Goal: Task Accomplishment & Management: Use online tool/utility

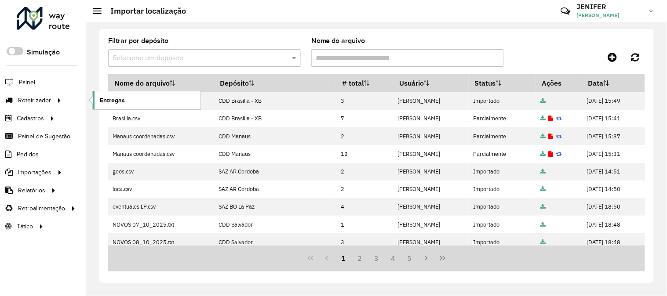
click at [112, 99] on span "Entregas" at bounding box center [112, 100] width 25 height 9
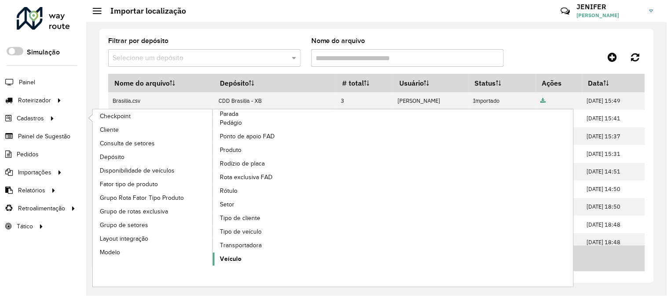
click at [233, 260] on span "Veículo" at bounding box center [231, 259] width 22 height 9
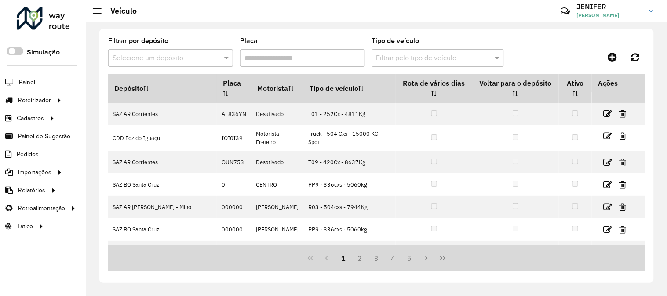
click at [147, 61] on input "text" at bounding box center [162, 58] width 98 height 11
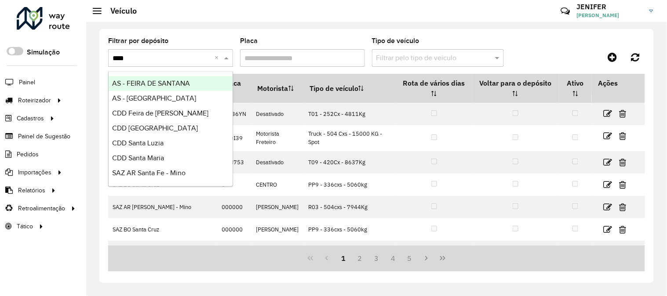
type input "*****"
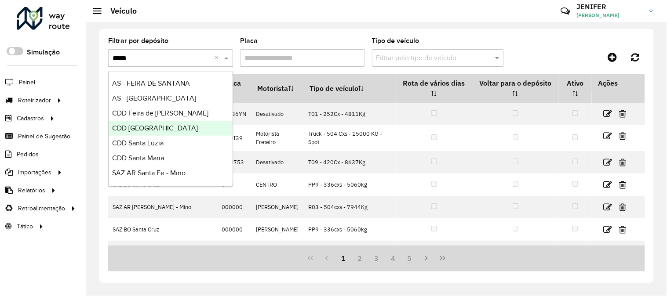
click at [173, 127] on span "CDD [GEOGRAPHIC_DATA]" at bounding box center [155, 127] width 86 height 7
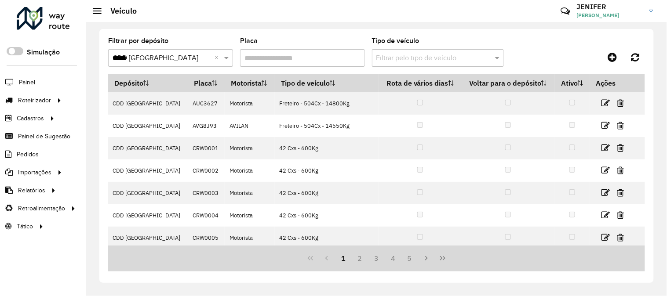
click at [256, 59] on input "Placa" at bounding box center [302, 58] width 125 height 18
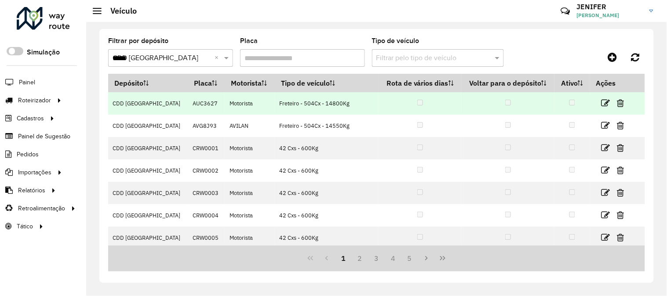
paste input "*******"
type input "*******"
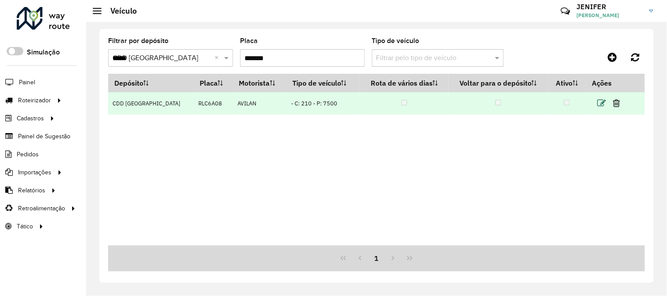
click at [600, 100] on icon at bounding box center [601, 103] width 9 height 9
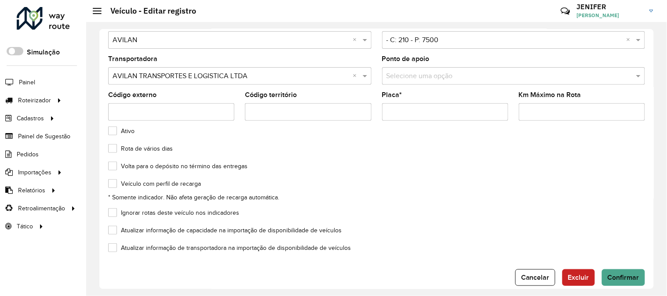
scroll to position [67, 0]
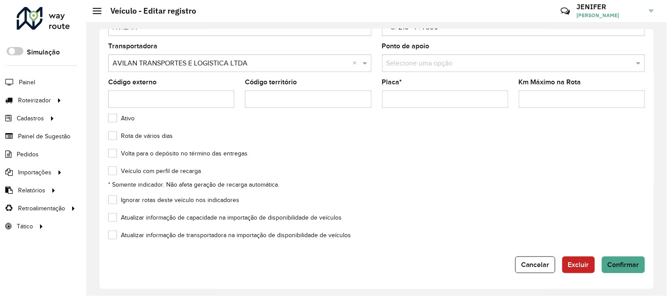
click at [632, 230] on formly-field "Atualizar informação de capacidade na importação de disponibilidade de veículos" at bounding box center [376, 224] width 547 height 18
click at [516, 262] on button "Cancelar" at bounding box center [535, 265] width 40 height 17
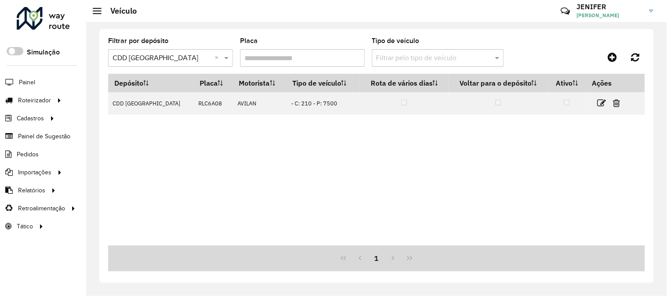
drag, startPoint x: 348, startPoint y: 61, endPoint x: 210, endPoint y: 43, distance: 139.2
click at [222, 46] on formly-group "Filtrar por depósito Selecione um depósito × CDD Santa Cruz do Sul × Placa Tipo…" at bounding box center [306, 56] width 396 height 36
paste input "text"
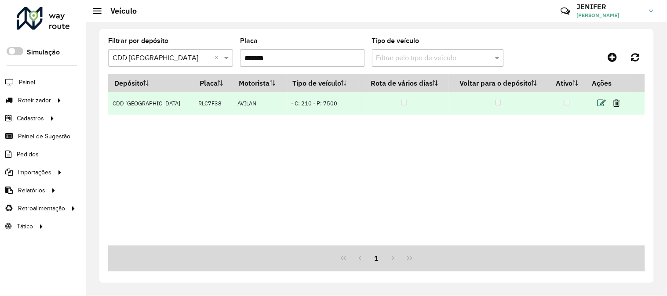
type input "*******"
click at [600, 101] on icon at bounding box center [601, 103] width 9 height 9
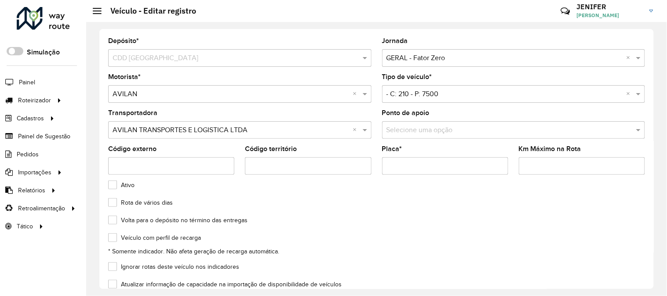
drag, startPoint x: 654, startPoint y: 186, endPoint x: 647, endPoint y: 266, distance: 79.9
click at [647, 266] on div "Depósito * Selecione um depósito × CDD Santa Cruz do Sul Jornada Selecione uma …" at bounding box center [376, 159] width 581 height 274
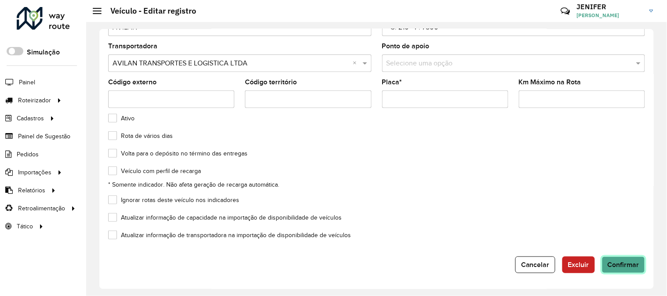
click at [635, 270] on button "Confirmar" at bounding box center [623, 265] width 43 height 17
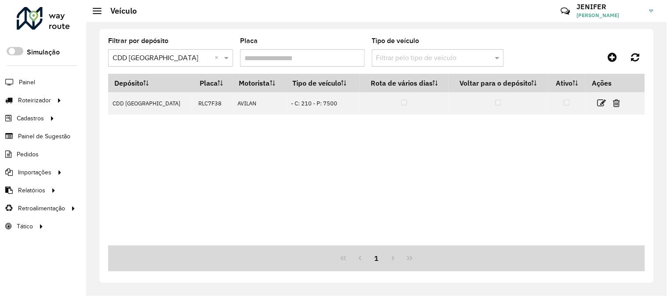
drag, startPoint x: 160, startPoint y: 57, endPoint x: 156, endPoint y: 58, distance: 4.4
click at [156, 57] on formly-group "Filtrar por depósito Selecione um depósito × CDD Santa Cruz do Sul × Placa Tipo…" at bounding box center [306, 56] width 396 height 36
paste input "text"
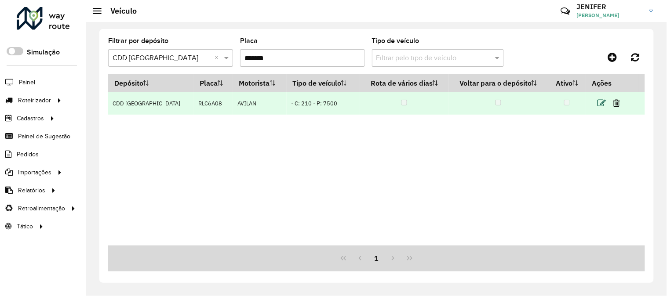
type input "*******"
click at [600, 106] on icon at bounding box center [601, 103] width 9 height 9
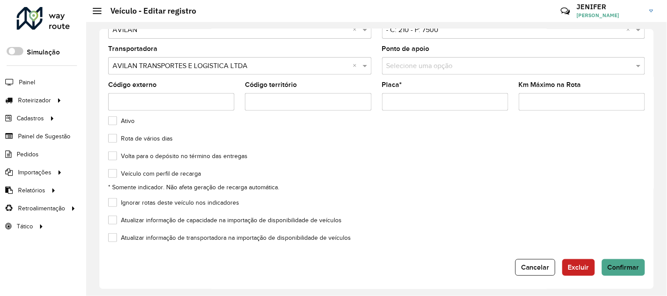
scroll to position [67, 0]
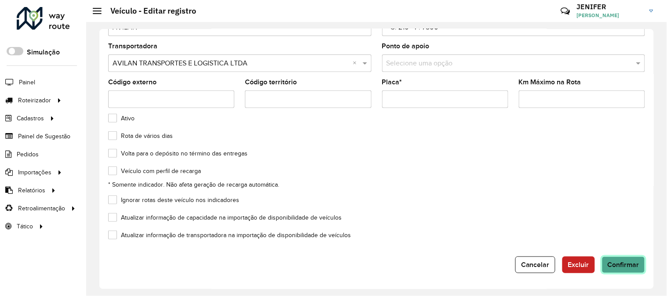
click at [623, 267] on span "Confirmar" at bounding box center [623, 264] width 32 height 7
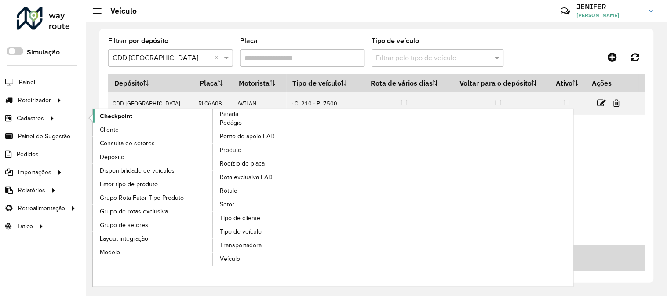
click at [104, 111] on link "Checkpoint" at bounding box center [153, 115] width 120 height 13
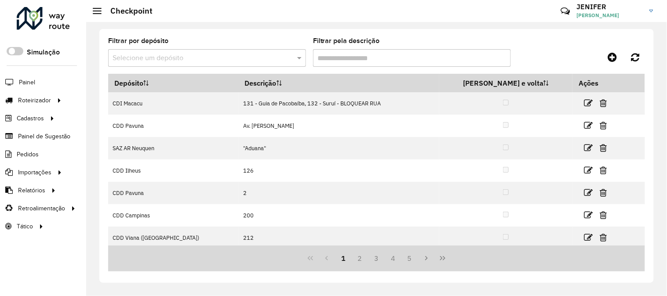
click at [237, 54] on input "text" at bounding box center [198, 58] width 171 height 11
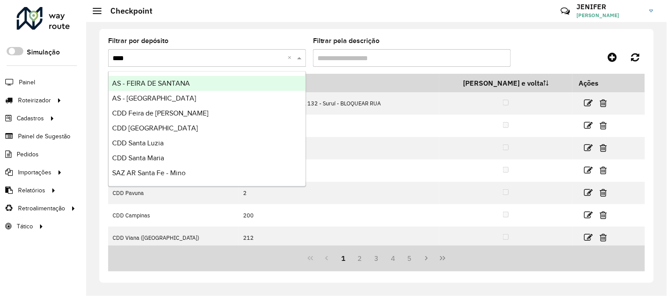
type input "*****"
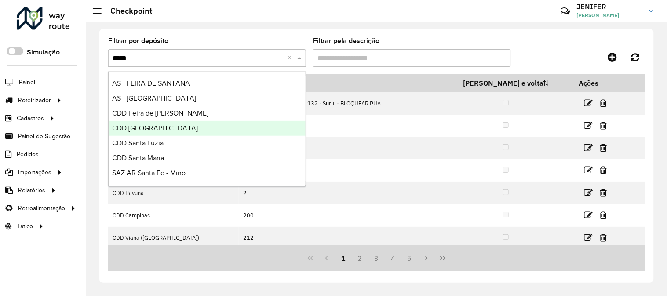
click at [186, 129] on div "CDD Santa Cruz do Sul" at bounding box center [207, 128] width 197 height 15
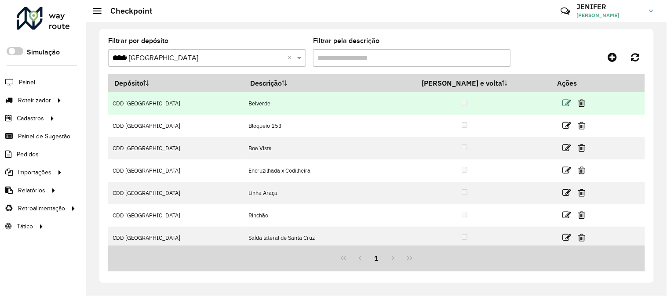
click at [563, 100] on icon at bounding box center [567, 103] width 9 height 9
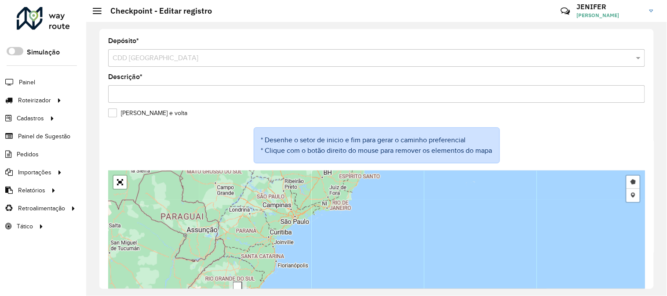
scroll to position [13, 0]
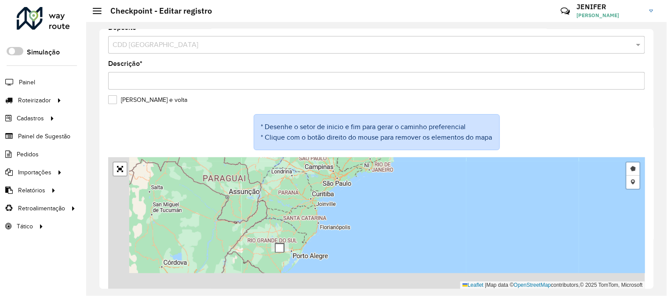
drag, startPoint x: 273, startPoint y: 219, endPoint x: 351, endPoint y: 165, distance: 94.9
click at [346, 169] on div "Desenhar setor Adicionar checkpoint Leaflet | Map data © OpenStreetMap contribu…" at bounding box center [376, 223] width 537 height 132
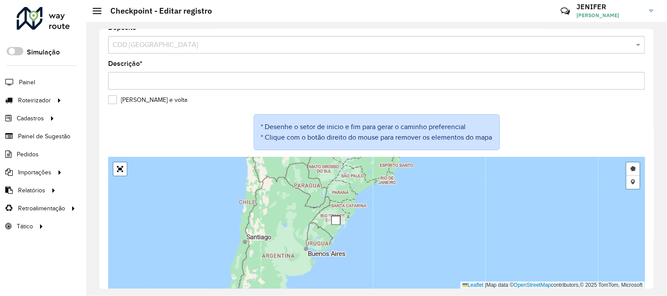
drag, startPoint x: 357, startPoint y: 235, endPoint x: 368, endPoint y: 218, distance: 20.2
click at [368, 219] on div "Desenhar setor Adicionar checkpoint Leaflet | Map data © OpenStreetMap contribu…" at bounding box center [376, 223] width 537 height 132
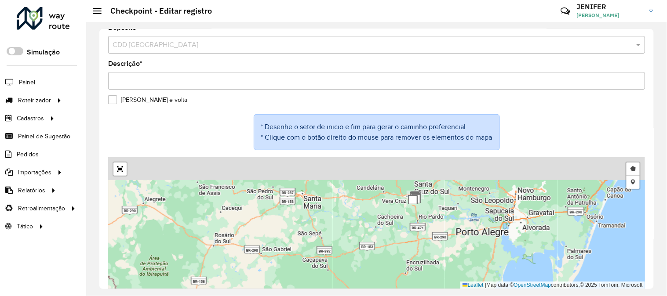
drag, startPoint x: 331, startPoint y: 191, endPoint x: 398, endPoint y: 264, distance: 98.9
click at [398, 264] on div "Desenhar setor Adicionar checkpoint Leaflet | Map data © OpenStreetMap contribu…" at bounding box center [376, 223] width 537 height 132
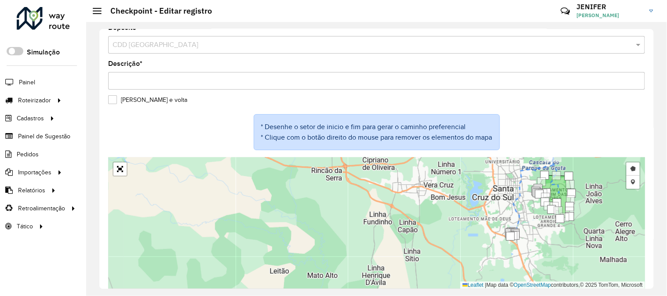
drag, startPoint x: 459, startPoint y: 213, endPoint x: 340, endPoint y: 221, distance: 118.9
click at [340, 221] on div "Desenhar setor Adicionar checkpoint Leaflet | Map data © OpenStreetMap contribu…" at bounding box center [376, 223] width 537 height 132
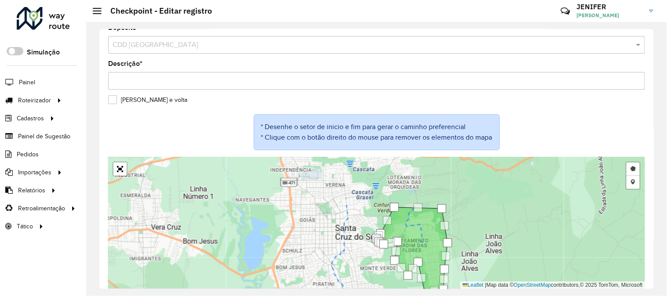
drag, startPoint x: 396, startPoint y: 217, endPoint x: 375, endPoint y: 279, distance: 65.9
click at [375, 279] on div "Desenhar setor Adicionar checkpoint Leaflet | Map data © OpenStreetMap contribu…" at bounding box center [376, 223] width 537 height 132
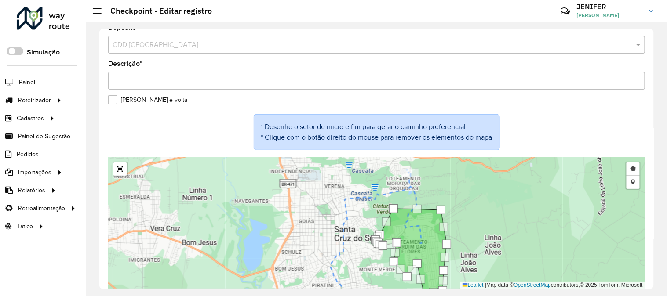
scroll to position [53, 0]
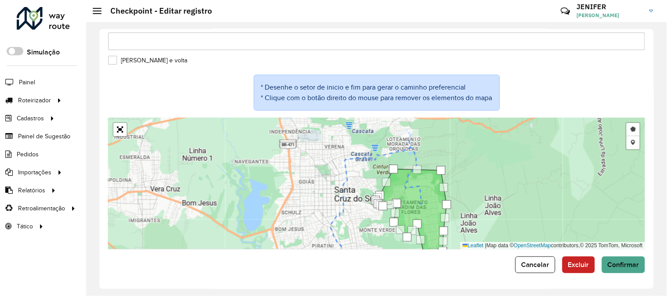
click at [647, 294] on div "Depósito * Selecione um depósito × CDD Santa Cruz do Sul Descrição * Ida e volt…" at bounding box center [376, 159] width 581 height 274
click at [626, 262] on span "Confirmar" at bounding box center [623, 264] width 32 height 7
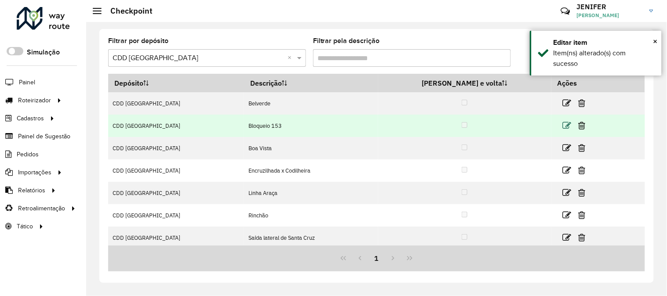
click at [563, 124] on icon at bounding box center [567, 125] width 9 height 9
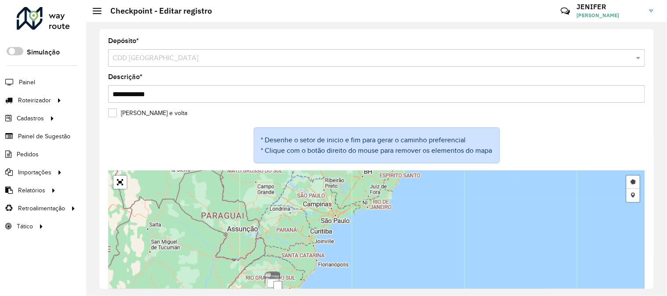
scroll to position [13, 0]
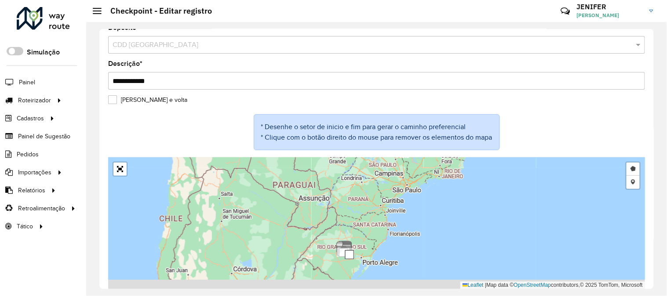
drag, startPoint x: 349, startPoint y: 204, endPoint x: 425, endPoint y: 185, distance: 78.5
click at [423, 186] on div "Desenhar setor Adicionar checkpoint Leaflet | Map data © OpenStreetMap contribu…" at bounding box center [376, 223] width 537 height 132
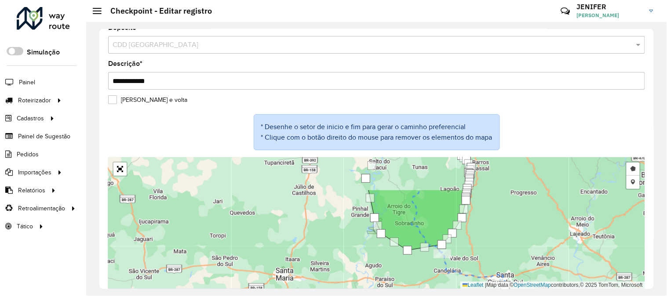
drag, startPoint x: 531, startPoint y: 197, endPoint x: 509, endPoint y: 258, distance: 64.4
click at [509, 258] on div "Desenhar setor Adicionar checkpoint Leaflet | Map data © OpenStreetMap contribu…" at bounding box center [376, 223] width 537 height 132
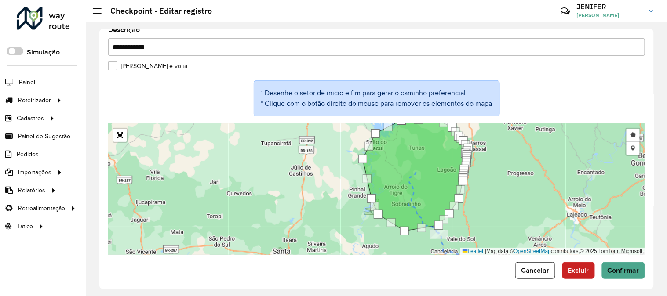
scroll to position [53, 0]
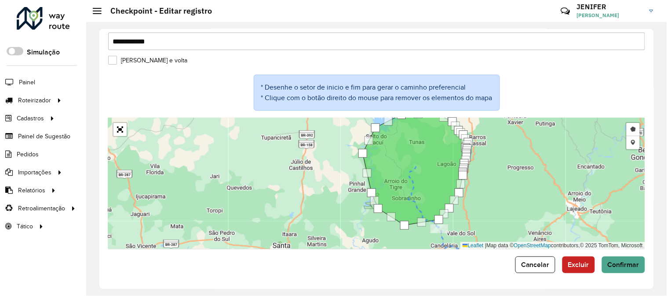
drag, startPoint x: 451, startPoint y: 274, endPoint x: 476, endPoint y: 273, distance: 25.6
click at [451, 274] on div "**********" at bounding box center [376, 159] width 554 height 260
click at [622, 264] on span "Confirmar" at bounding box center [623, 264] width 32 height 7
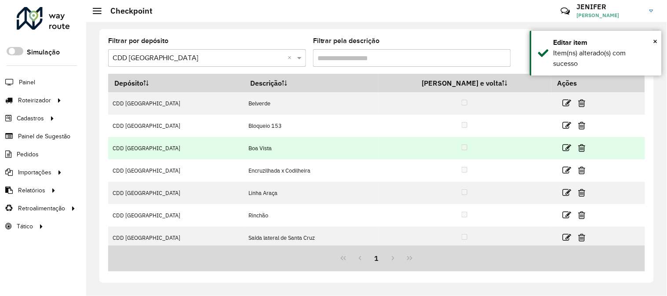
scroll to position [4, 0]
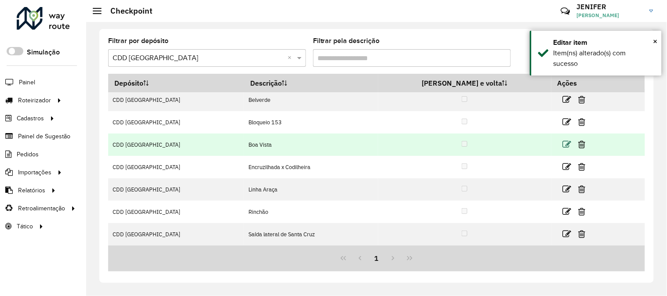
click at [563, 143] on icon at bounding box center [567, 144] width 9 height 9
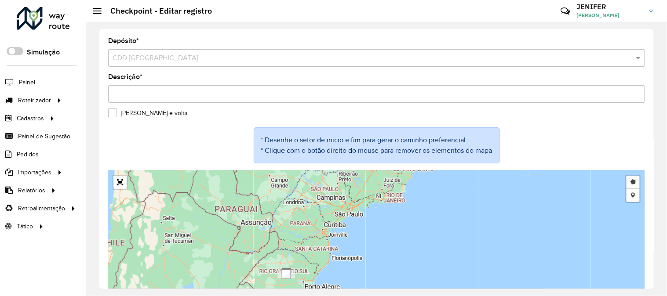
scroll to position [13, 0]
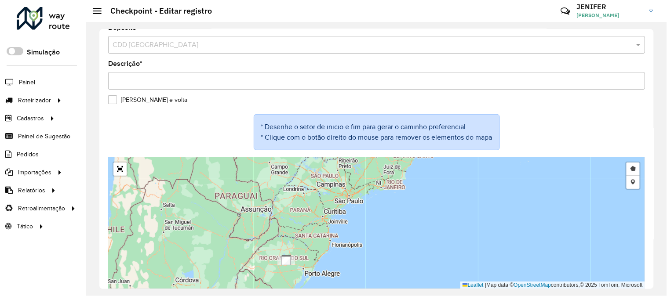
drag, startPoint x: 331, startPoint y: 239, endPoint x: 456, endPoint y: 185, distance: 136.4
click at [456, 185] on div "Desenhar setor Adicionar checkpoint Leaflet | Map data © OpenStreetMap contribu…" at bounding box center [376, 223] width 537 height 132
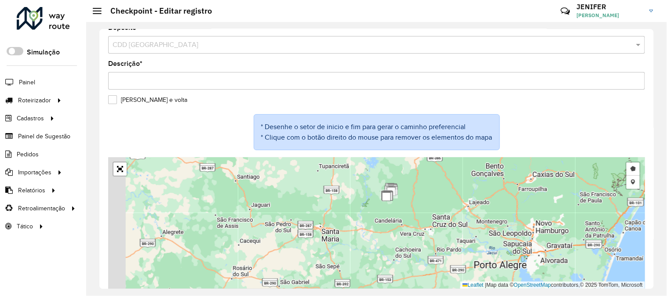
drag, startPoint x: 424, startPoint y: 190, endPoint x: 458, endPoint y: 207, distance: 38.9
click at [458, 207] on div "Desenhar setor Adicionar checkpoint Leaflet | Map data © OpenStreetMap contribu…" at bounding box center [376, 223] width 537 height 132
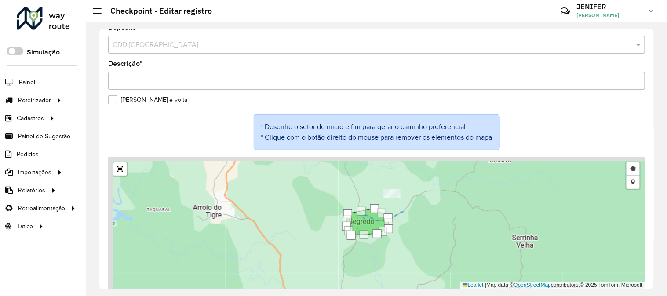
drag, startPoint x: 370, startPoint y: 183, endPoint x: 458, endPoint y: 248, distance: 109.7
click at [458, 248] on div "Desenhar setor Adicionar checkpoint Leaflet | Map data © OpenStreetMap contribu…" at bounding box center [376, 223] width 537 height 132
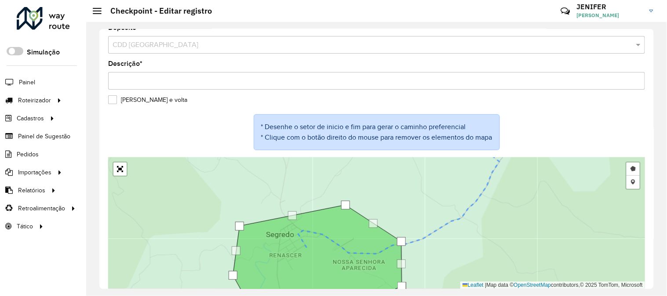
drag, startPoint x: 418, startPoint y: 242, endPoint x: 502, endPoint y: 203, distance: 92.2
click at [495, 205] on div "Desenhar setor Adicionar checkpoint Leaflet | Map data © OpenStreetMap contribu…" at bounding box center [376, 223] width 537 height 132
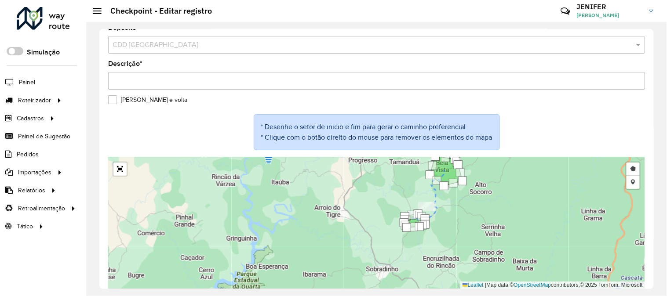
scroll to position [53, 0]
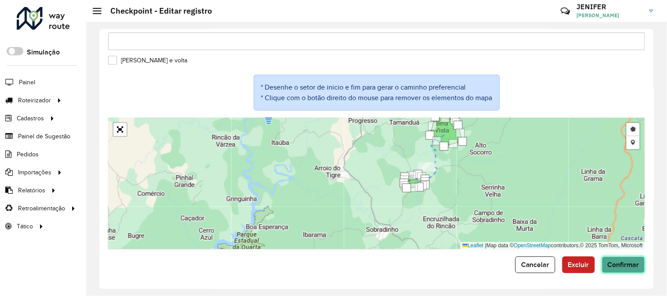
click at [629, 266] on span "Confirmar" at bounding box center [623, 264] width 32 height 7
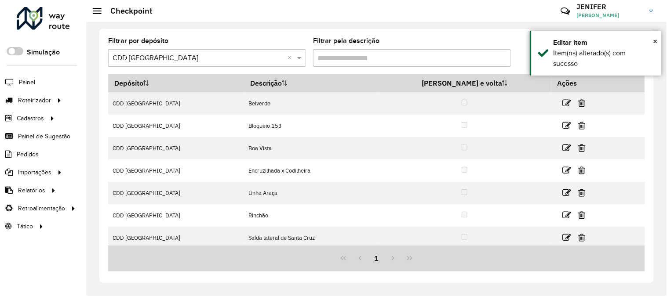
scroll to position [4, 0]
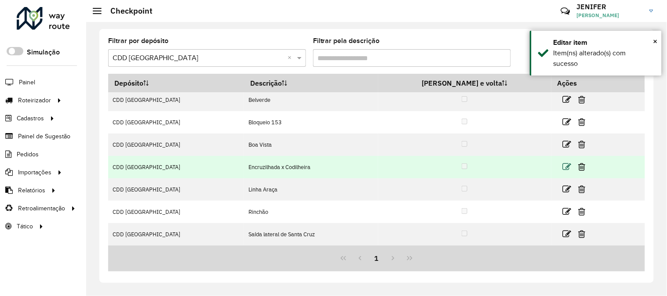
click at [563, 165] on icon at bounding box center [567, 167] width 9 height 9
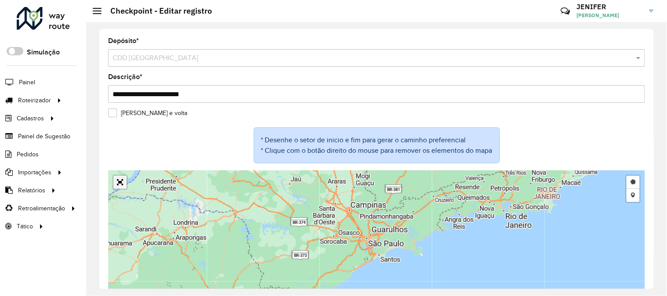
click at [121, 182] on div "Desenhar setor Adicionar checkpoint Leaflet | Map data © OpenStreetMap contribu…" at bounding box center [376, 237] width 537 height 132
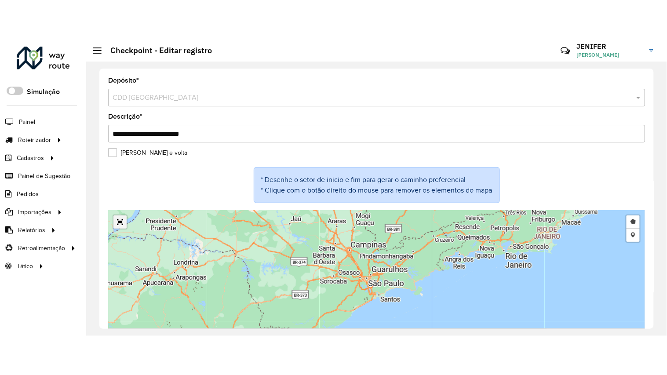
scroll to position [13, 0]
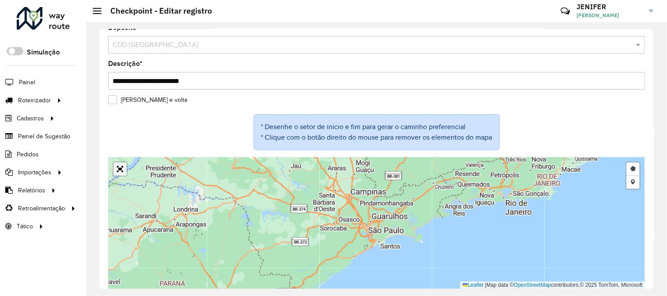
click at [122, 170] on link "Abrir mapa em tela cheia" at bounding box center [119, 169] width 13 height 13
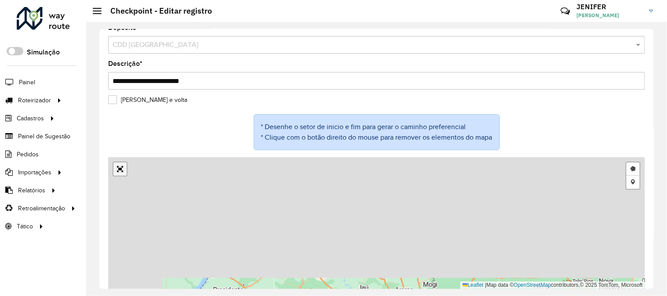
scroll to position [0, 0]
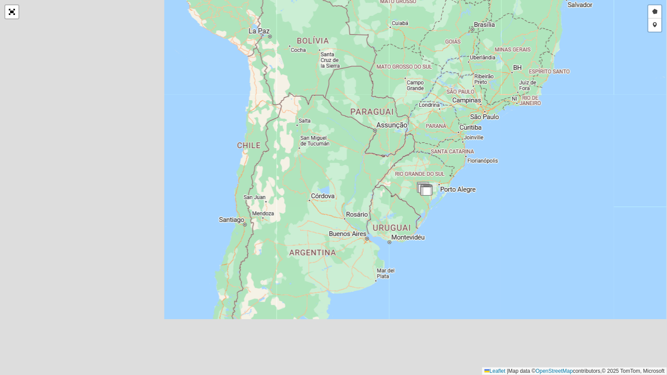
drag, startPoint x: 245, startPoint y: 278, endPoint x: 450, endPoint y: 185, distance: 225.3
click at [450, 185] on div "Desenhar setor Adicionar checkpoint Leaflet | Map data © OpenStreetMap contribu…" at bounding box center [333, 187] width 667 height 375
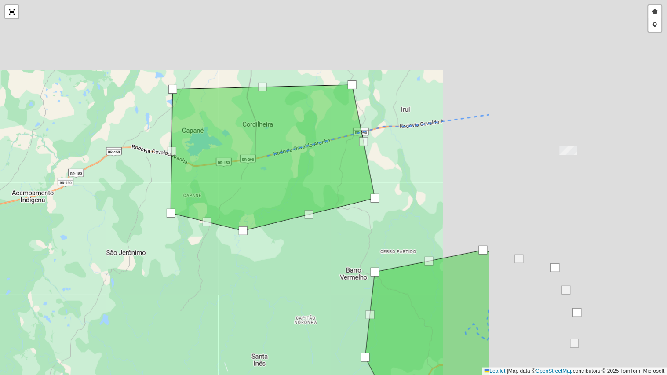
drag, startPoint x: 524, startPoint y: 168, endPoint x: 280, endPoint y: 268, distance: 264.2
click at [280, 268] on div "Desenhar setor Adicionar checkpoint Leaflet | Map data © OpenStreetMap contribu…" at bounding box center [333, 187] width 667 height 375
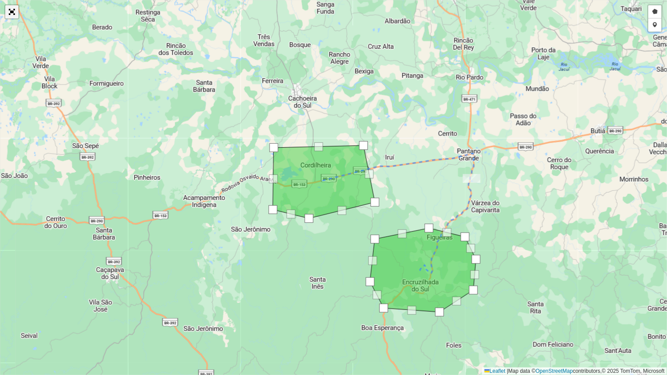
click at [14, 14] on link "Abrir mapa em tela cheia" at bounding box center [11, 11] width 13 height 13
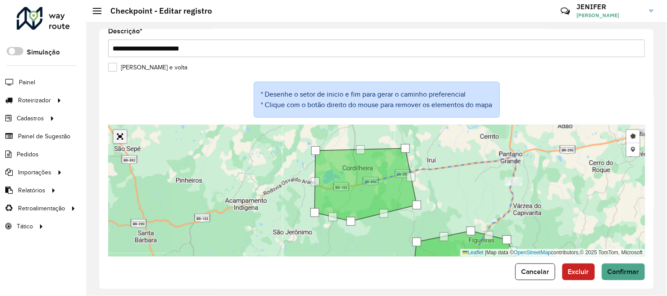
scroll to position [53, 0]
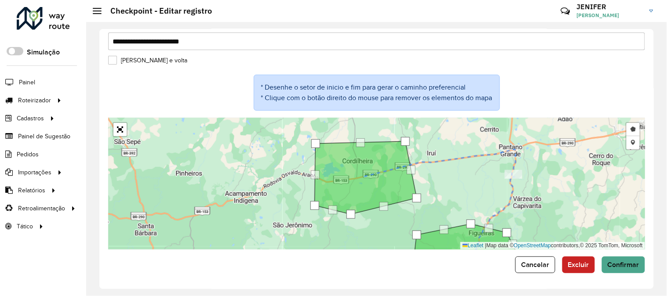
click at [217, 148] on div "Desenhar setor Adicionar checkpoint Leaflet | Map data © OpenStreetMap contribu…" at bounding box center [376, 184] width 537 height 132
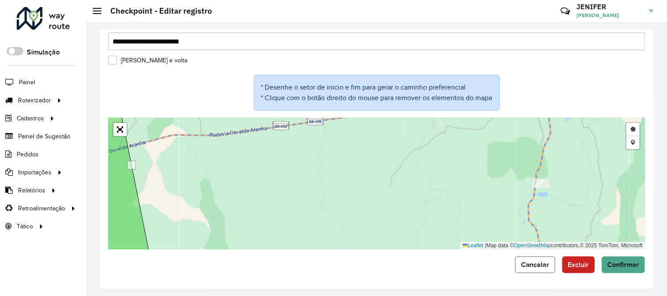
click at [539, 266] on span "Cancelar" at bounding box center [535, 264] width 29 height 7
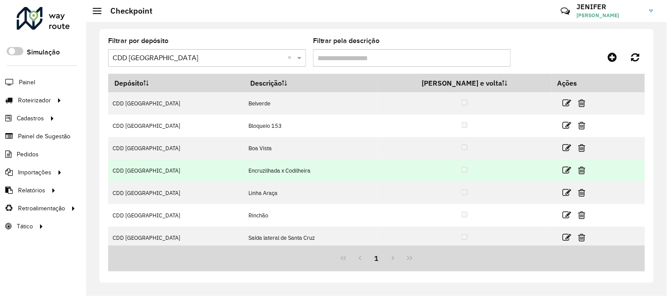
scroll to position [4, 0]
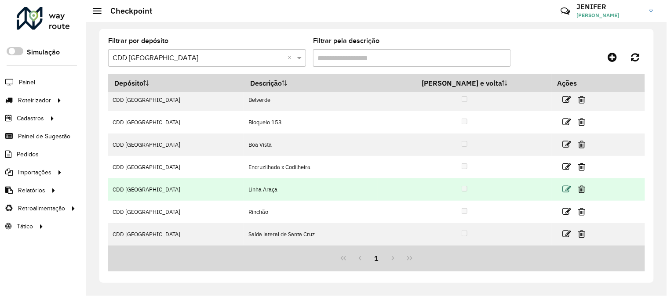
click at [563, 189] on icon at bounding box center [567, 189] width 9 height 9
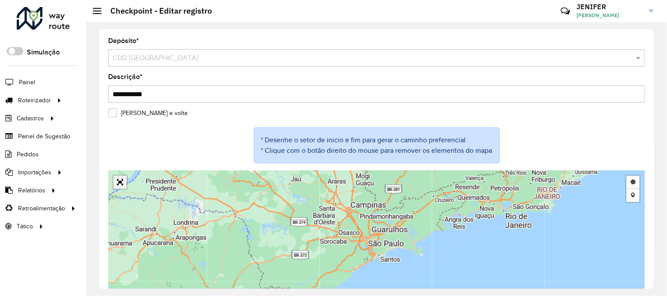
click at [118, 182] on div "Desenhar setor Adicionar checkpoint Leaflet | Map data © OpenStreetMap contribu…" at bounding box center [376, 237] width 537 height 132
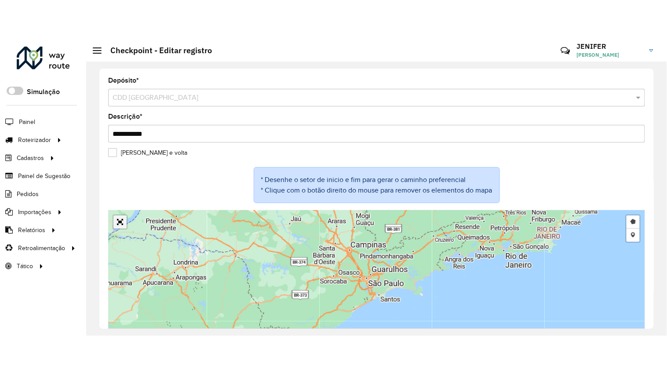
scroll to position [13, 0]
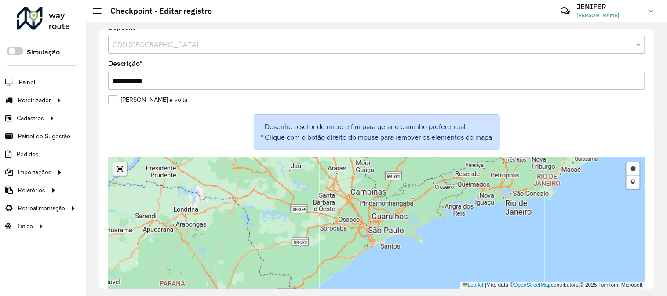
click at [119, 172] on link "Abrir mapa em tela cheia" at bounding box center [119, 169] width 13 height 13
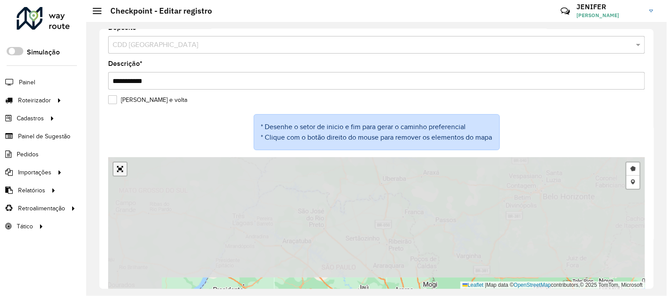
scroll to position [0, 0]
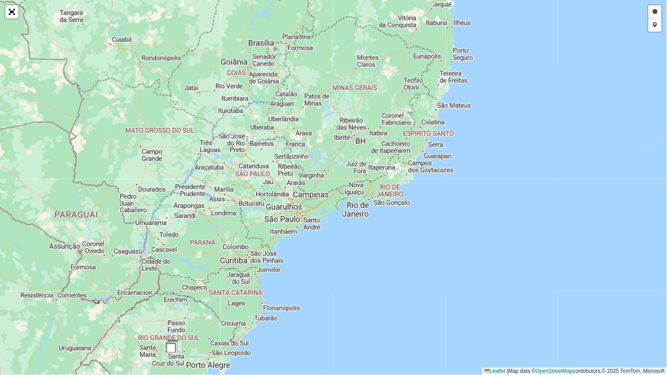
drag, startPoint x: 262, startPoint y: 240, endPoint x: 441, endPoint y: 181, distance: 188.8
click at [438, 182] on div "Desenhar setor Adicionar checkpoint Leaflet | Map data © OpenStreetMap contribu…" at bounding box center [333, 187] width 667 height 375
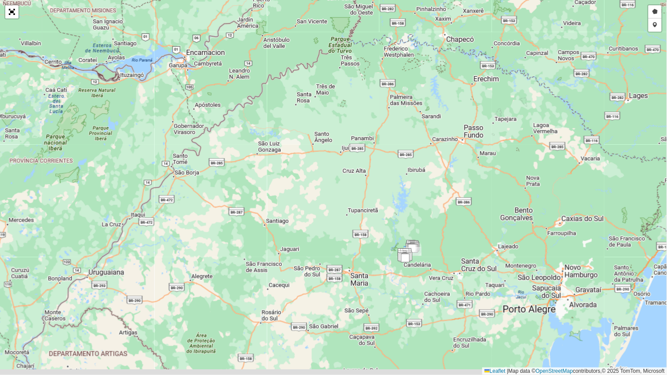
drag, startPoint x: 394, startPoint y: 291, endPoint x: 405, endPoint y: 189, distance: 103.0
click at [405, 195] on div "Desenhar setor Adicionar checkpoint Leaflet | Map data © OpenStreetMap contribu…" at bounding box center [333, 187] width 667 height 375
click at [405, 191] on div "Desenhar setor Adicionar checkpoint Leaflet | Map data © OpenStreetMap contribu…" at bounding box center [333, 187] width 667 height 375
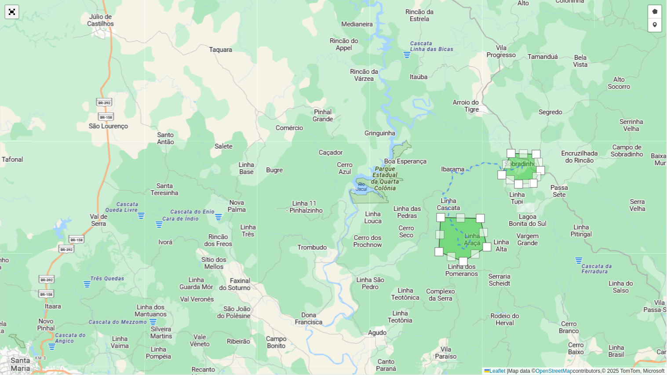
click at [9, 15] on link "Abrir mapa em tela cheia" at bounding box center [11, 11] width 13 height 13
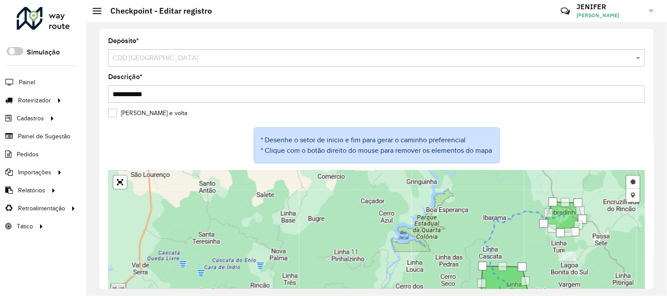
drag, startPoint x: 654, startPoint y: 217, endPoint x: 654, endPoint y: 292, distance: 75.6
click at [654, 292] on div "**********" at bounding box center [376, 159] width 581 height 274
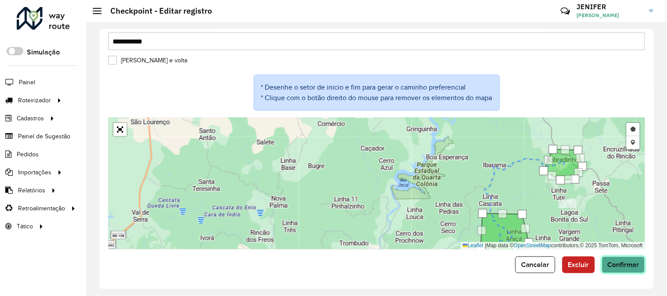
click at [628, 267] on span "Confirmar" at bounding box center [623, 264] width 32 height 7
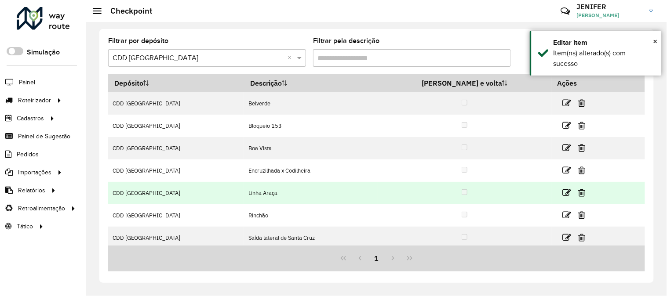
scroll to position [4, 0]
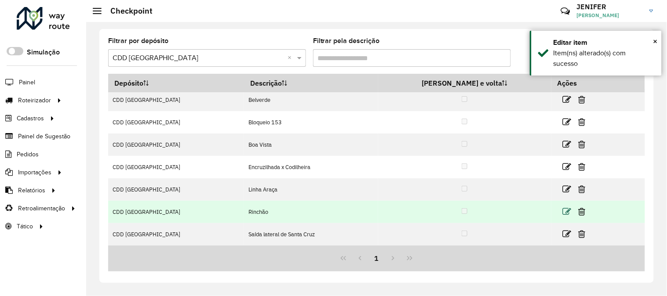
click at [563, 213] on icon at bounding box center [567, 211] width 9 height 9
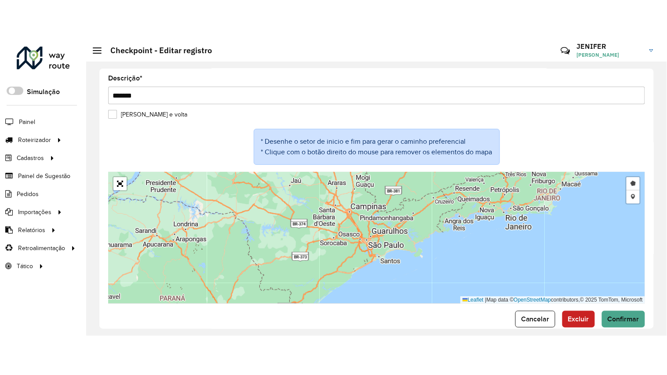
scroll to position [53, 0]
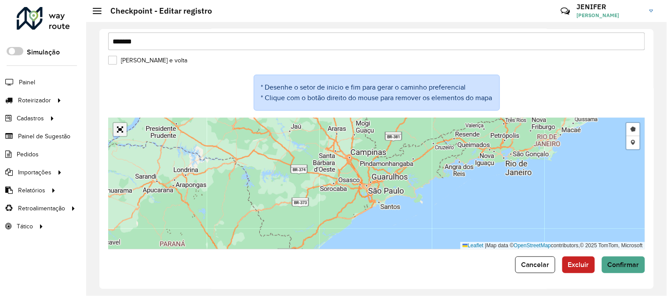
click at [120, 131] on link "Abrir mapa em tela cheia" at bounding box center [119, 129] width 13 height 13
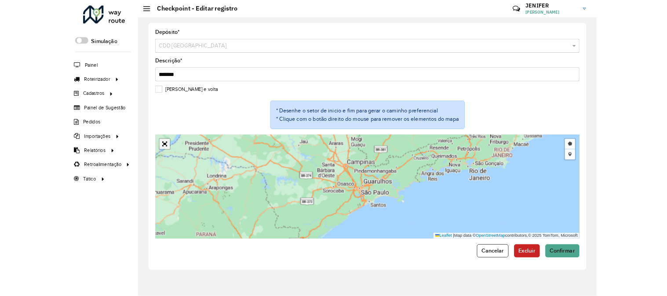
scroll to position [0, 0]
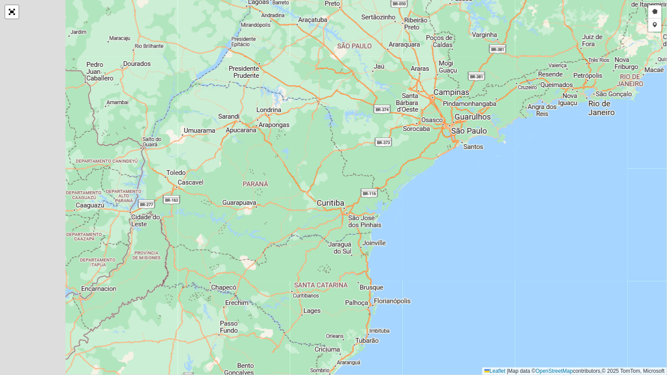
drag, startPoint x: 229, startPoint y: 247, endPoint x: 466, endPoint y: 134, distance: 263.3
click at [466, 134] on div "Desenhar setor Adicionar checkpoint Leaflet | Map data © OpenStreetMap contribu…" at bounding box center [333, 187] width 667 height 375
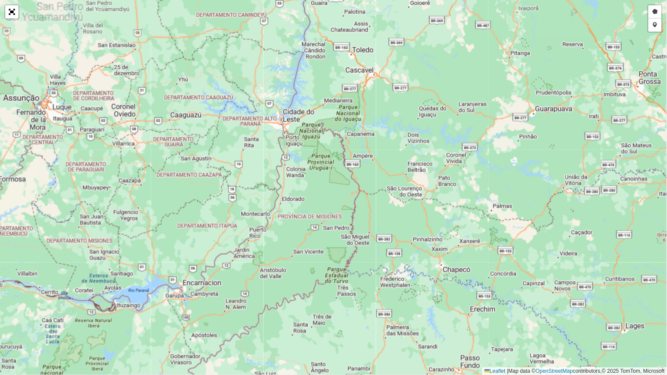
drag, startPoint x: 447, startPoint y: 236, endPoint x: 367, endPoint y: 129, distance: 134.3
click at [372, 136] on div "Desenhar setor Adicionar checkpoint Leaflet | Map data © OpenStreetMap contribu…" at bounding box center [333, 187] width 667 height 375
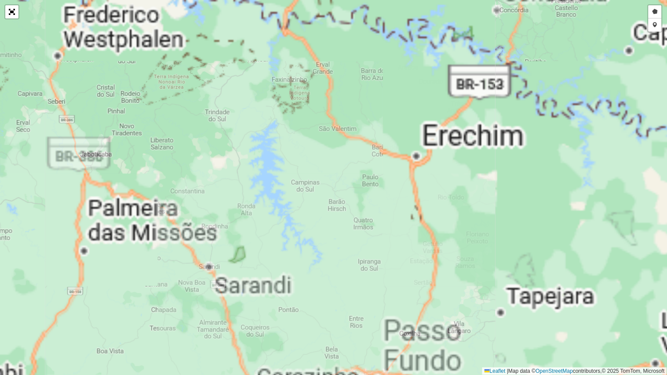
drag, startPoint x: 302, startPoint y: 301, endPoint x: 437, endPoint y: 61, distance: 275.7
click at [437, 61] on div "Desenhar setor Adicionar checkpoint Leaflet | Map data © OpenStreetMap contribu…" at bounding box center [333, 187] width 667 height 375
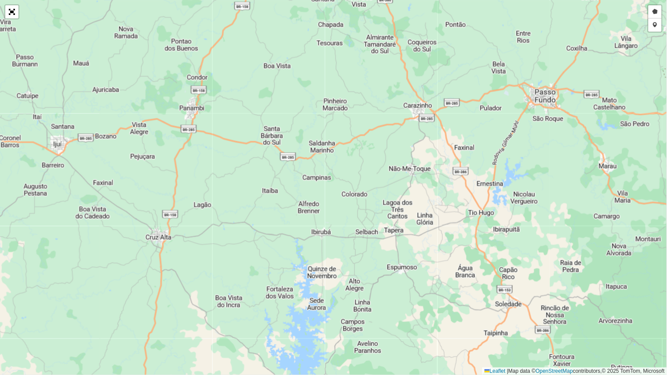
drag, startPoint x: 467, startPoint y: 169, endPoint x: 453, endPoint y: 205, distance: 38.9
click at [453, 205] on div "Desenhar setor Adicionar checkpoint Leaflet | Map data © OpenStreetMap contribu…" at bounding box center [333, 187] width 667 height 375
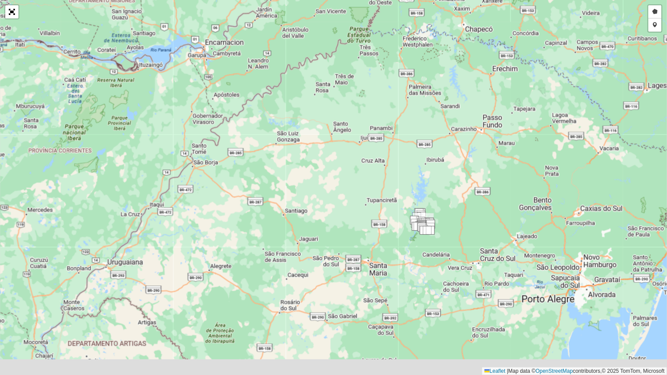
drag, startPoint x: 465, startPoint y: 164, endPoint x: 455, endPoint y: 165, distance: 10.6
click at [464, 150] on div "Desenhar setor Adicionar checkpoint Leaflet | Map data © OpenStreetMap contribu…" at bounding box center [333, 187] width 667 height 375
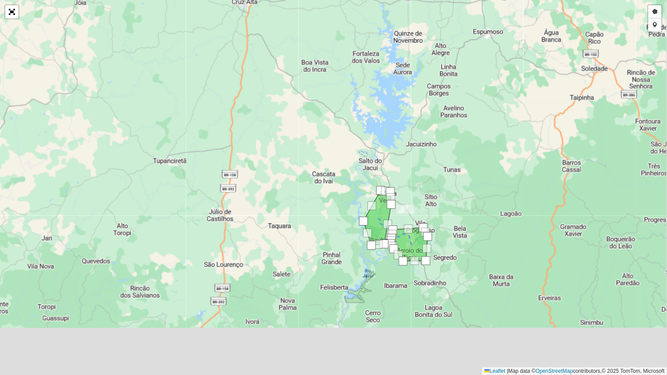
drag, startPoint x: 422, startPoint y: 220, endPoint x: 444, endPoint y: 132, distance: 91.0
click at [444, 132] on div "Desenhar setor Adicionar checkpoint Leaflet | Map data © OpenStreetMap contribu…" at bounding box center [333, 187] width 667 height 375
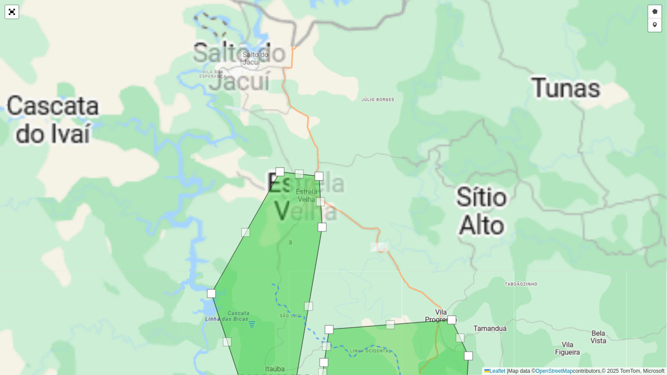
drag, startPoint x: 418, startPoint y: 233, endPoint x: 440, endPoint y: 113, distance: 121.9
click at [436, 124] on div "Desenhar setor Adicionar checkpoint Leaflet | Map data © OpenStreetMap contribu…" at bounding box center [333, 187] width 667 height 375
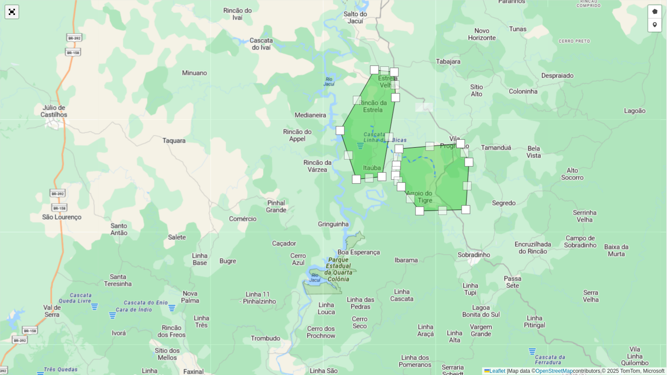
click at [12, 16] on link "Abrir mapa em tela cheia" at bounding box center [11, 11] width 13 height 13
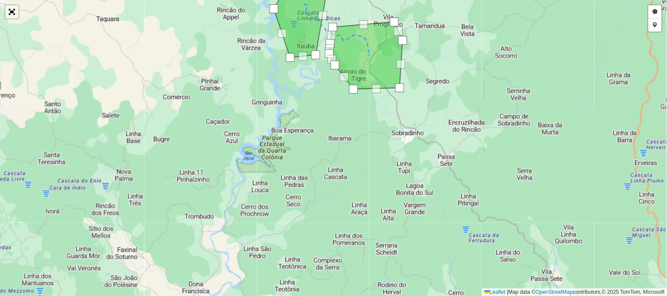
scroll to position [53, 0]
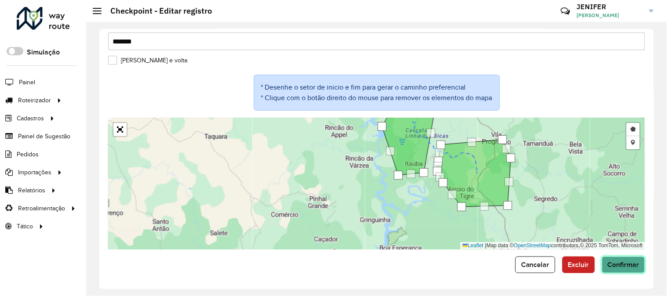
click at [627, 268] on button "Confirmar" at bounding box center [623, 265] width 43 height 17
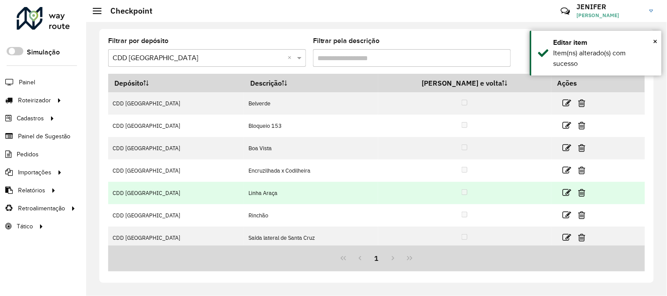
scroll to position [4, 0]
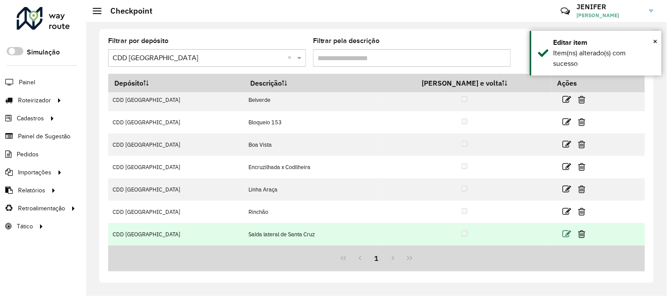
click at [563, 233] on icon at bounding box center [567, 234] width 9 height 9
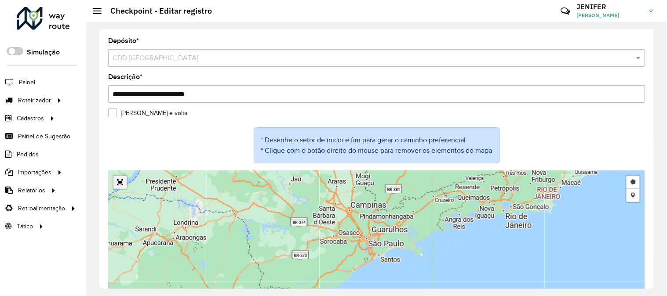
click at [116, 183] on div "Desenhar setor Adicionar checkpoint Leaflet | Map data © OpenStreetMap contribu…" at bounding box center [376, 237] width 537 height 132
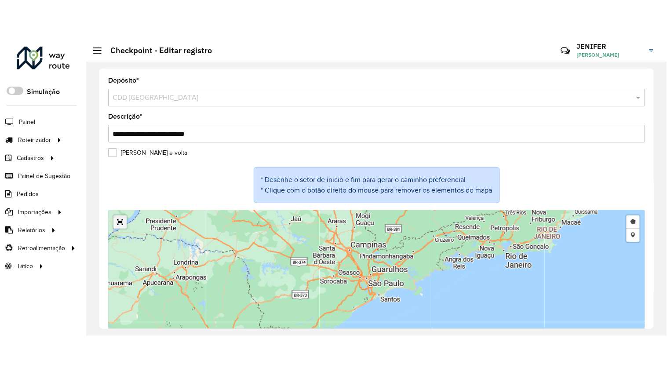
scroll to position [13, 0]
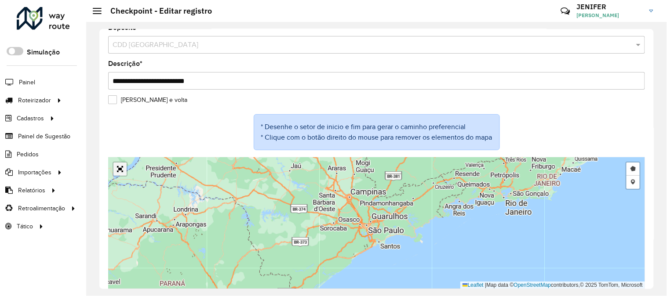
click at [121, 169] on link "Abrir mapa em tela cheia" at bounding box center [119, 169] width 13 height 13
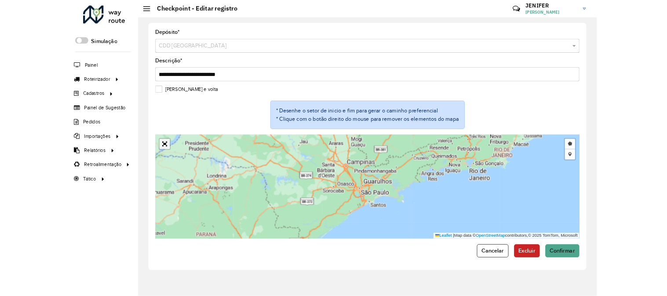
scroll to position [0, 0]
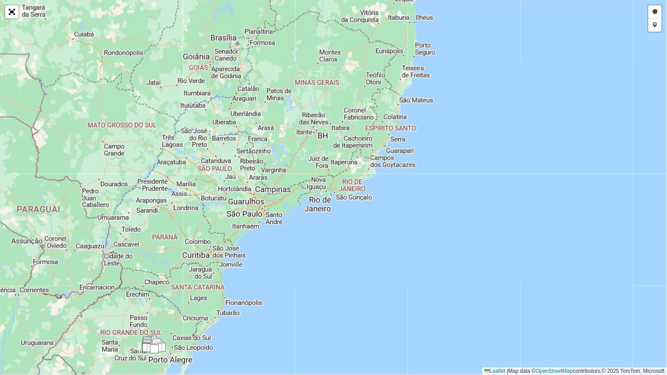
drag, startPoint x: 223, startPoint y: 218, endPoint x: 400, endPoint y: 137, distance: 195.1
click at [399, 138] on div "Desenhar setor Adicionar checkpoint Leaflet | Map data © OpenStreetMap contribu…" at bounding box center [333, 187] width 667 height 375
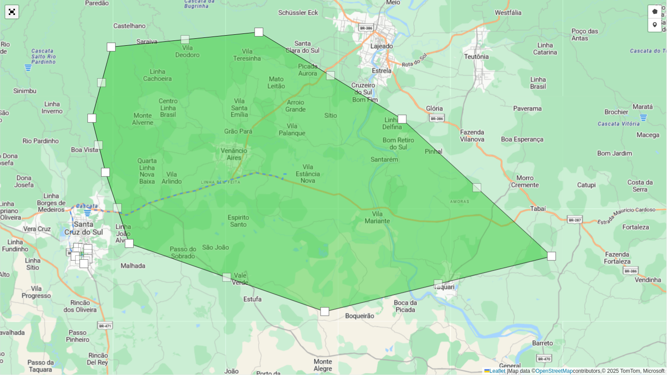
click at [11, 13] on link "Abrir mapa em tela cheia" at bounding box center [11, 11] width 13 height 13
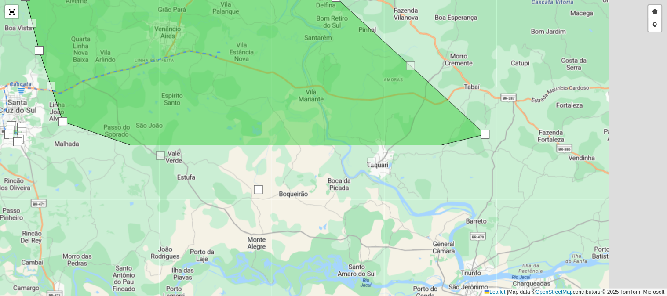
click at [651, 179] on div "**********" at bounding box center [376, 119] width 554 height 181
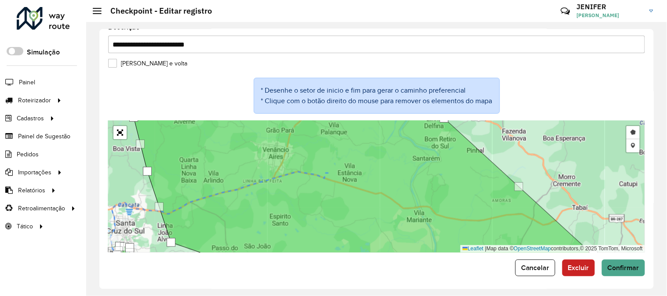
scroll to position [53, 0]
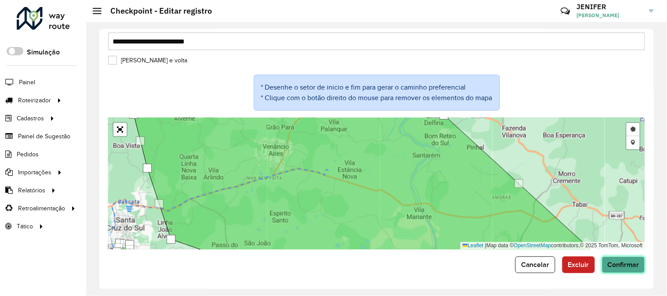
click at [620, 260] on button "Confirmar" at bounding box center [623, 265] width 43 height 17
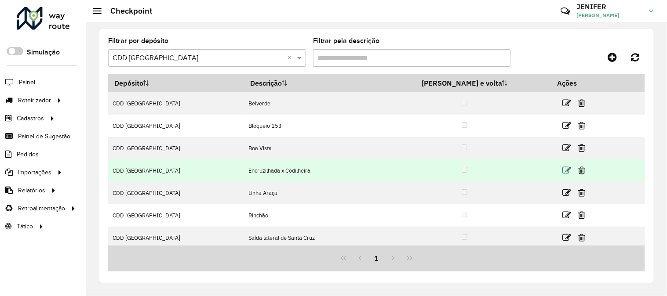
click at [563, 171] on icon at bounding box center [567, 170] width 9 height 9
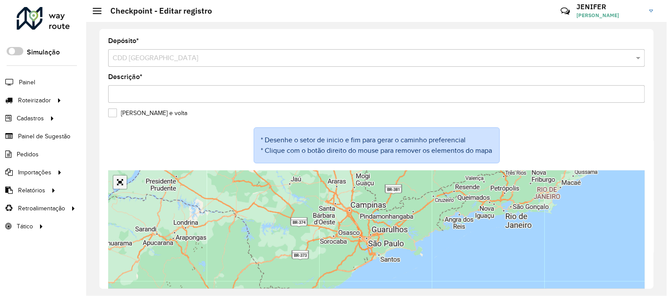
click at [121, 181] on div "Leaflet | Map data © OpenStreetMap contributors,© 2025 TomTom, Microsoft" at bounding box center [376, 237] width 537 height 132
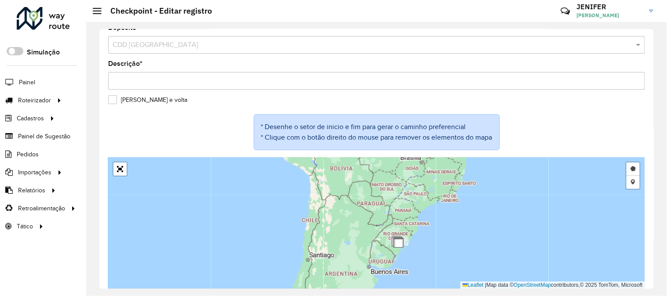
drag, startPoint x: 427, startPoint y: 244, endPoint x: 405, endPoint y: 176, distance: 71.5
click at [405, 176] on div "Desenhar setor Adicionar checkpoint Leaflet | Map data © OpenStreetMap contribu…" at bounding box center [376, 223] width 537 height 132
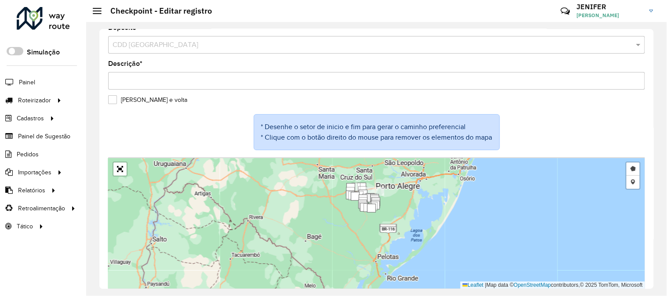
drag, startPoint x: 414, startPoint y: 183, endPoint x: 405, endPoint y: 270, distance: 87.5
click at [405, 271] on div "Desenhar setor Adicionar checkpoint Leaflet | Map data © OpenStreetMap contribu…" at bounding box center [376, 223] width 537 height 132
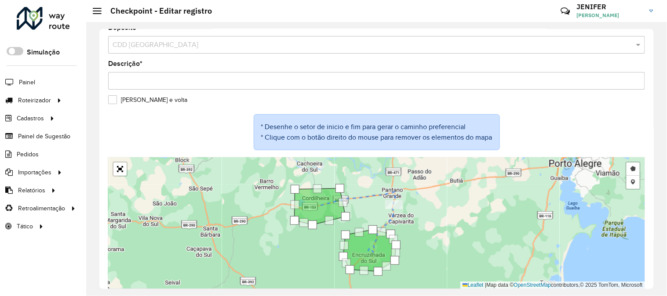
drag, startPoint x: 442, startPoint y: 215, endPoint x: 464, endPoint y: 192, distance: 31.4
click at [463, 193] on div "Desenhar setor Adicionar checkpoint Leaflet | Map data © OpenStreetMap contribu…" at bounding box center [376, 223] width 537 height 132
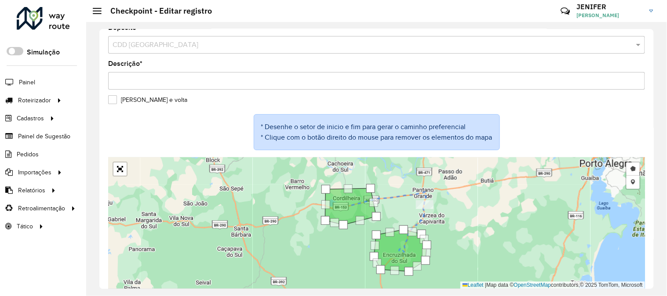
click at [493, 230] on div "Desenhar setor Adicionar checkpoint Leaflet | Map data © OpenStreetMap contribu…" at bounding box center [376, 223] width 537 height 132
drag, startPoint x: 654, startPoint y: 218, endPoint x: 648, endPoint y: 260, distance: 43.0
click at [648, 260] on div "Depósito * Selecione um depósito × CDD Santa Cruz do Sul Descrição * Ida e volt…" at bounding box center [376, 159] width 581 height 274
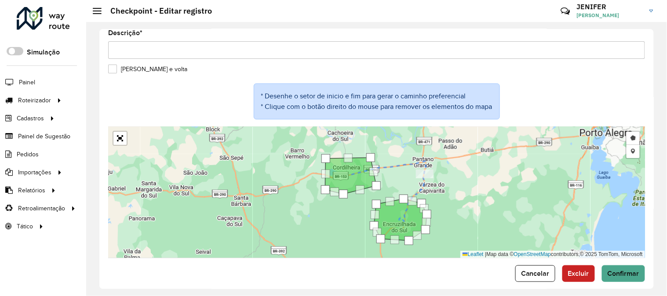
scroll to position [53, 0]
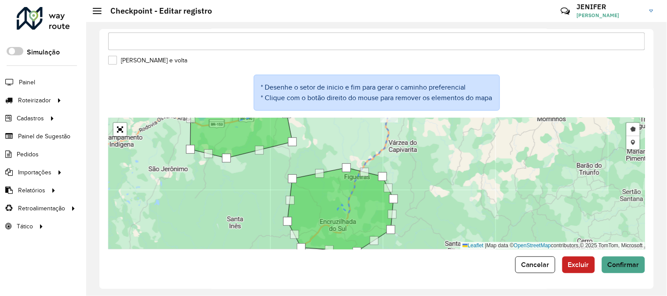
drag, startPoint x: 469, startPoint y: 201, endPoint x: 488, endPoint y: 180, distance: 28.0
click at [488, 180] on div "Desenhar setor Adicionar checkpoint Leaflet | Map data © OpenStreetMap contribu…" at bounding box center [376, 184] width 537 height 132
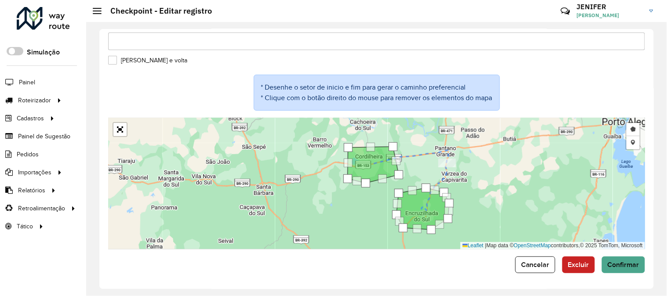
drag, startPoint x: 467, startPoint y: 185, endPoint x: 478, endPoint y: 196, distance: 15.5
click at [478, 196] on div "Desenhar setor Adicionar checkpoint Leaflet | Map data © OpenStreetMap contribu…" at bounding box center [376, 184] width 537 height 132
click at [521, 266] on span "Cancelar" at bounding box center [535, 264] width 29 height 7
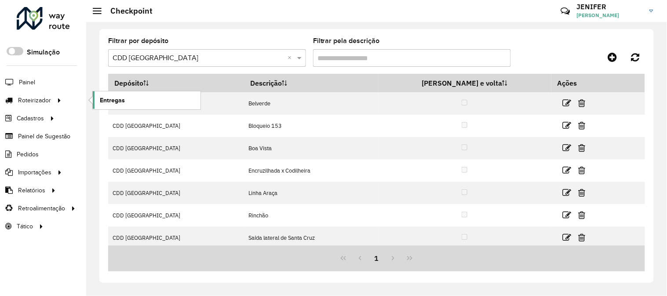
click at [134, 102] on link "Entregas" at bounding box center [147, 100] width 108 height 18
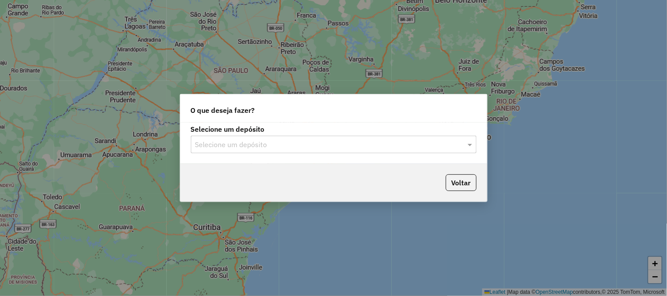
click at [218, 144] on input "text" at bounding box center [324, 145] width 259 height 11
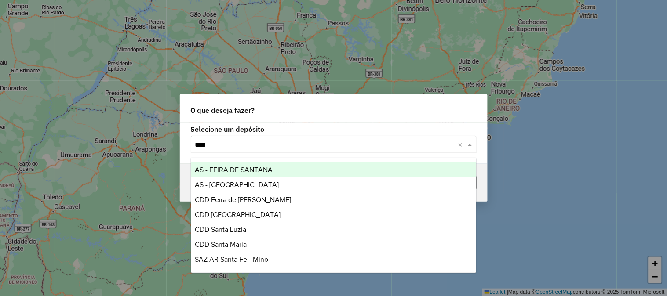
type input "*****"
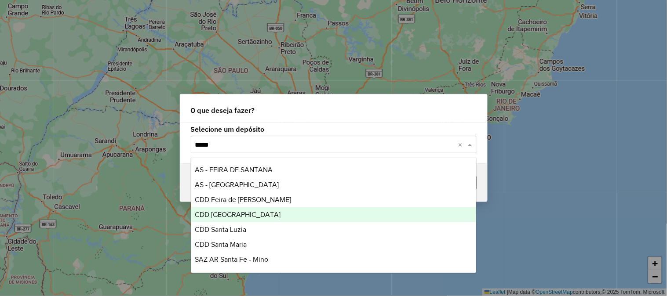
click at [247, 209] on div "CDD [GEOGRAPHIC_DATA]" at bounding box center [333, 214] width 285 height 15
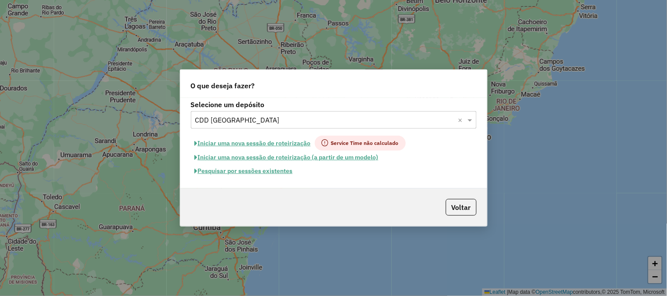
click at [240, 171] on button "Pesquisar por sessões existentes" at bounding box center [244, 171] width 106 height 14
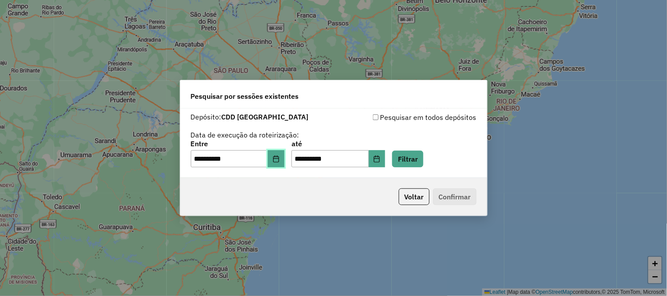
click at [284, 152] on button "Choose Date" at bounding box center [276, 159] width 17 height 18
click at [437, 163] on div "**********" at bounding box center [334, 154] width 286 height 27
click at [423, 160] on button "Filtrar" at bounding box center [407, 159] width 31 height 17
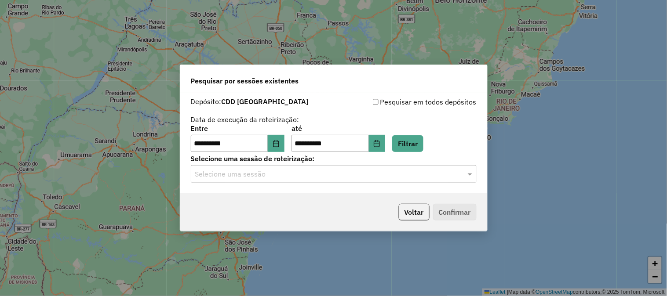
click at [333, 169] on input "text" at bounding box center [324, 174] width 259 height 11
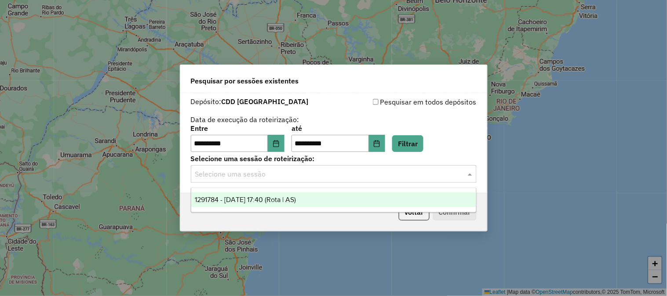
click at [295, 199] on span "1291784 - 10/10/2025 17:40 (Rota | AS)" at bounding box center [245, 199] width 101 height 7
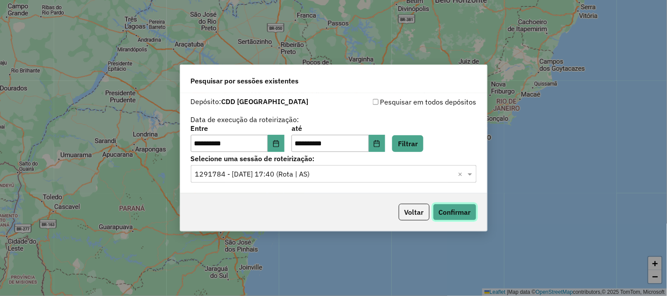
click at [471, 212] on button "Confirmar" at bounding box center [455, 212] width 44 height 17
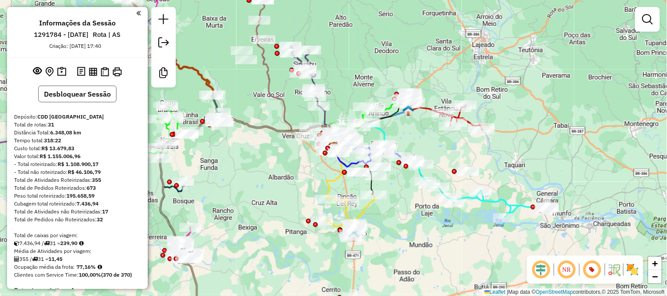
click at [63, 89] on button "Desbloquear Sessão" at bounding box center [77, 94] width 78 height 17
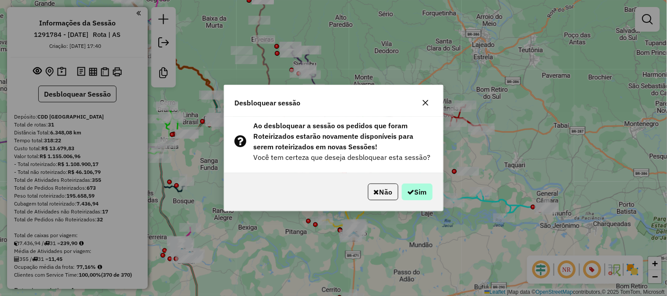
click at [416, 200] on div "Não Sim" at bounding box center [333, 192] width 219 height 38
click at [413, 196] on button "Sim" at bounding box center [417, 192] width 31 height 17
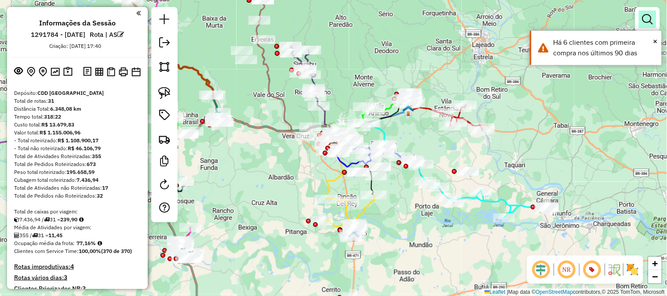
click at [647, 19] on em at bounding box center [647, 19] width 11 height 11
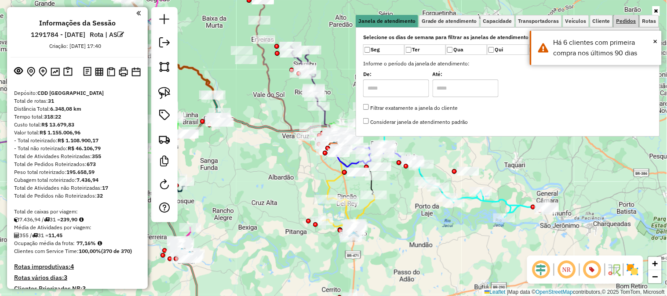
click at [633, 25] on link "Pedidos" at bounding box center [626, 21] width 25 height 12
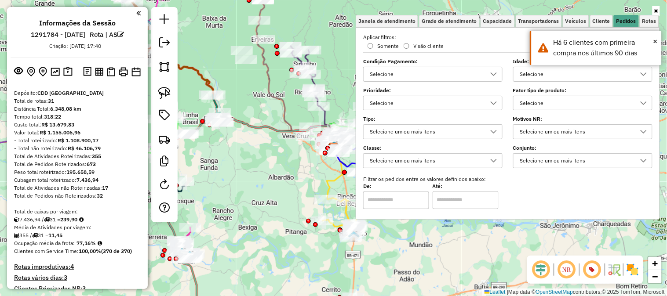
click at [548, 108] on div "Selecione" at bounding box center [576, 103] width 118 height 14
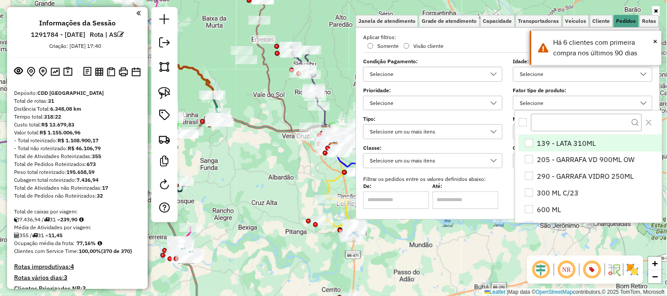
scroll to position [5, 29]
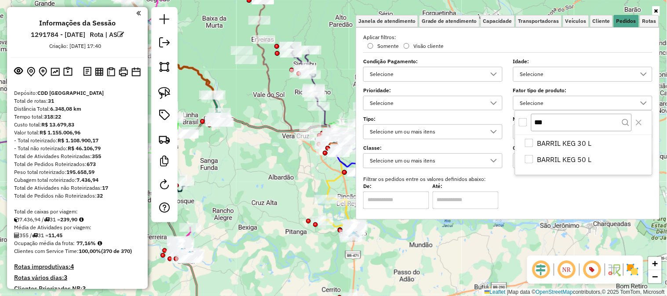
type input "***"
click at [523, 124] on div "All items unselected" at bounding box center [523, 122] width 8 height 8
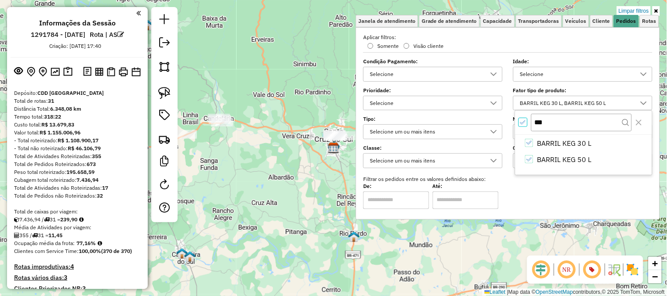
click at [312, 111] on div "Limpar filtros Janela de atendimento Grade de atendimento Capacidade Transporta…" at bounding box center [333, 148] width 667 height 296
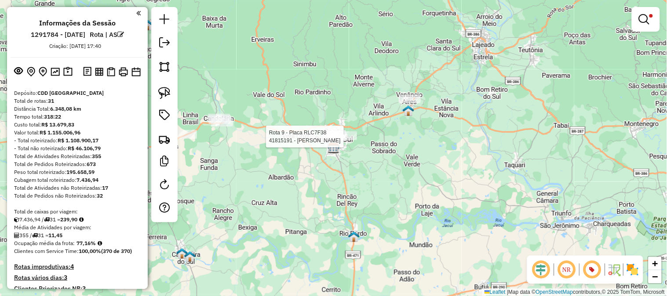
select select "**********"
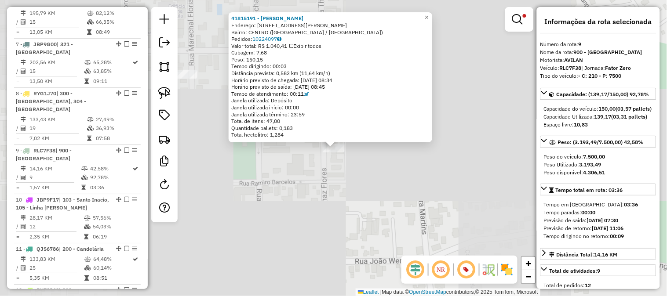
scroll to position [755, 0]
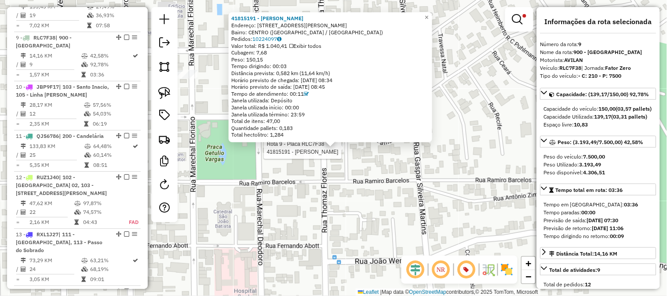
click at [393, 164] on div "Rota 9 - Placa RLC7F38 41815191 - ELIAS ROSSI 41815191 - ELIAS ROSSI Endereço: …" at bounding box center [333, 148] width 667 height 296
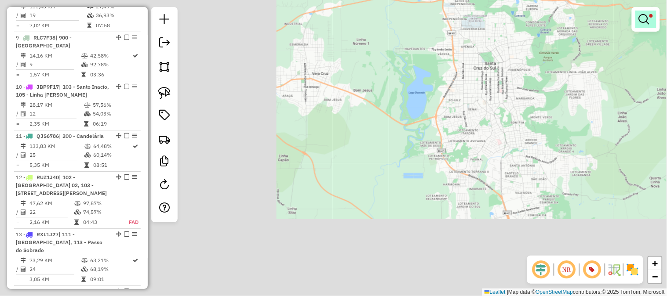
click at [649, 19] on em at bounding box center [644, 19] width 11 height 11
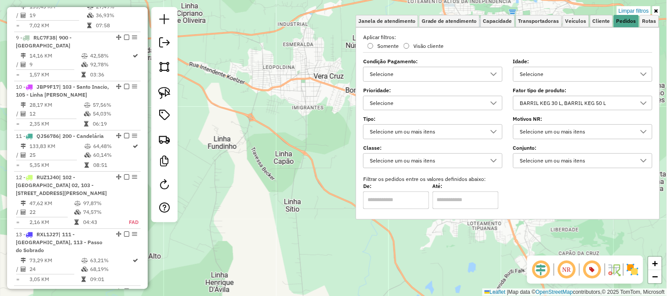
click at [325, 51] on div "Limpar filtros Janela de atendimento Grade de atendimento Capacidade Transporta…" at bounding box center [333, 148] width 667 height 296
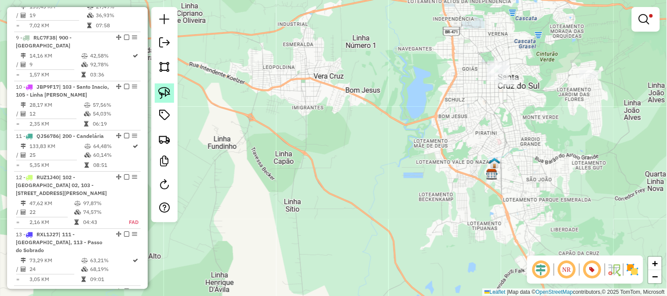
click at [174, 86] on link at bounding box center [164, 93] width 19 height 19
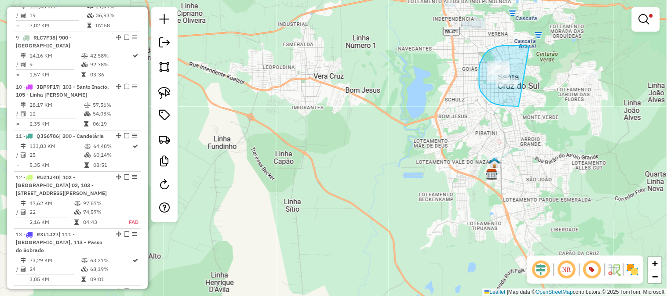
drag, startPoint x: 529, startPoint y: 46, endPoint x: 547, endPoint y: 106, distance: 62.9
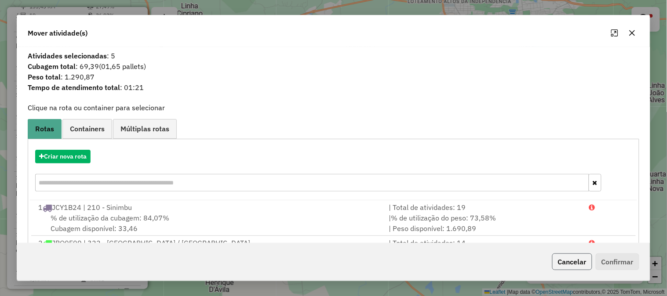
click at [562, 258] on button "Cancelar" at bounding box center [572, 262] width 40 height 17
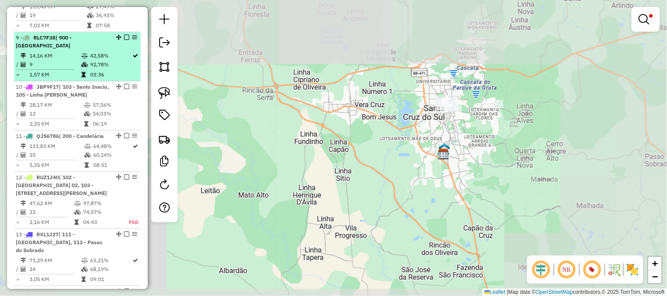
click at [86, 53] on icon at bounding box center [84, 55] width 7 height 5
select select "**********"
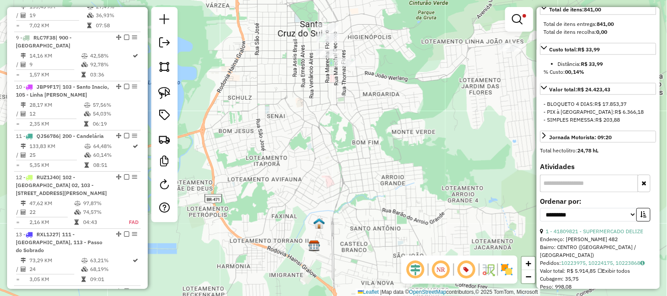
scroll to position [146, 0]
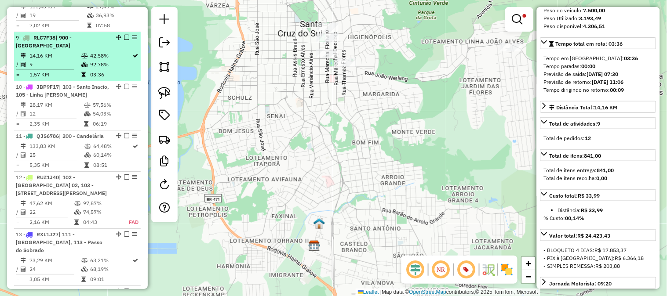
click at [53, 32] on li "9 - RLC7F38 | 900 - Centro de Santa Cruz 14,16 KM 42,58% / 9 92,78% = 1,57 KM 0…" at bounding box center [77, 56] width 127 height 49
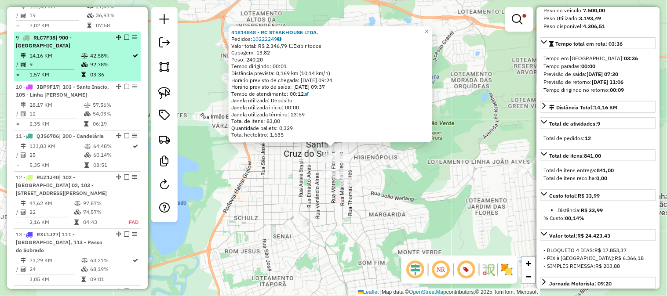
click at [58, 32] on li "9 - RLC7F38 | 900 - Centro de Santa Cruz 14,16 KM 42,58% / 9 92,78% = 1,57 KM 0…" at bounding box center [77, 56] width 127 height 49
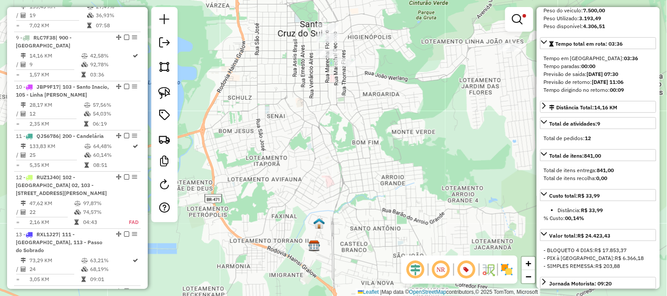
scroll to position [0, 0]
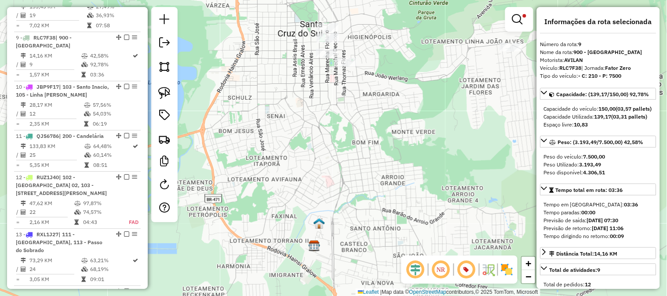
drag, startPoint x: 582, startPoint y: 69, endPoint x: 560, endPoint y: 69, distance: 21.5
click at [560, 69] on div "Veículo: RLC7F38 | Jornada: Fator Zero" at bounding box center [598, 68] width 116 height 8
copy strong "RLC7F38"
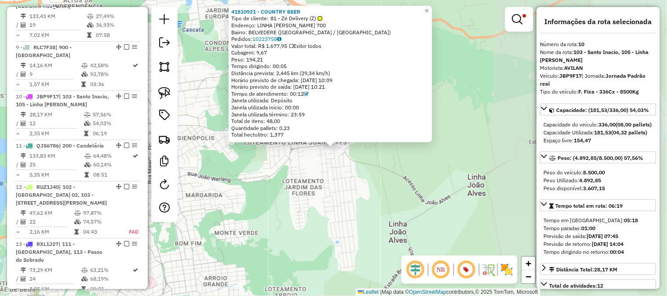
scroll to position [804, 0]
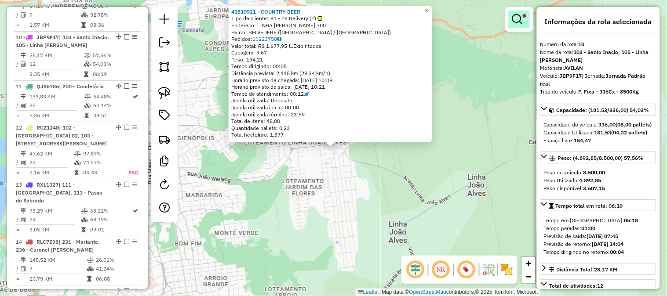
click at [515, 18] on em at bounding box center [517, 19] width 11 height 11
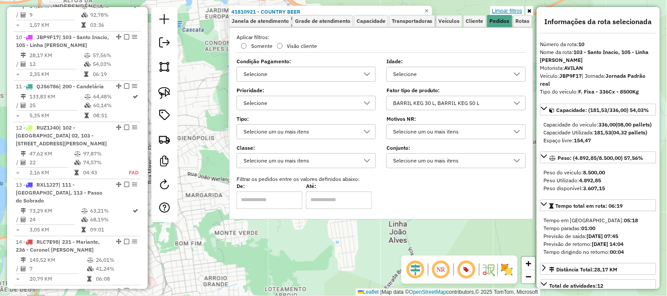
click at [506, 9] on link "Limpar filtros" at bounding box center [507, 11] width 34 height 10
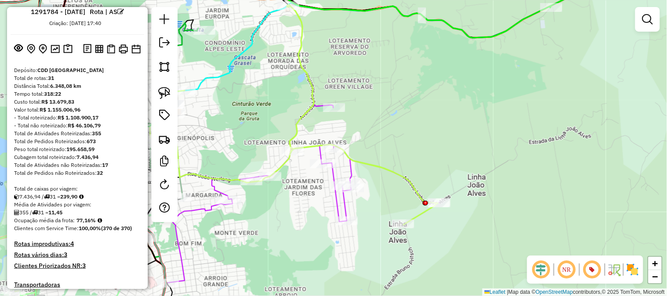
scroll to position [267, 0]
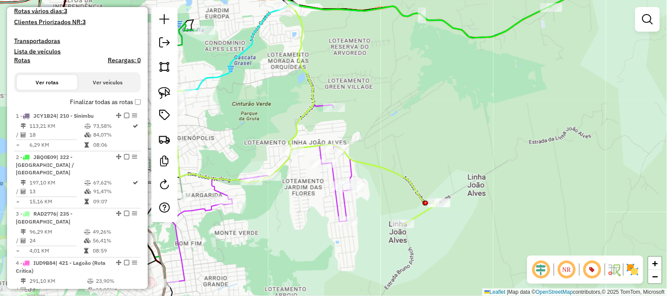
click at [135, 105] on label "Finalizar todas as rotas" at bounding box center [105, 102] width 71 height 9
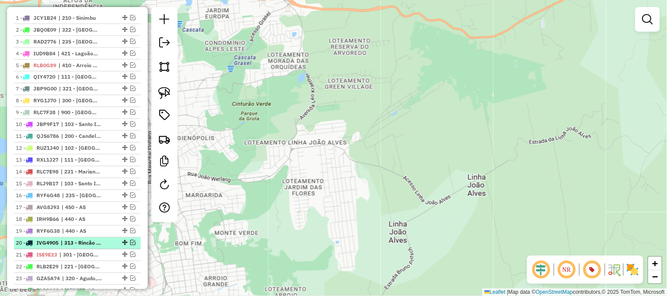
scroll to position [462, 0]
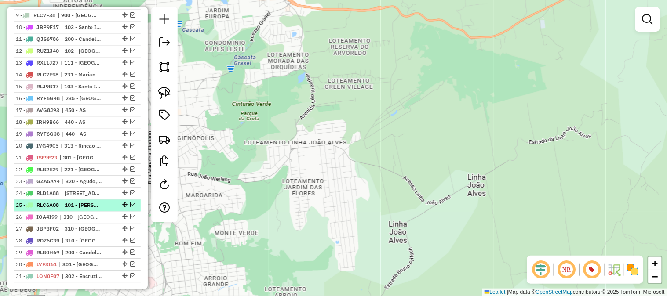
click at [131, 205] on em at bounding box center [132, 204] width 5 height 5
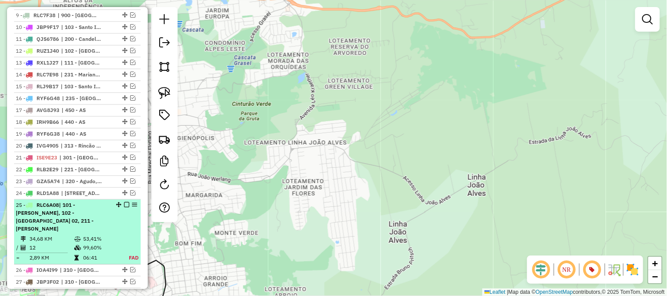
click at [74, 217] on div "25 - RLC6A08 | 101 - Vera Cruz, 102 - Santa Cruz 02, 211 - Cipriano de Oliveira" at bounding box center [62, 217] width 93 height 32
select select "**********"
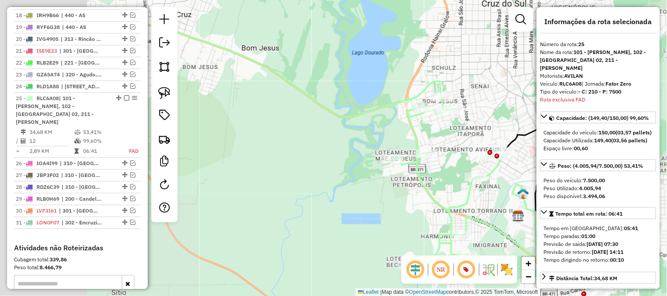
scroll to position [655, 0]
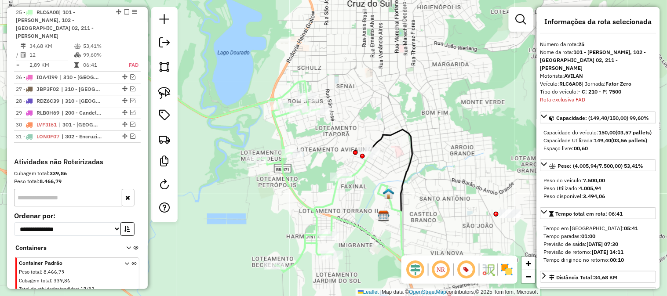
drag, startPoint x: 454, startPoint y: 76, endPoint x: 312, endPoint y: 76, distance: 142.0
click at [312, 76] on div "Janela de atendimento Grade de atendimento Capacidade Transportadoras Veículos …" at bounding box center [333, 148] width 667 height 296
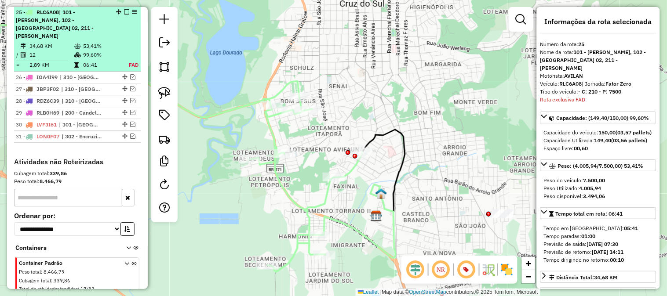
click at [124, 13] on em at bounding box center [126, 11] width 5 height 5
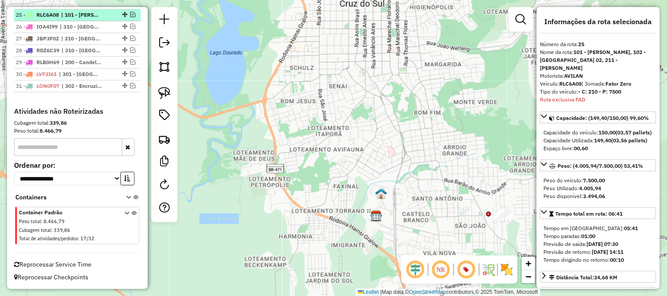
click at [130, 15] on em at bounding box center [132, 14] width 5 height 5
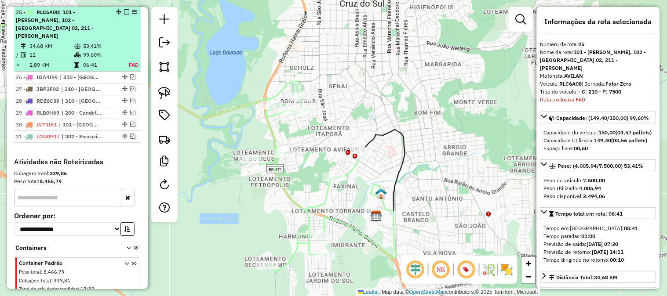
click at [83, 28] on div "25 - RLC6A08 | 101 - Vera Cruz, 102 - Santa Cruz 02, 211 - Cipriano de Oliveira" at bounding box center [62, 24] width 93 height 32
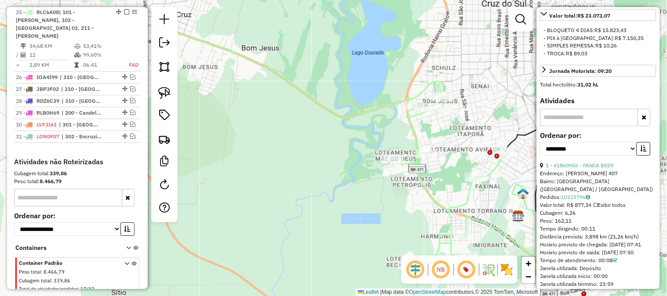
scroll to position [440, 0]
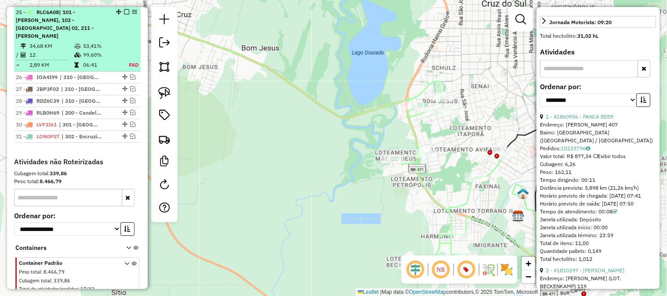
click at [124, 14] on em at bounding box center [126, 11] width 5 height 5
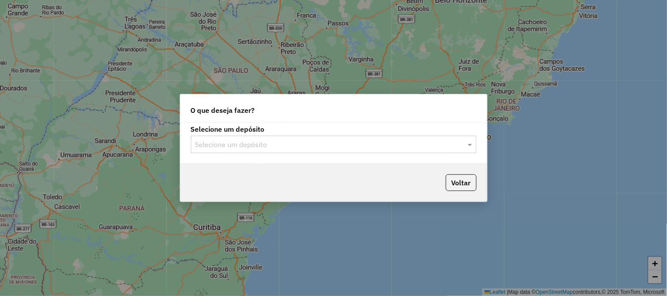
click at [249, 144] on input "text" at bounding box center [324, 145] width 259 height 11
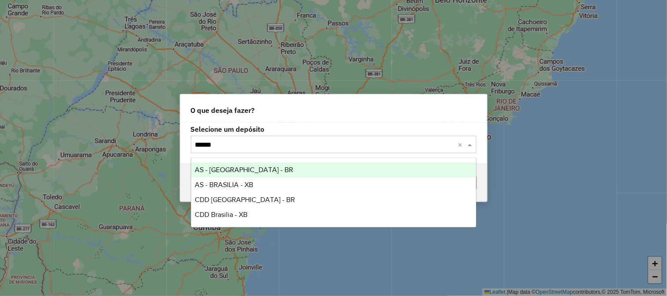
type input "*******"
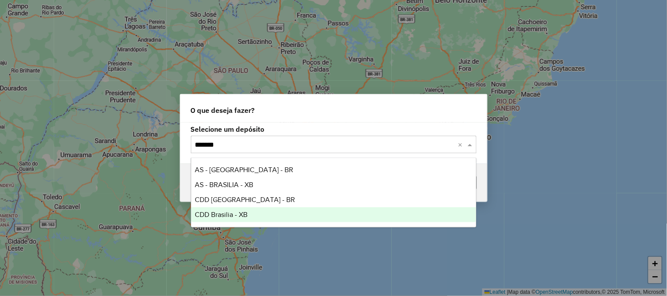
click at [247, 213] on span "CDD Brasilia - XB" at bounding box center [221, 214] width 53 height 7
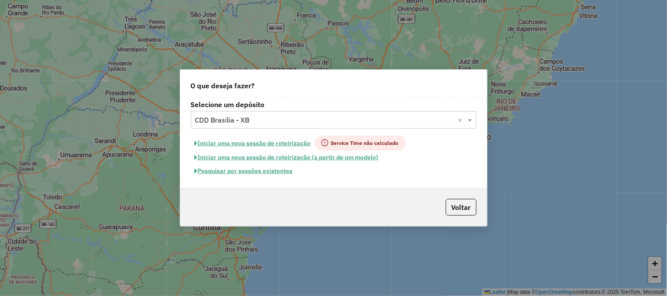
click at [269, 179] on div "Selecione um depósito Selecione um depósito × CDD Brasilia - XB × Iniciar uma n…" at bounding box center [333, 143] width 307 height 91
click at [268, 175] on button "Pesquisar por sessões existentes" at bounding box center [244, 171] width 106 height 14
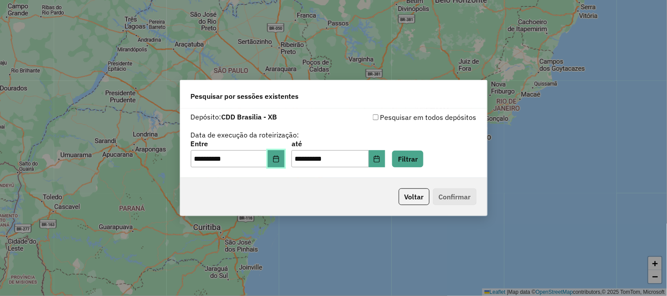
click at [274, 156] on button "Choose Date" at bounding box center [276, 159] width 17 height 18
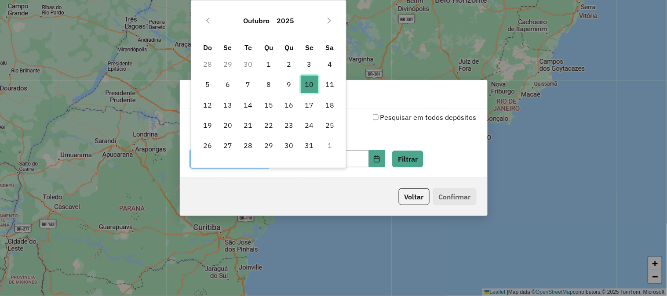
click at [308, 85] on span "10" at bounding box center [310, 85] width 18 height 18
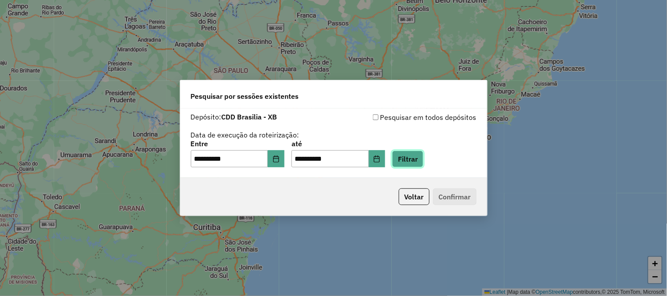
click at [413, 160] on button "Filtrar" at bounding box center [407, 159] width 31 height 17
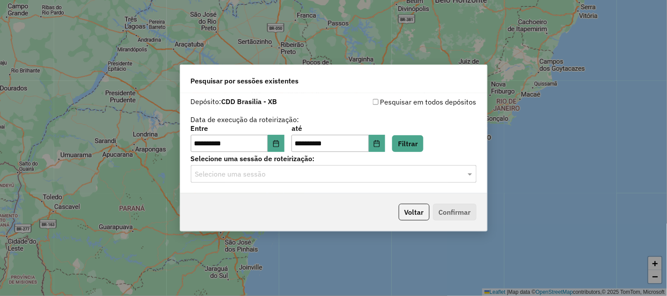
click at [300, 172] on input "text" at bounding box center [324, 174] width 259 height 11
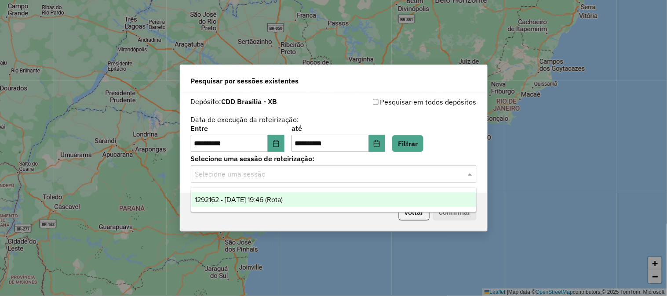
click at [299, 200] on div "1292162 - 10/10/2025 19:46 (Rota)" at bounding box center [333, 200] width 285 height 15
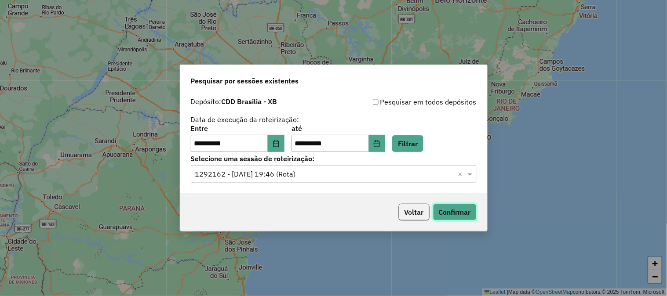
click at [460, 216] on button "Confirmar" at bounding box center [455, 212] width 44 height 17
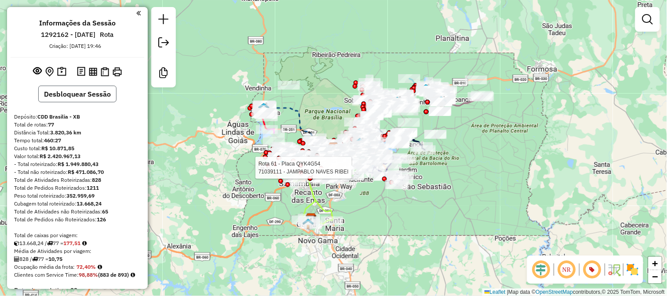
click at [81, 93] on button "Desbloquear Sessão" at bounding box center [77, 94] width 78 height 17
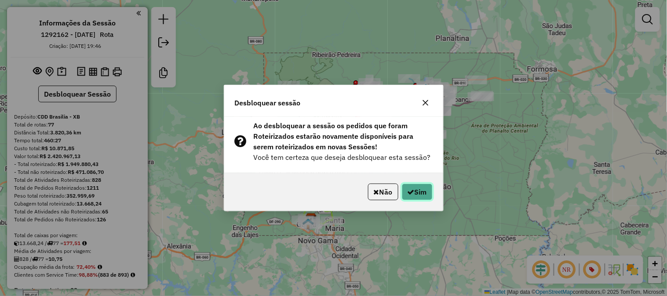
click at [420, 194] on button "Sim" at bounding box center [417, 192] width 31 height 17
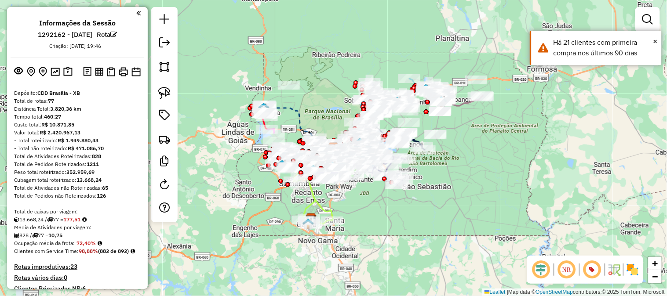
click at [513, 138] on div "Janela de atendimento Grade de atendimento Capacidade Transportadoras Veículos …" at bounding box center [333, 148] width 667 height 296
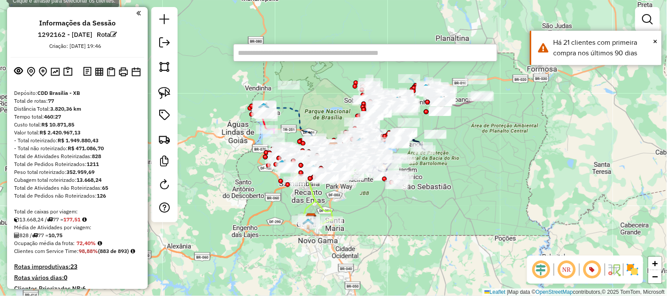
paste input "*****"
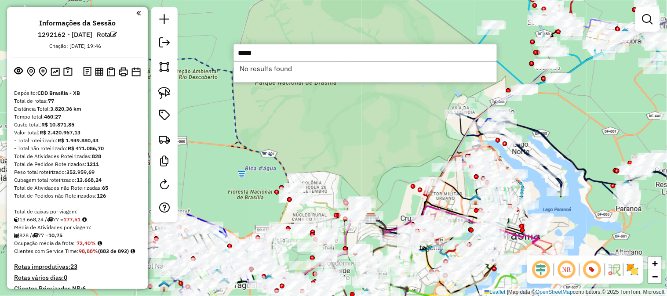
type input "*****"
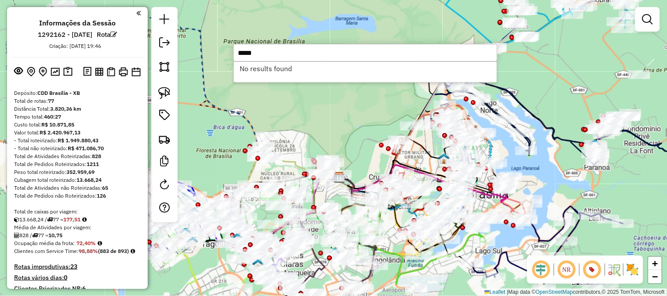
drag, startPoint x: 604, startPoint y: 125, endPoint x: 499, endPoint y: 21, distance: 147.3
click at [500, 21] on div "Janela de atendimento Grade de atendimento Capacidade Transportadoras Veículos …" at bounding box center [333, 148] width 667 height 296
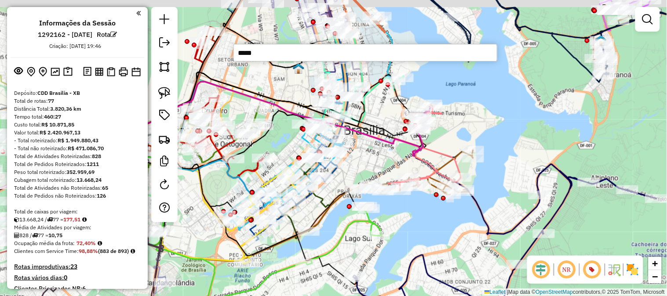
drag, startPoint x: 472, startPoint y: 91, endPoint x: 497, endPoint y: 174, distance: 87.2
click at [497, 174] on div "Janela de atendimento Grade de atendimento Capacidade Transportadoras Veículos …" at bounding box center [333, 148] width 667 height 296
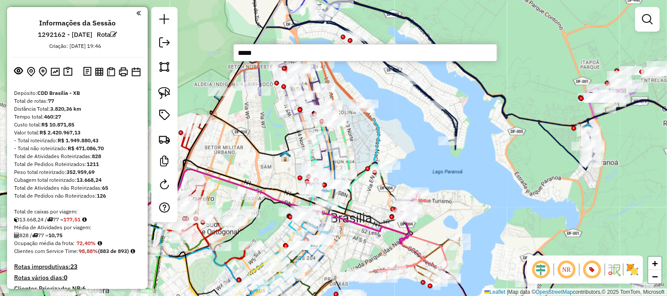
drag, startPoint x: 519, startPoint y: 160, endPoint x: 397, endPoint y: 180, distance: 123.4
click at [397, 180] on div "Janela de atendimento Grade de atendimento Capacidade Transportadoras Veículos …" at bounding box center [333, 148] width 667 height 296
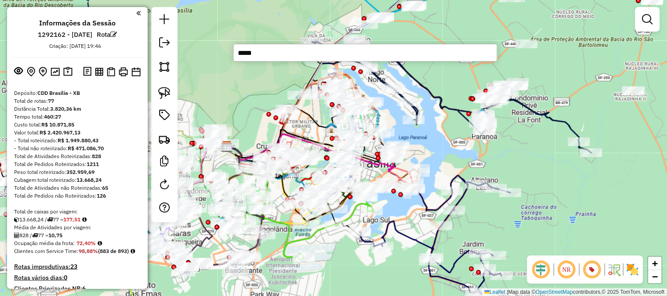
drag, startPoint x: 537, startPoint y: 91, endPoint x: 618, endPoint y: 60, distance: 86.1
click at [618, 60] on div "Janela de atendimento Grade de atendimento Capacidade Transportadoras Veículos …" at bounding box center [333, 148] width 667 height 296
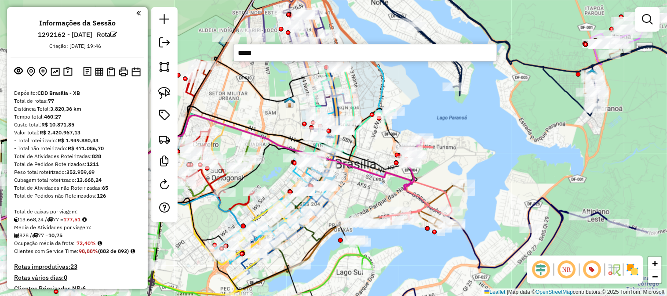
click at [485, 100] on div "Janela de atendimento Grade de atendimento Capacidade Transportadoras Veículos …" at bounding box center [333, 148] width 667 height 296
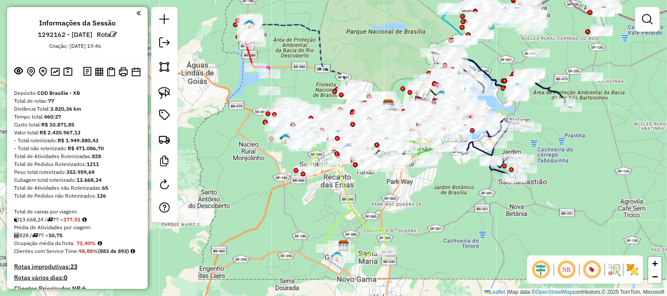
click at [634, 270] on img at bounding box center [633, 270] width 14 height 14
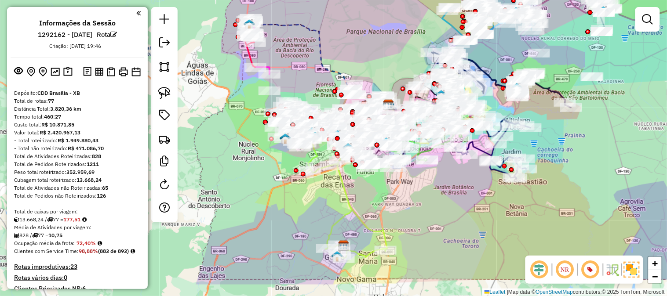
click at [633, 273] on img at bounding box center [632, 270] width 16 height 16
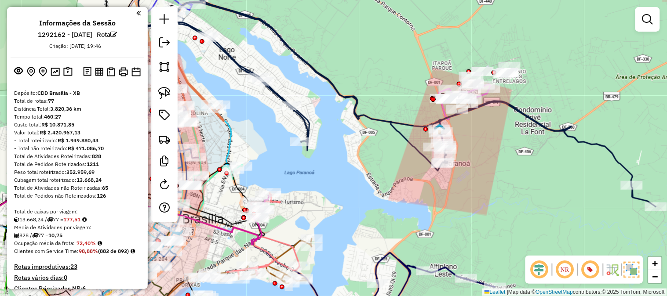
drag, startPoint x: 379, startPoint y: 56, endPoint x: 414, endPoint y: 65, distance: 35.8
click at [408, 64] on div "Rota 15 - Placa WCL0014 71035334 - JOSAFA OLIVEIRA DO V Janela de atendimento G…" at bounding box center [333, 148] width 667 height 296
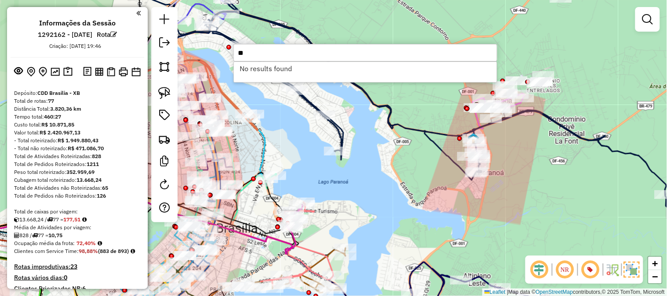
type input "*"
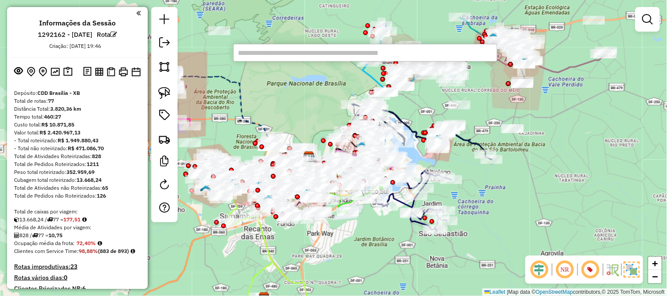
drag, startPoint x: 555, startPoint y: 128, endPoint x: 537, endPoint y: 145, distance: 24.6
click at [537, 145] on div "Janela de atendimento Grade de atendimento Capacidade Transportadoras Veículos …" at bounding box center [333, 148] width 667 height 296
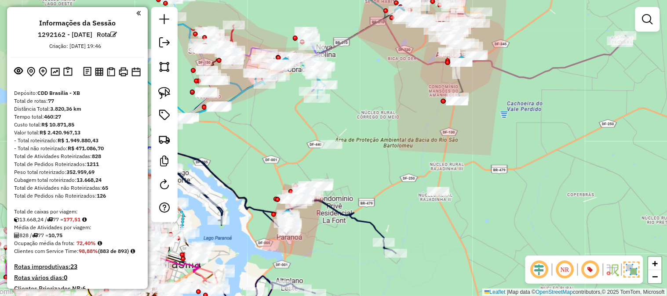
drag, startPoint x: 545, startPoint y: 86, endPoint x: 537, endPoint y: 124, distance: 38.7
click at [537, 124] on div "Janela de atendimento Grade de atendimento Capacidade Transportadoras Veículos …" at bounding box center [333, 148] width 667 height 296
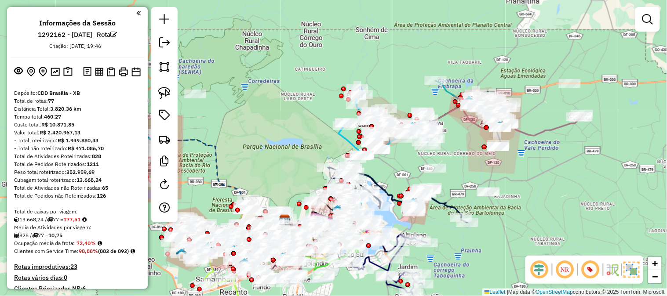
drag, startPoint x: 446, startPoint y: 155, endPoint x: 484, endPoint y: 82, distance: 81.8
click at [484, 82] on div "Janela de atendimento Grade de atendimento Capacidade Transportadoras Veículos …" at bounding box center [333, 148] width 667 height 296
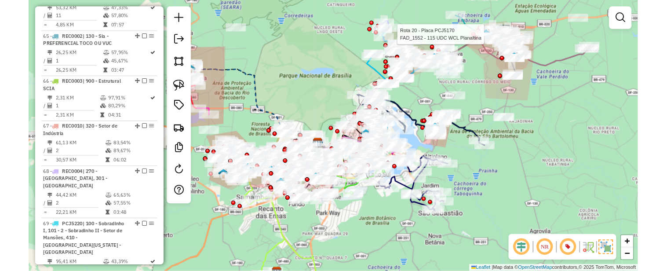
scroll to position [3907, 0]
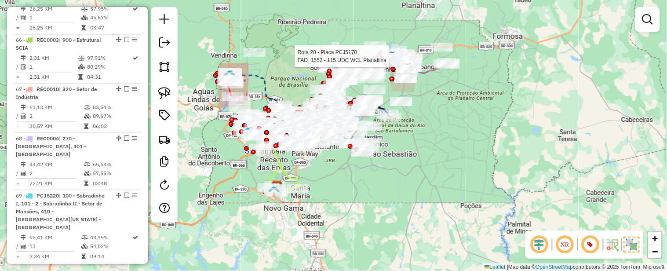
drag, startPoint x: 440, startPoint y: 106, endPoint x: 468, endPoint y: 110, distance: 28.8
click at [468, 110] on div "Rota 20 - Placa PCJ5170 FAD_1552 - 115 UDC WCL Planaltina Janela de atendimento…" at bounding box center [333, 135] width 667 height 271
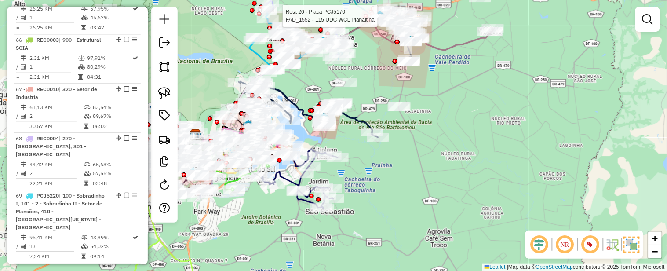
drag, startPoint x: 419, startPoint y: 100, endPoint x: 484, endPoint y: 131, distance: 71.2
click at [484, 131] on div "Rota 20 - Placa PCJ5170 FAD_1552 - 115 UDC WCL Planaltina Janela de atendimento…" at bounding box center [333, 135] width 667 height 271
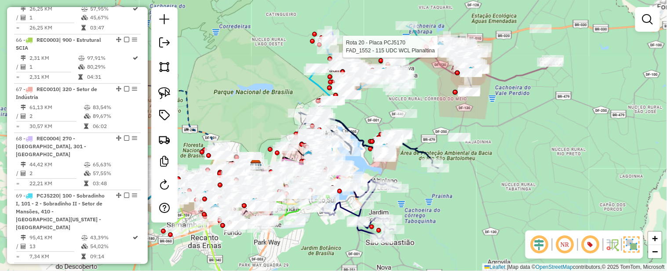
drag, startPoint x: 592, startPoint y: 102, endPoint x: 569, endPoint y: 135, distance: 40.4
click at [570, 133] on div "Rota 20 - Placa PCJ5170 FAD_1552 - 115 UDC WCL Planaltina Janela de atendimento…" at bounding box center [333, 135] width 667 height 271
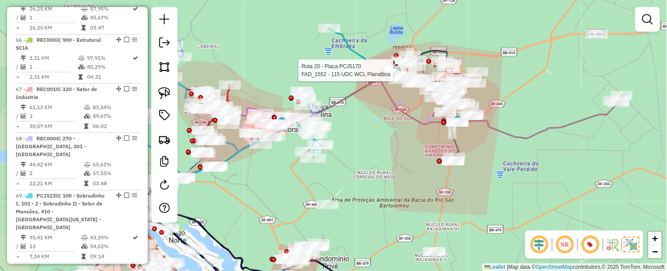
click at [517, 99] on div "Rota 20 - Placa PCJ5170 FAD_1552 - 115 UDC WCL Planaltina Janela de atendimento…" at bounding box center [333, 135] width 667 height 271
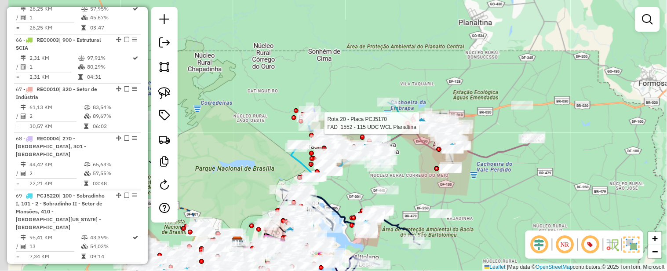
click at [495, 157] on icon at bounding box center [490, 137] width 90 height 39
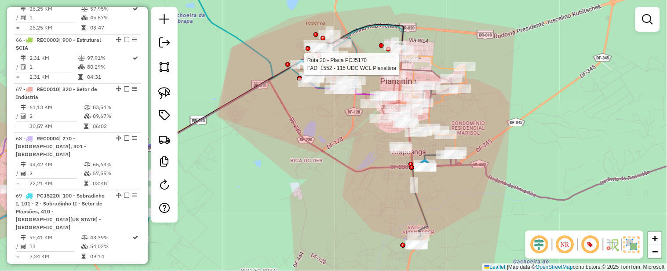
drag, startPoint x: 512, startPoint y: 114, endPoint x: 495, endPoint y: 134, distance: 25.9
click at [495, 134] on div "Rota 20 - Placa PCJ5170 FAD_1552 - 115 UDC WCL Planaltina Janela de atendimento…" at bounding box center [333, 135] width 667 height 271
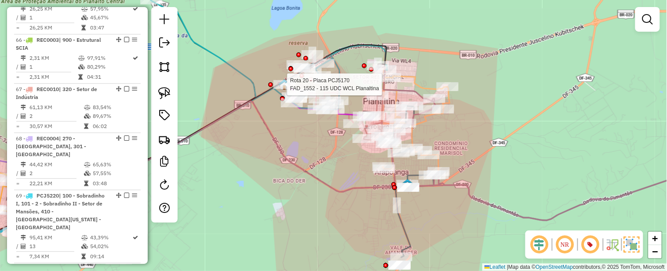
drag, startPoint x: 509, startPoint y: 102, endPoint x: 501, endPoint y: 89, distance: 15.2
click at [504, 96] on div "Rota 20 - Placa PCJ5170 FAD_1552 - 115 UDC WCL Planaltina Janela de atendimento…" at bounding box center [333, 135] width 667 height 271
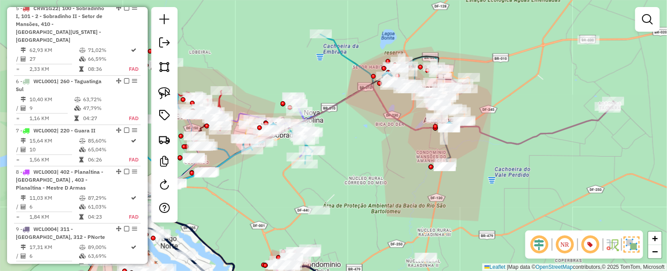
scroll to position [342, 0]
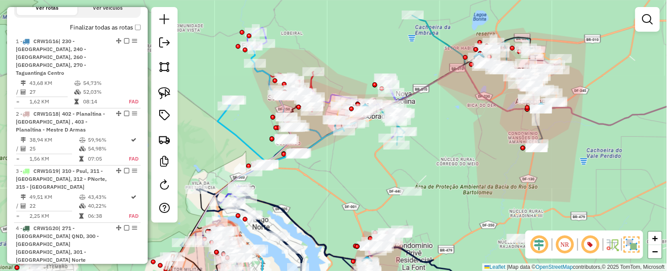
drag, startPoint x: 257, startPoint y: 62, endPoint x: 412, endPoint y: 35, distance: 157.4
click at [412, 35] on div "Janela de atendimento Grade de atendimento Capacidade Transportadoras Veículos …" at bounding box center [333, 135] width 667 height 271
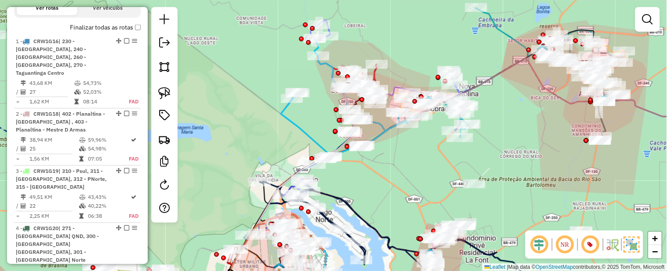
drag, startPoint x: 446, startPoint y: 189, endPoint x: 486, endPoint y: 132, distance: 69.8
click at [486, 132] on div "Janela de atendimento Grade de atendimento Capacidade Transportadoras Veículos …" at bounding box center [333, 135] width 667 height 271
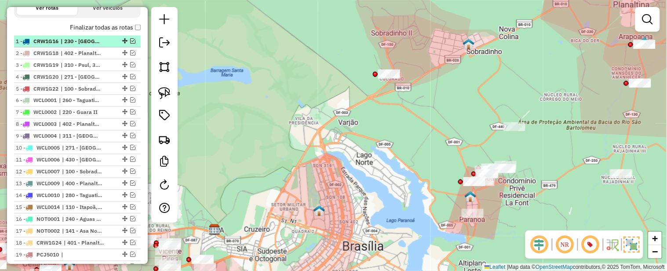
click at [130, 44] on em at bounding box center [132, 40] width 5 height 5
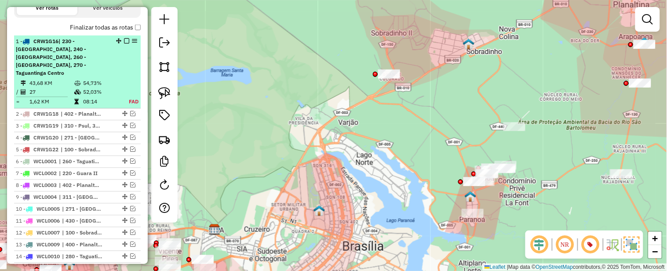
click at [88, 79] on td "54,73%" at bounding box center [101, 83] width 36 height 9
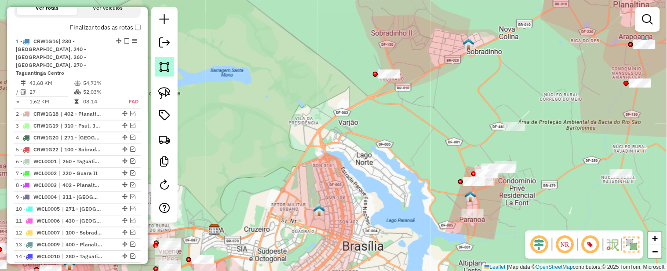
select select "**********"
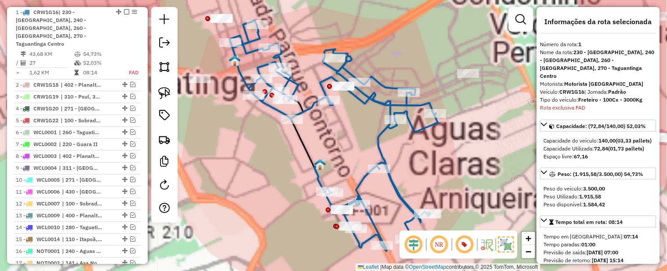
scroll to position [377, 0]
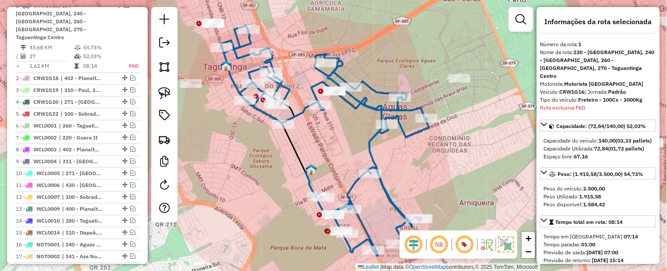
click at [467, 111] on div "Janela de atendimento Grade de atendimento Capacidade Transportadoras Veículos …" at bounding box center [333, 135] width 667 height 271
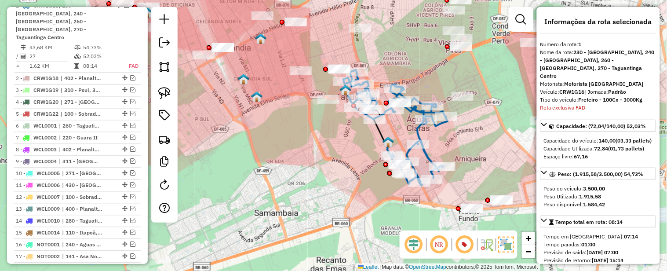
click at [430, 156] on icon at bounding box center [395, 128] width 104 height 116
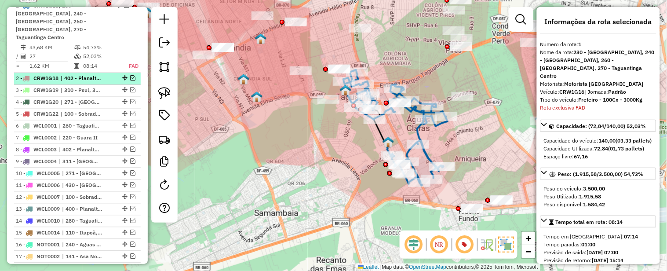
click at [131, 76] on em at bounding box center [132, 78] width 5 height 5
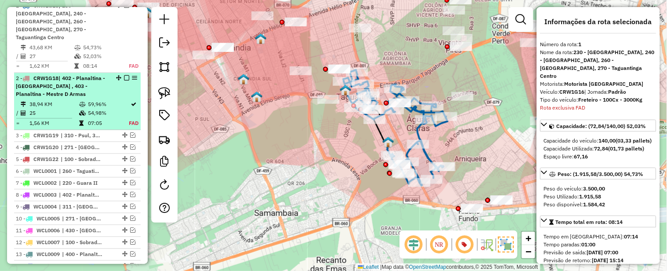
click at [91, 86] on div "2 - CRW1G18 | 402 - Planaltina - Vicentina , 403 - Planaltina - Mestre D Armas" at bounding box center [62, 87] width 93 height 24
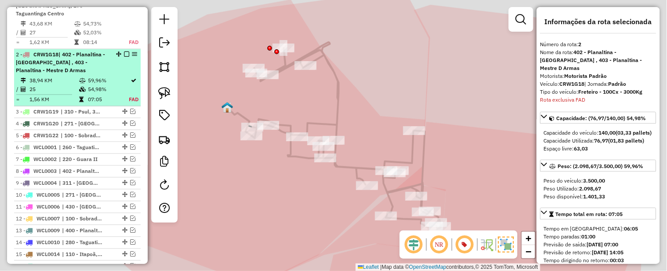
scroll to position [434, 0]
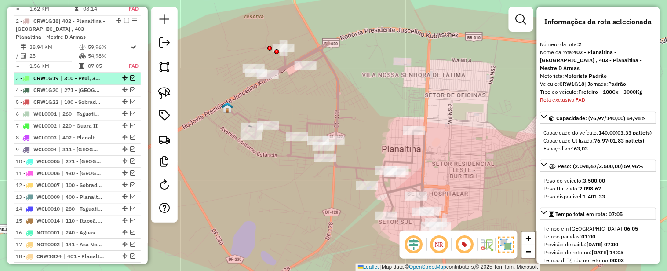
click at [130, 76] on em at bounding box center [132, 78] width 5 height 5
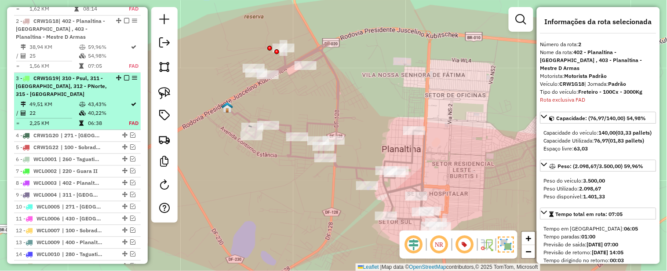
click at [85, 78] on span "| 310 - Psul, 311 - [GEOGRAPHIC_DATA], 312 - PNorte, 315 - [GEOGRAPHIC_DATA]" at bounding box center [61, 86] width 91 height 22
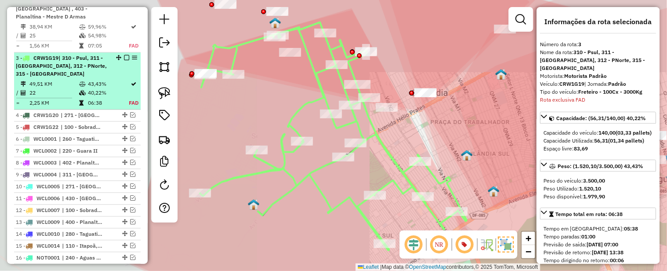
scroll to position [491, 0]
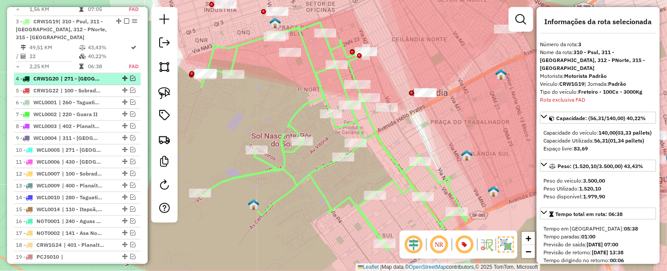
click at [131, 76] on em at bounding box center [132, 78] width 5 height 5
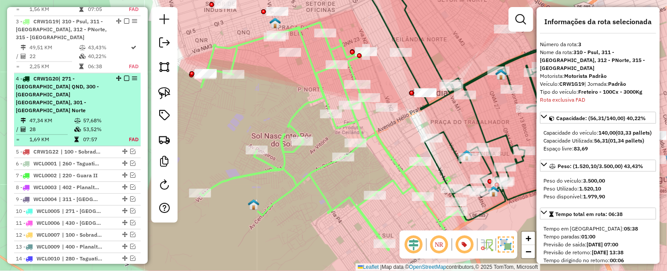
click at [99, 80] on div "4 - CRW1G20 | 271 - Taguatinga QND, 300 - Ceilândia Sul, 301 - Ceilândia Norte" at bounding box center [62, 95] width 93 height 40
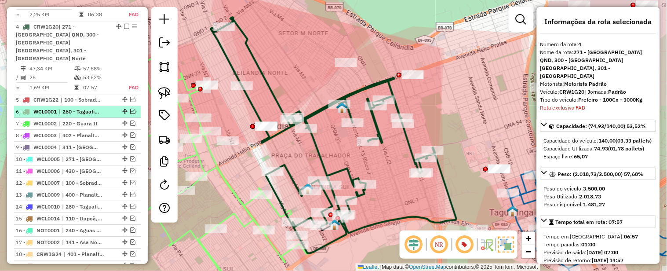
scroll to position [549, 0]
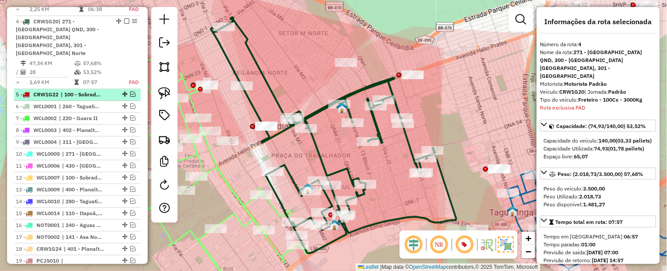
click at [132, 91] on em at bounding box center [132, 93] width 5 height 5
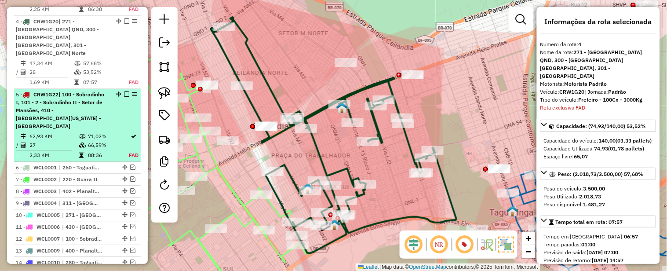
click at [94, 91] on span "| 100 - Sobradinho I, 101 - 2 - Sobradinho II - Setor de Mansões, 410 - [GEOGRA…" at bounding box center [60, 110] width 88 height 38
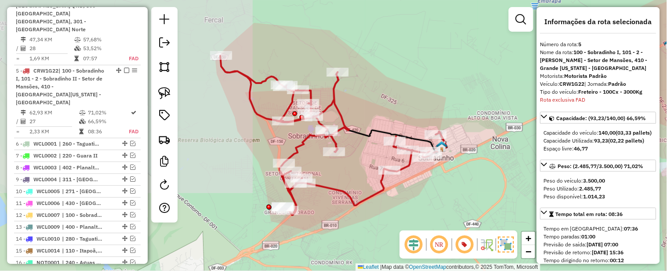
scroll to position [605, 0]
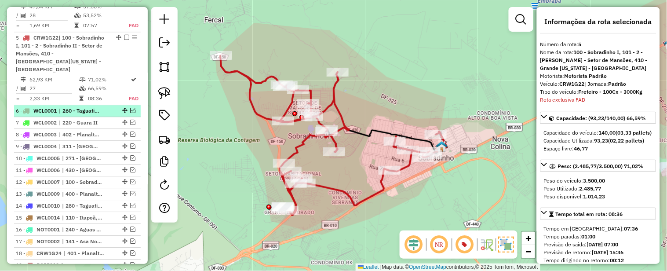
click at [130, 108] on em at bounding box center [132, 110] width 5 height 5
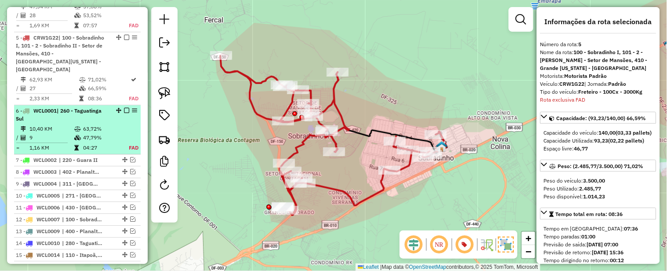
click at [115, 107] on div "6 - WCL0001 | 260 - Taguatinga Sul" at bounding box center [77, 115] width 123 height 16
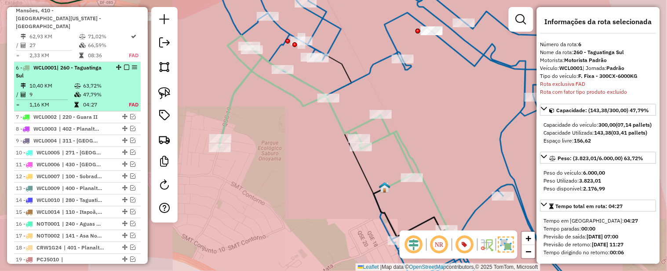
scroll to position [670, 0]
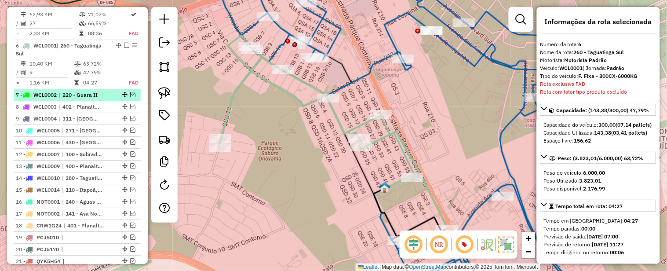
click at [130, 92] on em at bounding box center [132, 94] width 5 height 5
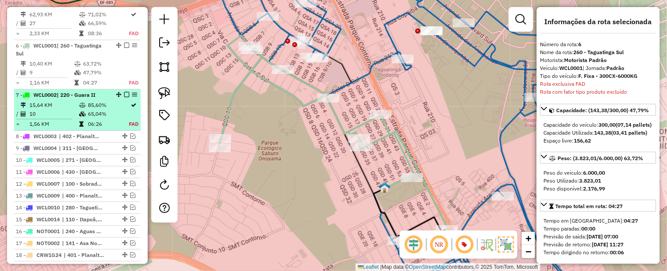
click at [88, 109] on td "65,04%" at bounding box center [108, 113] width 41 height 9
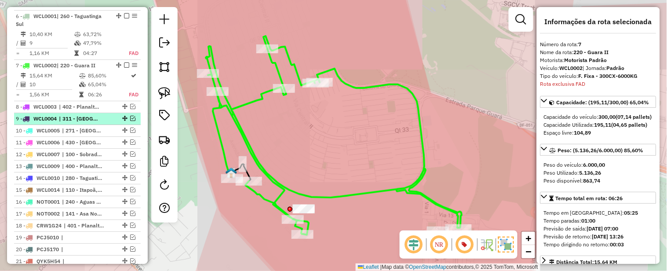
scroll to position [720, 0]
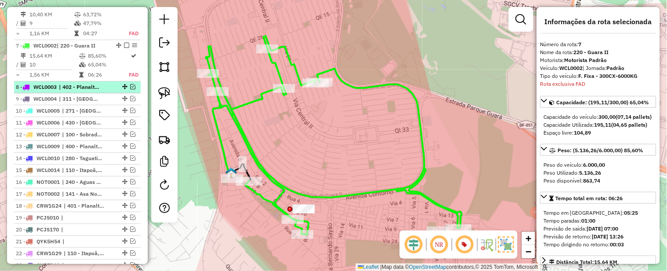
click at [130, 84] on em at bounding box center [132, 86] width 5 height 5
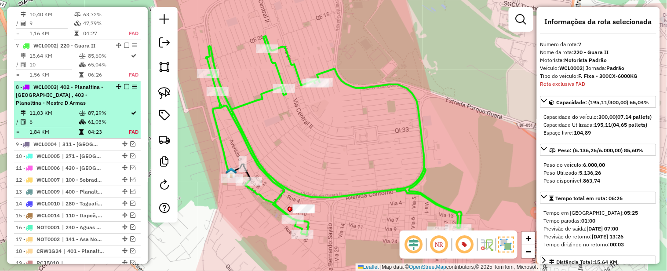
click at [99, 83] on div "8 - WCL0003 | 402 - Planaltina - Vicentina , 403 - Planaltina - Mestre D Armas" at bounding box center [62, 95] width 93 height 24
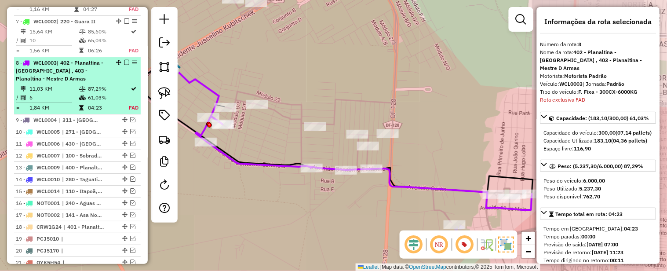
scroll to position [761, 0]
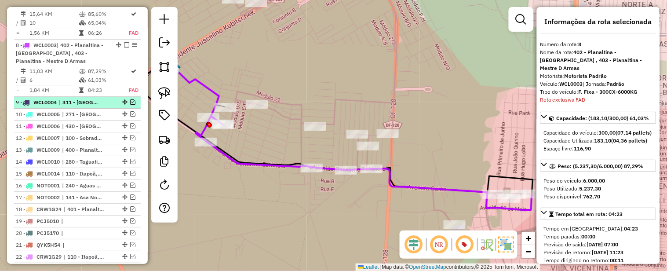
click at [130, 99] on em at bounding box center [132, 101] width 5 height 5
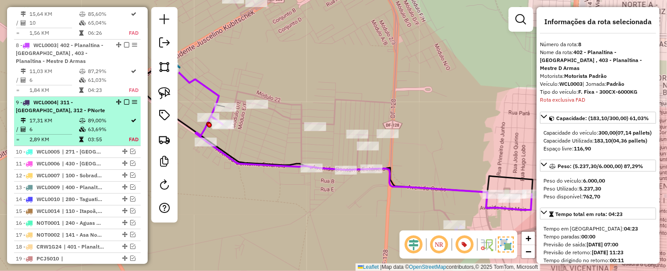
click at [102, 98] on div "9 - WCL0004 | 311 - Vila Sol Nascente, 312 - PNorte" at bounding box center [62, 106] width 93 height 16
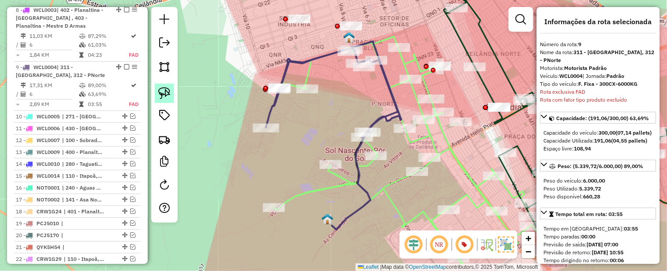
scroll to position [818, 0]
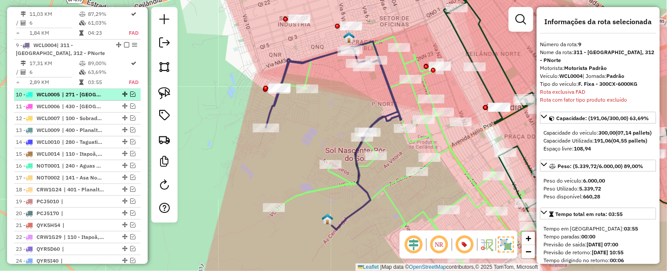
click at [130, 91] on em at bounding box center [132, 93] width 5 height 5
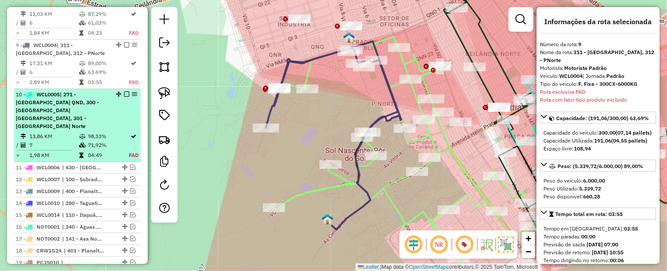
click at [100, 91] on div "10 - WCL0005 | 271 - Taguatinga QND, 300 - Ceilândia Sul, 301 - Ceilândia Norte" at bounding box center [62, 111] width 93 height 40
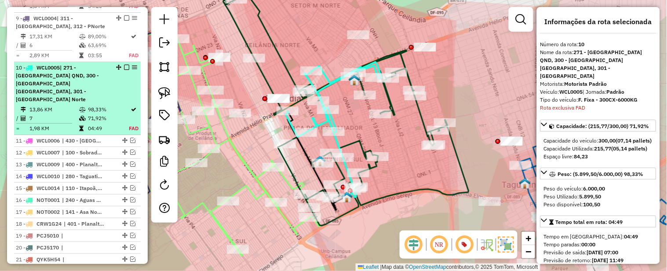
scroll to position [868, 0]
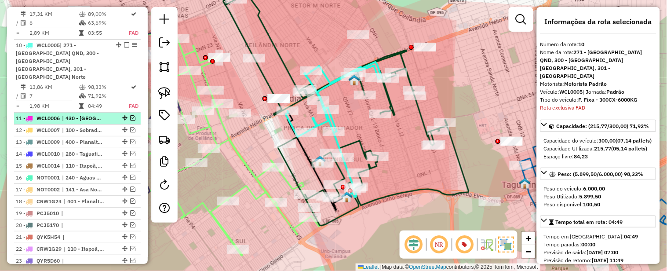
click at [131, 115] on em at bounding box center [132, 117] width 5 height 5
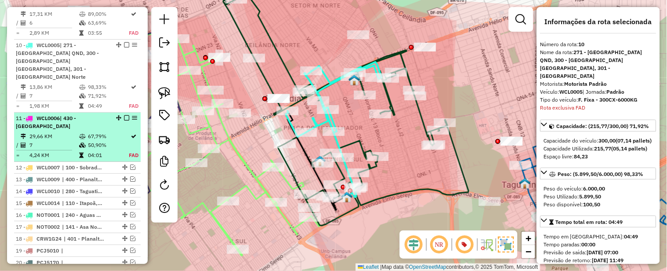
click at [100, 132] on td "67,79%" at bounding box center [108, 136] width 41 height 9
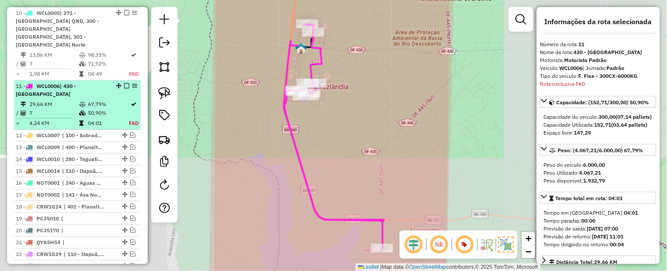
scroll to position [925, 0]
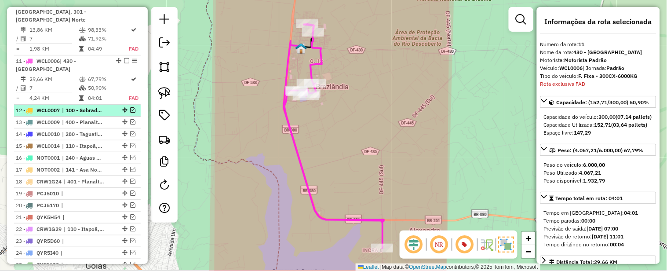
click at [130, 107] on em at bounding box center [132, 109] width 5 height 5
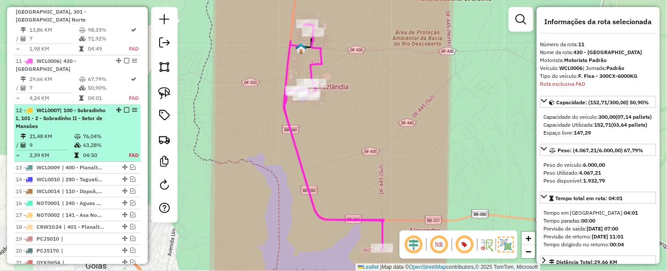
click at [116, 106] on div "12 - WCL0007 | 100 - Sobradinho I, 101 - 2 - Sobradinho II - Setor de Mansões" at bounding box center [77, 118] width 123 height 24
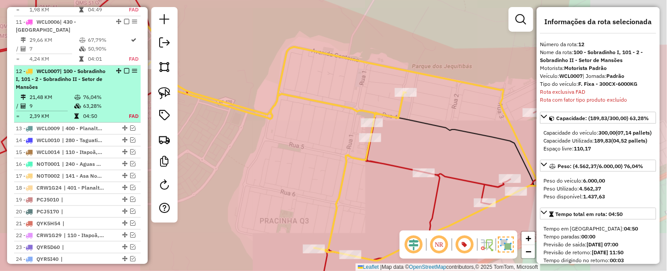
scroll to position [966, 0]
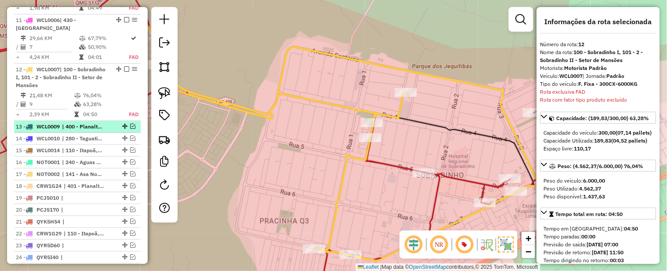
click at [130, 124] on em at bounding box center [132, 126] width 5 height 5
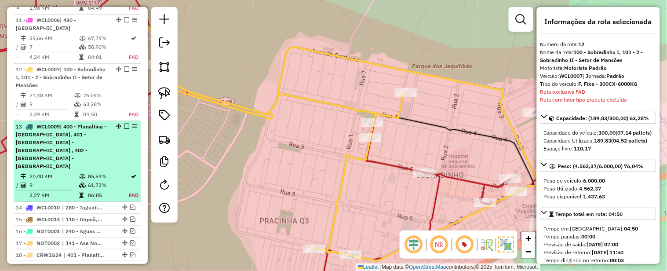
click at [119, 124] on div at bounding box center [124, 126] width 26 height 5
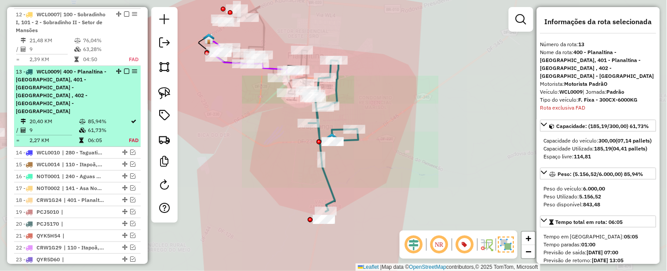
scroll to position [1023, 0]
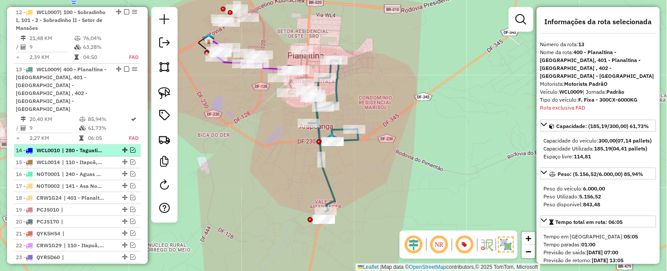
click at [131, 147] on em at bounding box center [132, 149] width 5 height 5
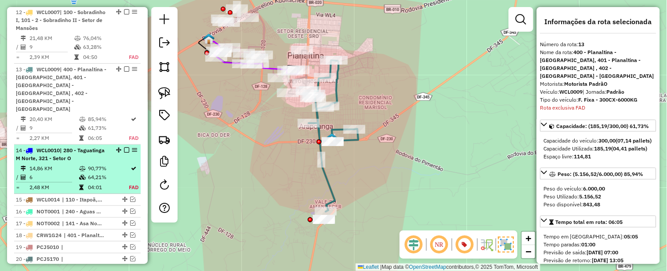
click at [106, 146] on div "14 - WCL0010 | 280 - Taguatinga M Norte, 321 - Setor O" at bounding box center [62, 154] width 93 height 16
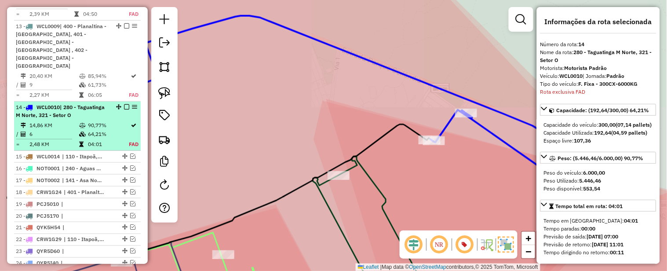
scroll to position [1088, 0]
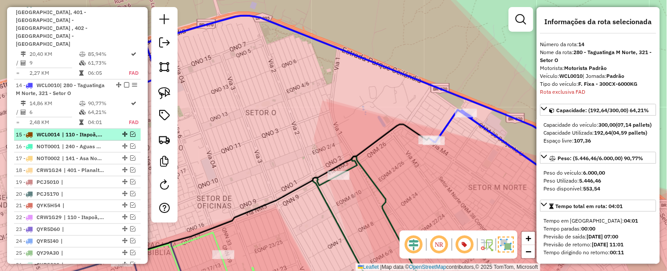
click at [131, 131] on em at bounding box center [132, 133] width 5 height 5
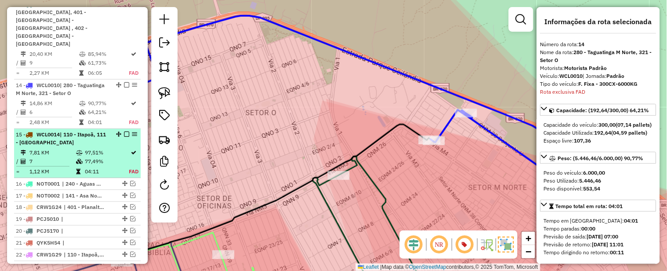
click at [87, 131] on div "15 - WCL0014 | 110 - Itapoã, 111 - Paranoá" at bounding box center [62, 139] width 93 height 16
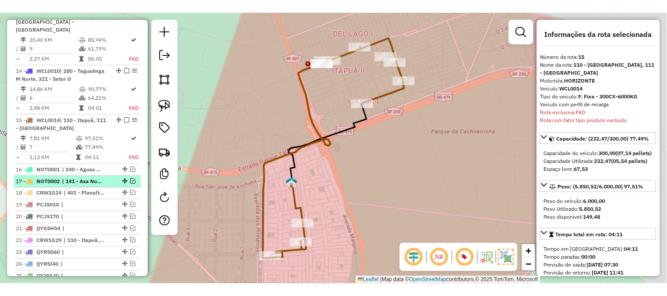
scroll to position [1137, 0]
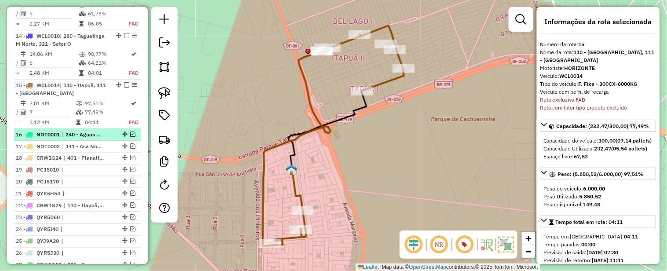
click at [130, 131] on em at bounding box center [132, 133] width 5 height 5
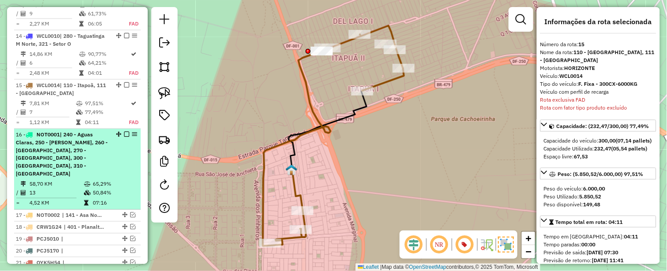
click at [124, 131] on em at bounding box center [126, 133] width 5 height 5
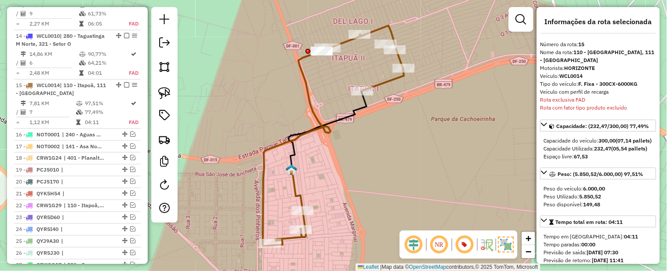
drag, startPoint x: 381, startPoint y: 97, endPoint x: 384, endPoint y: 124, distance: 27.4
click at [384, 123] on div "Janela de atendimento Grade de atendimento Capacidade Transportadoras Veículos …" at bounding box center [333, 135] width 667 height 271
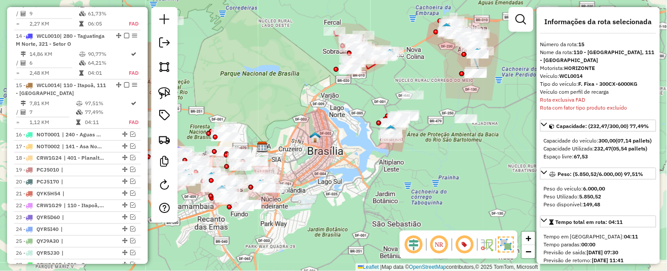
drag, startPoint x: 488, startPoint y: 113, endPoint x: 507, endPoint y: 113, distance: 18.9
click at [507, 113] on div "Janela de atendimento Grade de atendimento Capacidade Transportadoras Veículos …" at bounding box center [333, 135] width 667 height 271
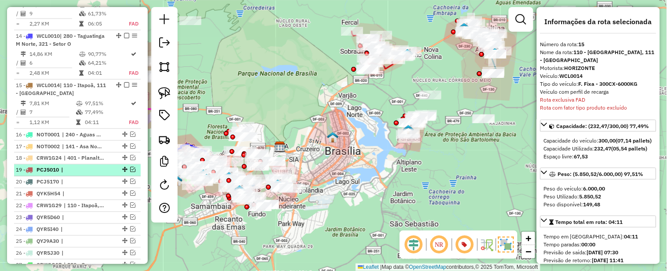
click at [130, 167] on em at bounding box center [132, 169] width 5 height 5
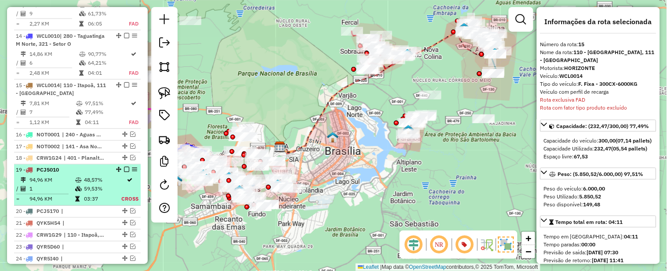
click at [85, 164] on li "19 - PCJ5010 94,96 KM 48,57% / 1 59,53% = 94,96 KM 03:37 Cross" at bounding box center [77, 184] width 127 height 41
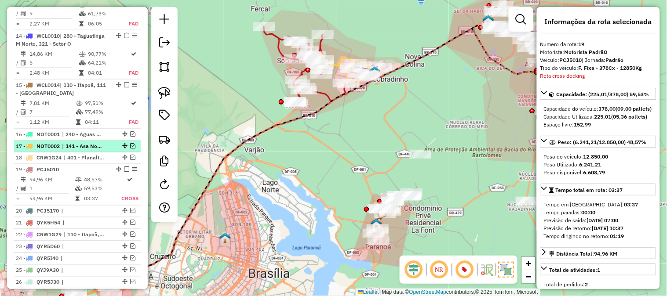
scroll to position [1040, 0]
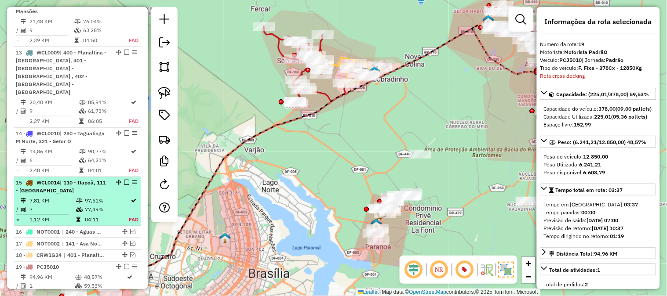
click at [124, 180] on em at bounding box center [126, 182] width 5 height 5
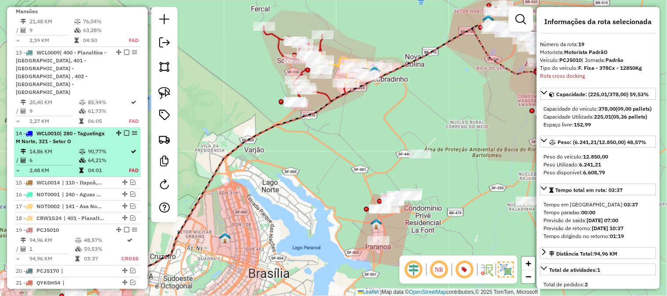
click at [124, 131] on em at bounding box center [126, 133] width 5 height 5
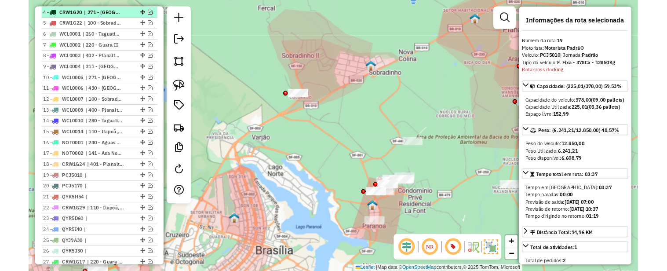
scroll to position [454, 0]
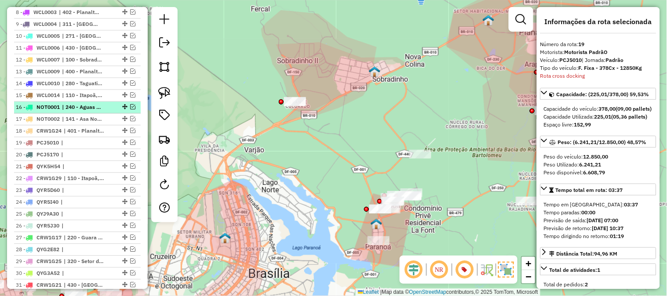
click at [130, 109] on em at bounding box center [132, 106] width 5 height 5
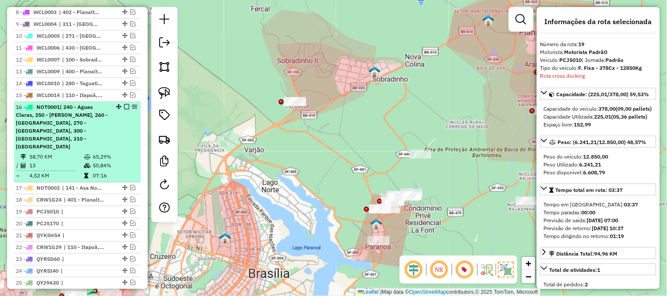
click at [105, 133] on div "16 - NOT0001 | 240 - Aguas Claras, 250 - Vicente Pires, 260 - Taguatinga Sul, 2…" at bounding box center [62, 126] width 93 height 47
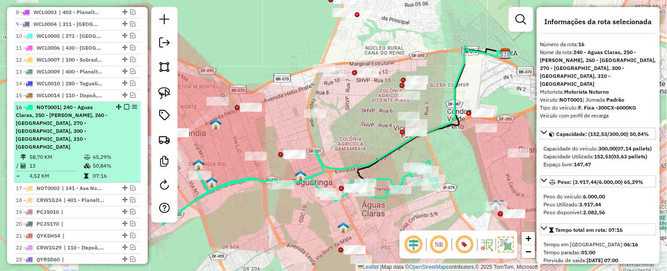
scroll to position [551, 0]
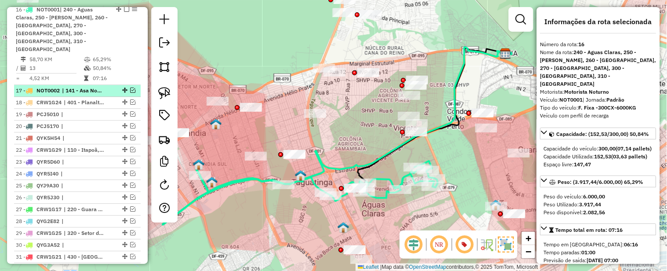
click at [130, 89] on em at bounding box center [132, 89] width 5 height 5
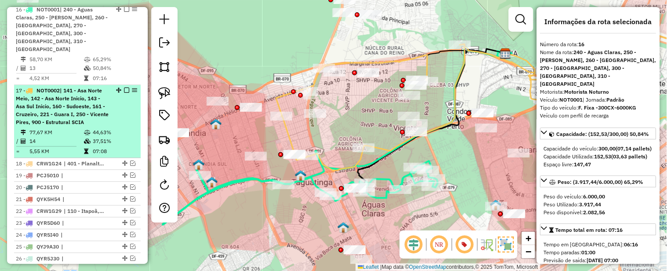
click at [95, 99] on span "| 141 - Asa Norte Meio, 142 - Asa Norte Inicio, 143 - Asa Sul Inicio, 160 - Sud…" at bounding box center [62, 106] width 93 height 38
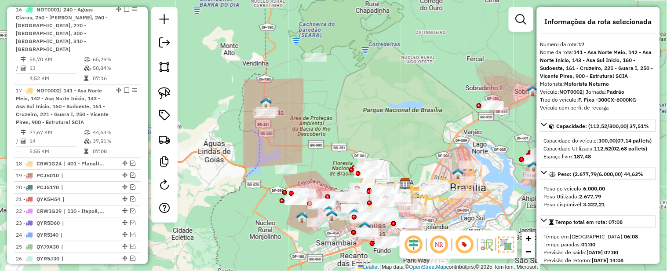
drag, startPoint x: 318, startPoint y: 80, endPoint x: 389, endPoint y: 135, distance: 89.7
click at [389, 135] on div "Janela de atendimento Grade de atendimento Capacidade Transportadoras Veículos …" at bounding box center [333, 135] width 667 height 271
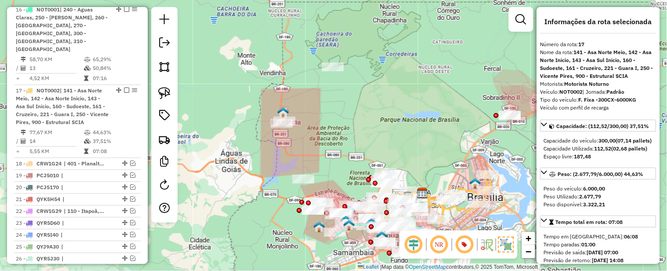
drag, startPoint x: 352, startPoint y: 120, endPoint x: 390, endPoint y: 100, distance: 43.3
click at [390, 100] on div "Janela de atendimento Grade de atendimento Capacidade Transportadoras Veículos …" at bounding box center [333, 135] width 667 height 271
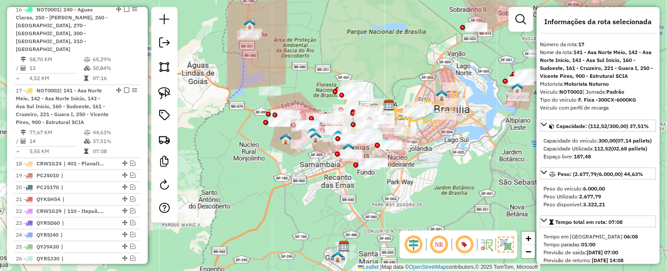
drag, startPoint x: 446, startPoint y: 112, endPoint x: 366, endPoint y: 36, distance: 110.4
click at [368, 38] on div "Janela de atendimento Grade de atendimento Capacidade Transportadoras Veículos …" at bounding box center [333, 135] width 667 height 271
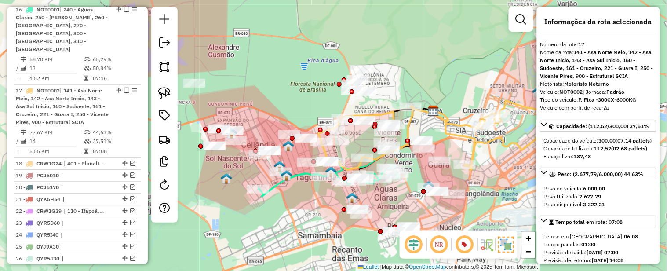
click at [460, 55] on div "Janela de atendimento Grade de atendimento Capacidade Transportadoras Veículos …" at bounding box center [333, 135] width 667 height 271
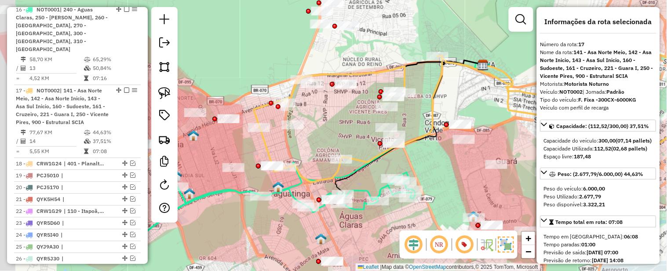
drag, startPoint x: 422, startPoint y: 96, endPoint x: 432, endPoint y: 86, distance: 14.0
click at [432, 86] on icon at bounding box center [506, 84] width 504 height 198
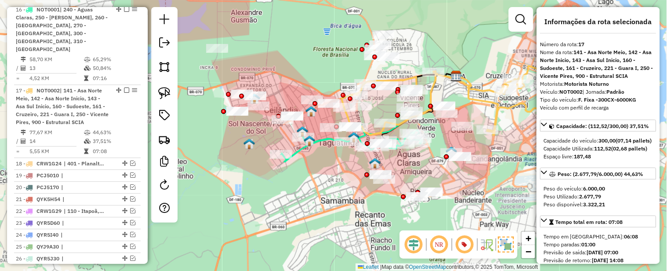
drag, startPoint x: 476, startPoint y: 54, endPoint x: 437, endPoint y: 50, distance: 39.4
click at [437, 50] on div "Janela de atendimento Grade de atendimento Capacidade Transportadoras Veículos …" at bounding box center [333, 135] width 667 height 271
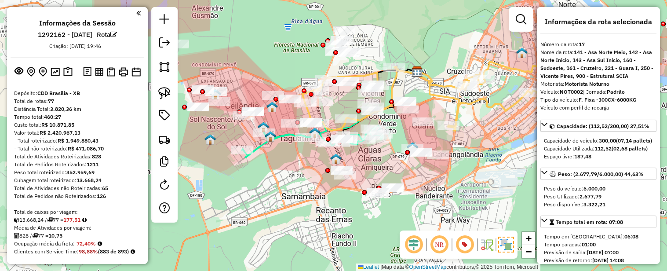
select select "**********"
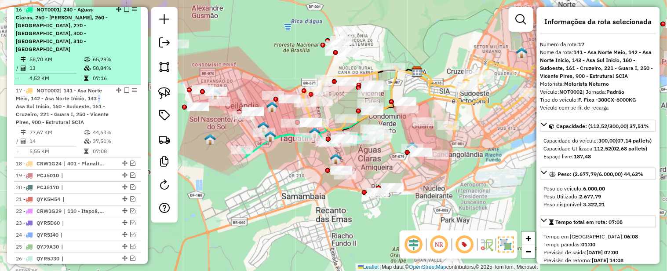
click at [125, 12] on em at bounding box center [126, 9] width 5 height 5
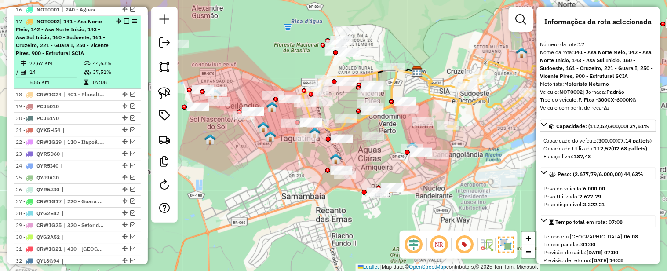
click at [125, 24] on em at bounding box center [126, 20] width 5 height 5
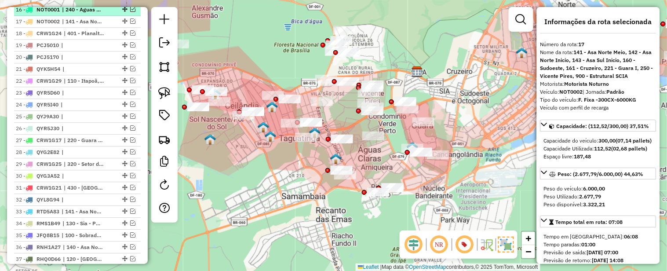
click at [130, 12] on em at bounding box center [132, 9] width 5 height 5
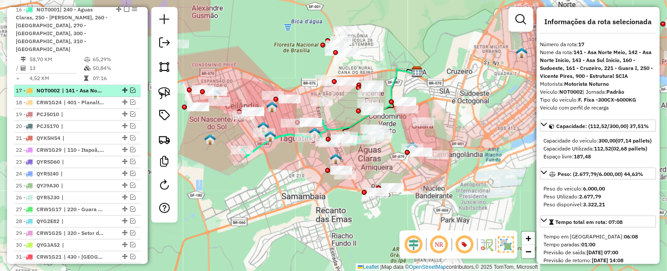
click at [130, 89] on em at bounding box center [132, 89] width 5 height 5
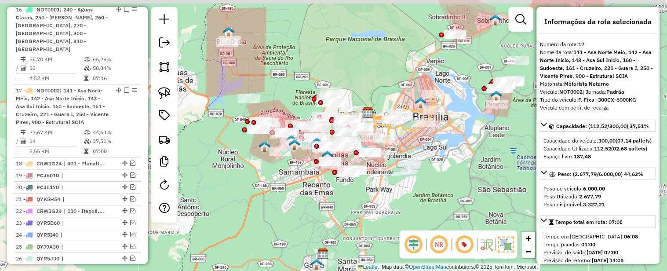
drag, startPoint x: 409, startPoint y: 68, endPoint x: 365, endPoint y: 93, distance: 50.2
click at [368, 90] on div "Janela de atendimento Grade de atendimento Capacidade Transportadoras Veículos …" at bounding box center [333, 135] width 667 height 271
click at [367, 91] on div "Janela de atendimento Grade de atendimento Capacidade Transportadoras Veículos …" at bounding box center [333, 135] width 667 height 271
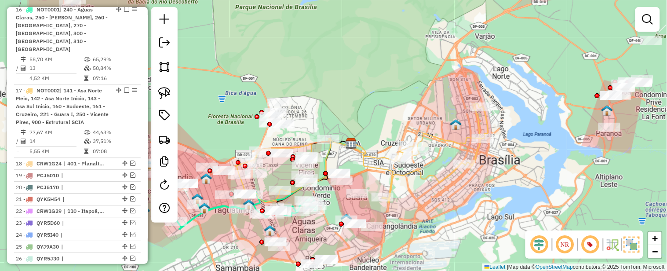
drag, startPoint x: 368, startPoint y: 97, endPoint x: 402, endPoint y: 64, distance: 47.2
click at [402, 64] on div "Janela de atendimento Grade de atendimento Capacidade Transportadoras Veículos …" at bounding box center [333, 135] width 667 height 271
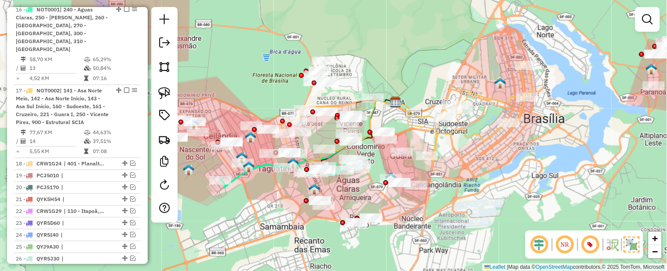
drag, startPoint x: 464, startPoint y: 65, endPoint x: 471, endPoint y: 60, distance: 8.4
click at [471, 60] on div "Janela de atendimento Grade de atendimento Capacidade Transportadoras Veículos …" at bounding box center [333, 135] width 667 height 271
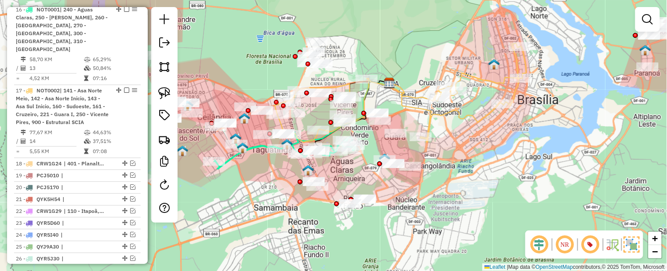
drag, startPoint x: 405, startPoint y: 52, endPoint x: 431, endPoint y: 54, distance: 26.0
click at [419, 54] on div "Janela de atendimento Grade de atendimento Capacidade Transportadoras Veículos …" at bounding box center [333, 135] width 667 height 271
click at [420, 54] on div "Janela de atendimento Grade de atendimento Capacidade Transportadoras Veículos …" at bounding box center [333, 135] width 667 height 271
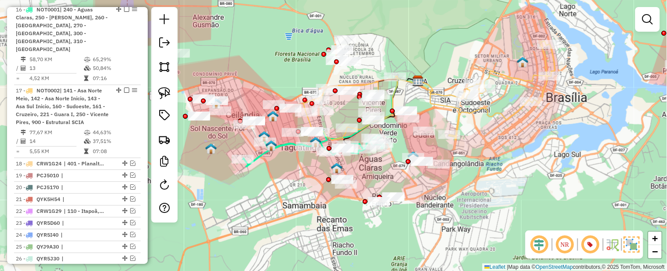
drag, startPoint x: 426, startPoint y: 76, endPoint x: 497, endPoint y: 69, distance: 72.0
click at [497, 69] on div "Janela de atendimento Grade de atendimento Capacidade Transportadoras Veículos …" at bounding box center [333, 135] width 667 height 271
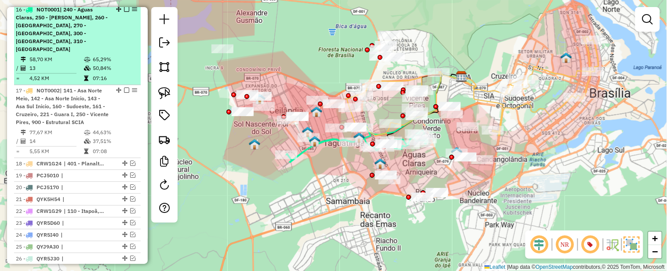
click at [124, 12] on em at bounding box center [126, 9] width 5 height 5
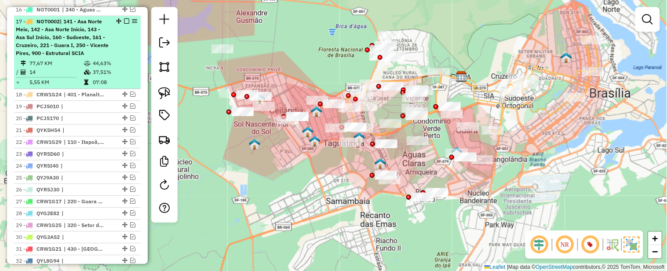
click at [124, 24] on em at bounding box center [126, 20] width 5 height 5
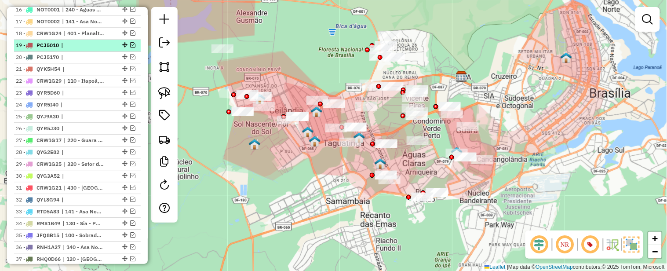
click at [130, 47] on em at bounding box center [132, 44] width 5 height 5
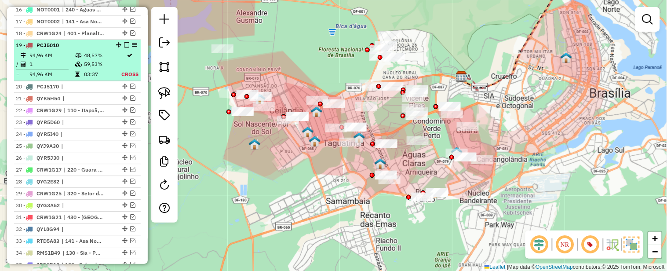
click at [124, 47] on em at bounding box center [126, 44] width 5 height 5
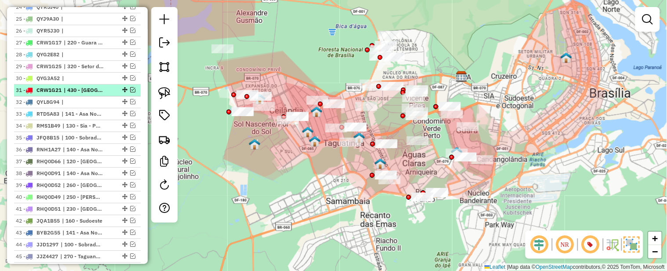
scroll to position [698, 0]
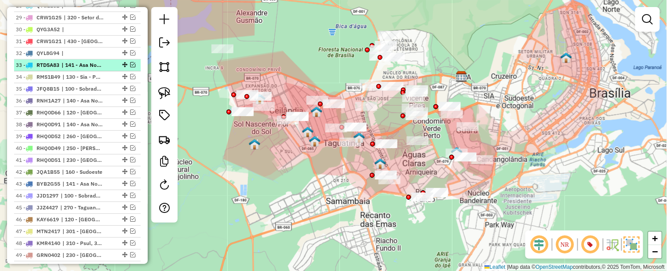
click at [130, 67] on em at bounding box center [132, 64] width 5 height 5
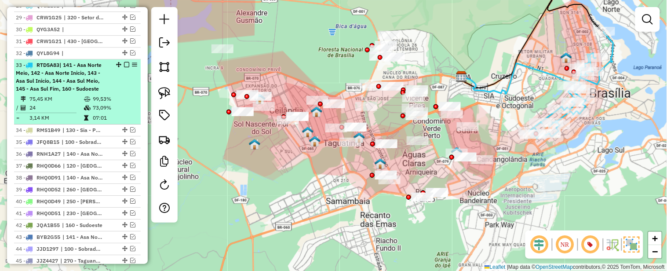
click at [106, 84] on div "33 - RTD5A83 | 141 - Asa Norte Meio, 142 - Asa Norte Inicio, 143 - Asa Sul Inic…" at bounding box center [62, 77] width 93 height 32
select select "**********"
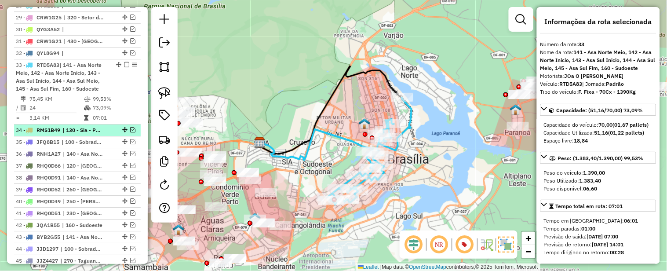
click at [130, 132] on em at bounding box center [132, 129] width 5 height 5
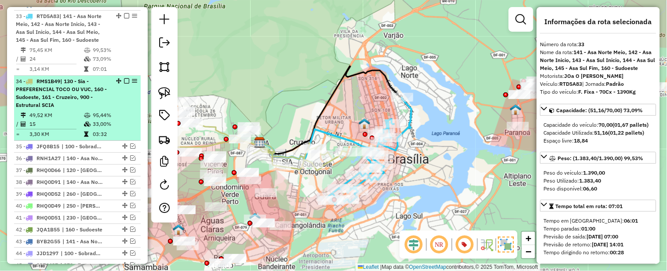
scroll to position [796, 0]
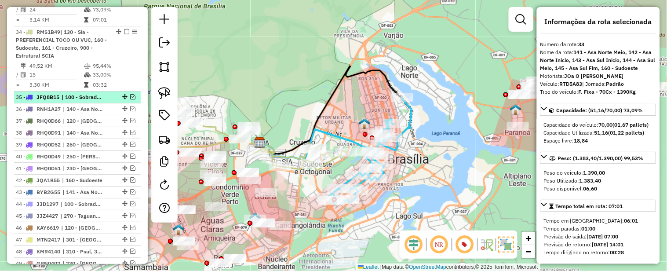
click at [130, 99] on em at bounding box center [132, 96] width 5 height 5
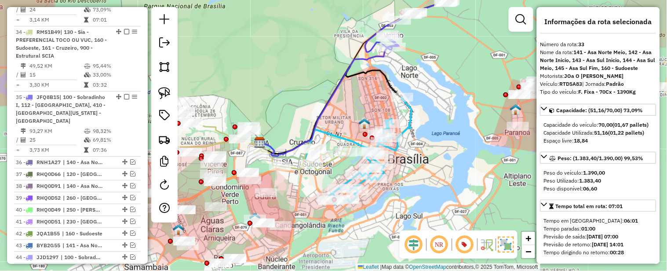
drag, startPoint x: 338, startPoint y: 80, endPoint x: 362, endPoint y: 62, distance: 30.8
click at [362, 62] on icon at bounding box center [329, 98] width 139 height 116
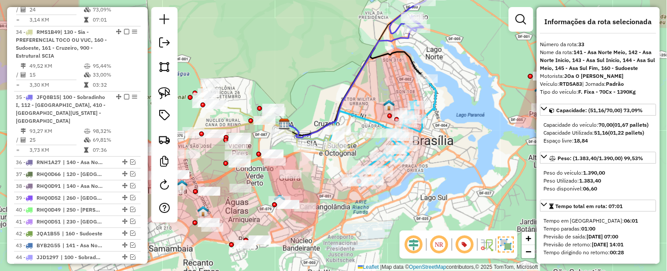
click at [436, 89] on icon at bounding box center [394, 132] width 84 height 107
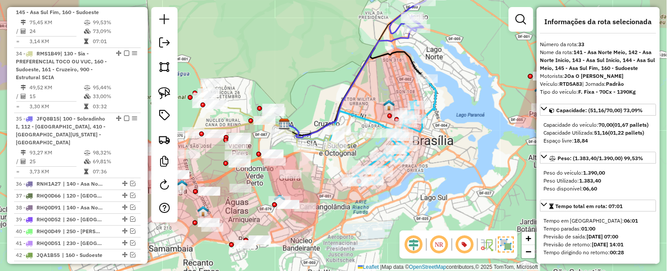
scroll to position [758, 0]
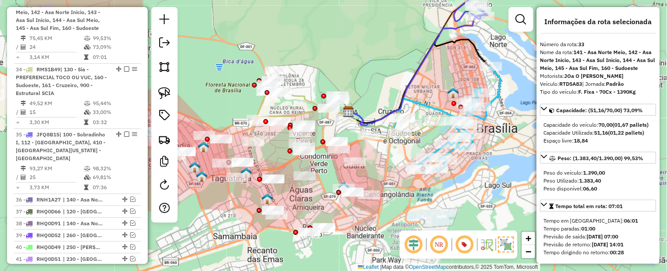
drag, startPoint x: 306, startPoint y: 91, endPoint x: 378, endPoint y: 75, distance: 74.0
click at [377, 75] on div "Janela de atendimento Grade de atendimento Capacidade Transportadoras Veículos …" at bounding box center [333, 135] width 667 height 271
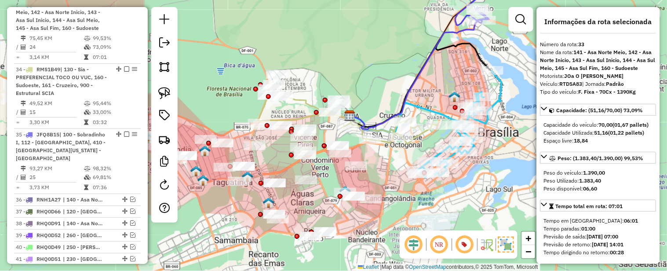
drag, startPoint x: 415, startPoint y: 75, endPoint x: 396, endPoint y: 93, distance: 25.8
click at [396, 93] on icon at bounding box center [419, 71] width 139 height 116
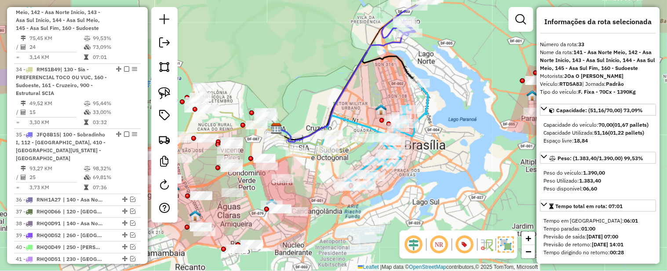
drag, startPoint x: 455, startPoint y: 89, endPoint x: 396, endPoint y: 88, distance: 59.3
click at [396, 88] on div "Janela de atendimento Grade de atendimento Capacidade Transportadoras Veículos …" at bounding box center [333, 135] width 667 height 271
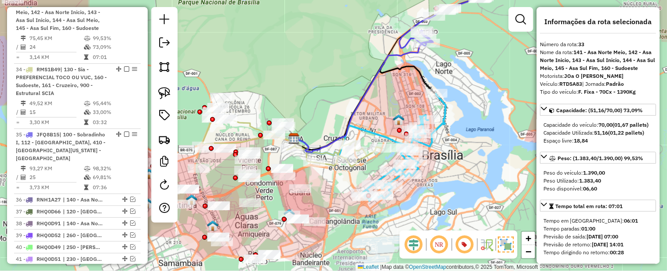
drag, startPoint x: 411, startPoint y: 107, endPoint x: 426, endPoint y: 72, distance: 37.8
click at [426, 73] on div "Janela de atendimento Grade de atendimento Capacidade Transportadoras Veículos …" at bounding box center [333, 135] width 667 height 271
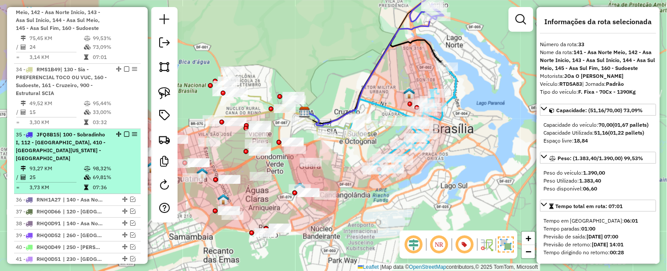
scroll to position [807, 0]
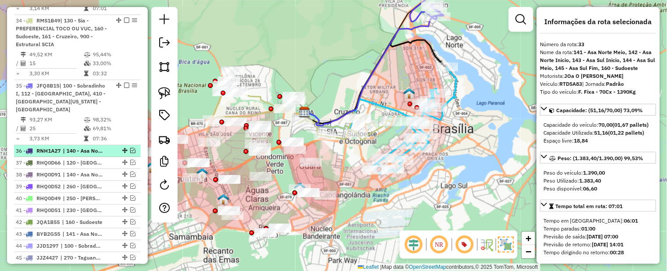
click at [130, 148] on em at bounding box center [132, 150] width 5 height 5
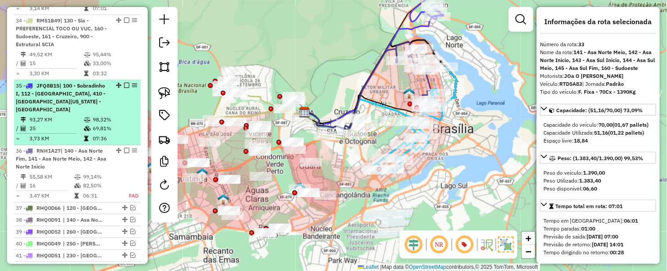
scroll to position [856, 0]
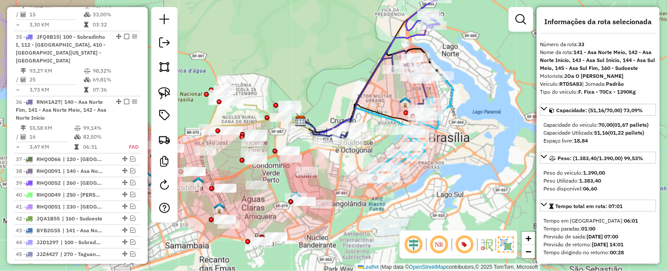
drag, startPoint x: 474, startPoint y: 111, endPoint x: 459, endPoint y: 134, distance: 27.3
click at [459, 134] on div "Janela de atendimento Grade de atendimento Capacidade Transportadoras Veículos …" at bounding box center [333, 135] width 667 height 271
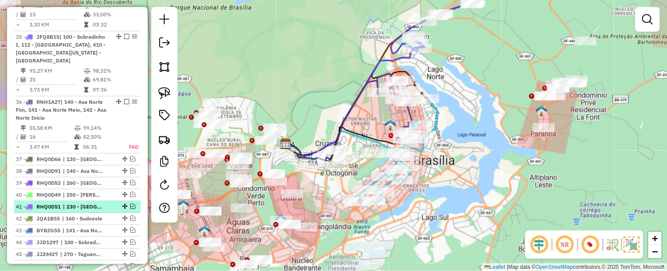
scroll to position [905, 0]
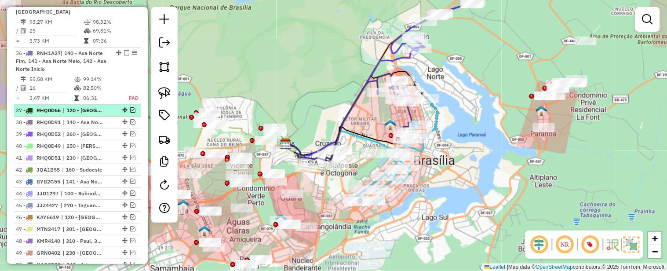
click at [130, 109] on em at bounding box center [132, 109] width 5 height 5
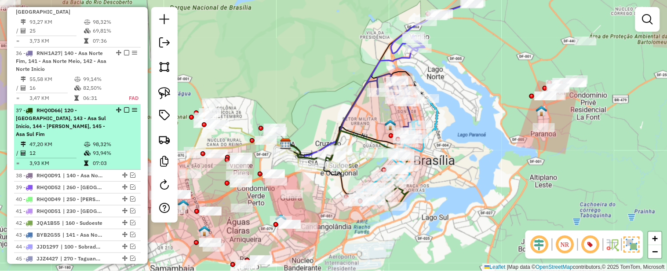
click at [97, 121] on span "| 120 - [GEOGRAPHIC_DATA], 143 - Asa Sul Inicio, 144 - [PERSON_NAME], 145 - Asa…" at bounding box center [61, 122] width 90 height 30
select select "**********"
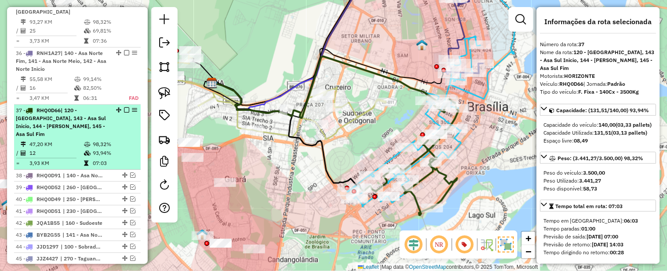
scroll to position [954, 0]
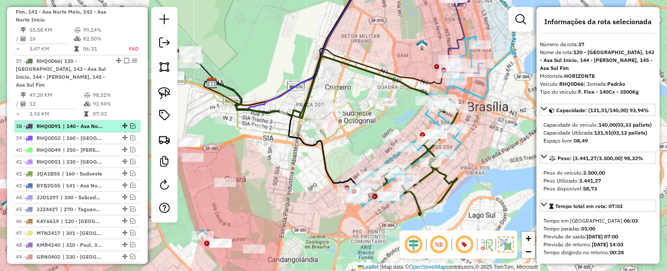
click at [130, 123] on em at bounding box center [132, 125] width 5 height 5
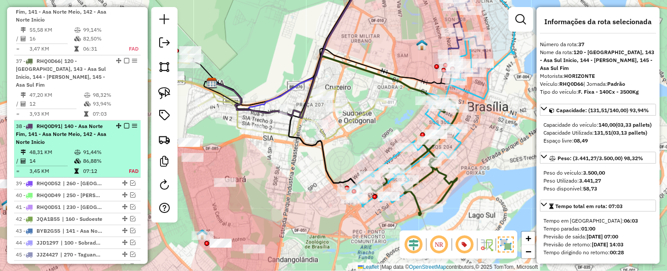
click at [80, 130] on span "| 140 - Asa Norte Fim, 141 - Asa Norte Meio, 142 - Asa Norte Inicio" at bounding box center [61, 134] width 91 height 22
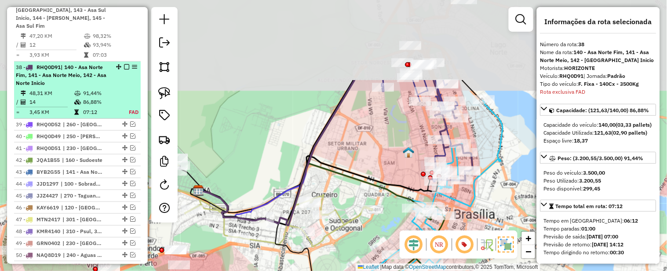
scroll to position [1060, 0]
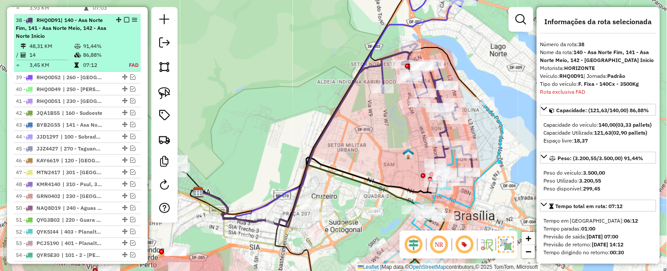
click at [115, 42] on td "91,44%" at bounding box center [101, 46] width 36 height 9
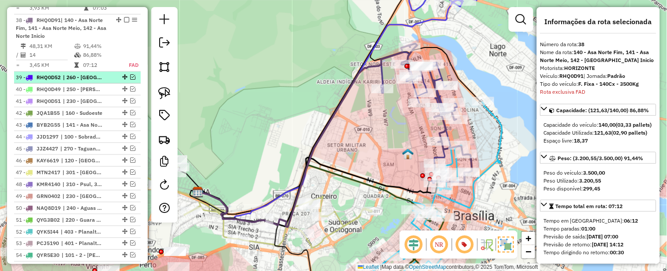
click at [130, 74] on em at bounding box center [132, 76] width 5 height 5
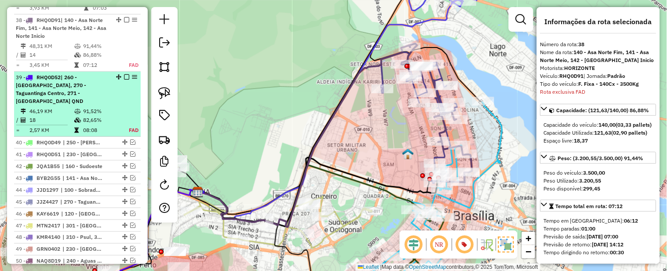
click at [107, 82] on div "39 - RHQ0D52 | 260 - [GEOGRAPHIC_DATA], 270 - [GEOGRAPHIC_DATA], 271 - Taguatin…" at bounding box center [77, 89] width 123 height 32
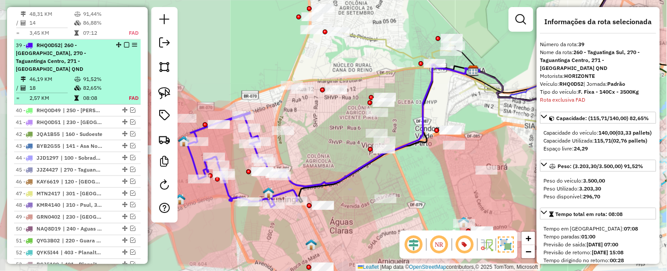
scroll to position [1117, 0]
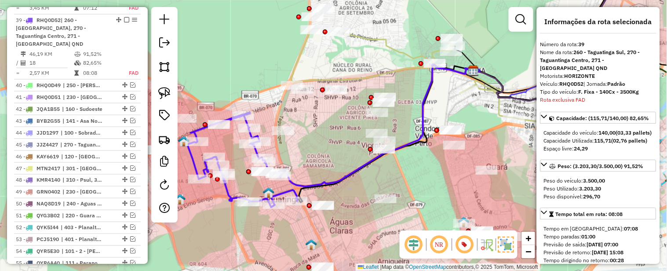
drag, startPoint x: 254, startPoint y: 78, endPoint x: 310, endPoint y: 73, distance: 56.9
click at [310, 73] on div "Janela de atendimento Grade de atendimento Capacidade Transportadoras Veículos …" at bounding box center [333, 135] width 667 height 271
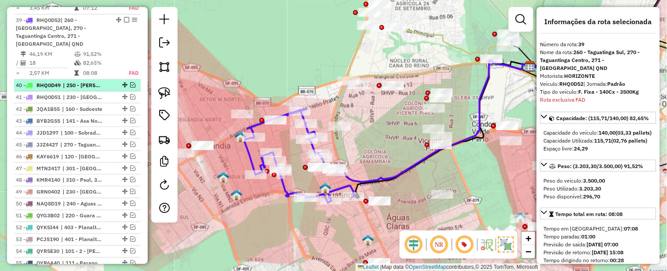
click at [130, 82] on em at bounding box center [132, 84] width 5 height 5
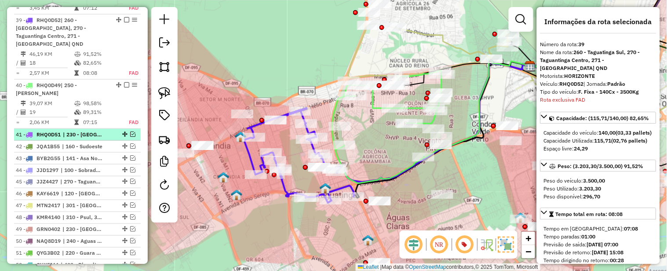
click at [127, 131] on div at bounding box center [124, 133] width 26 height 5
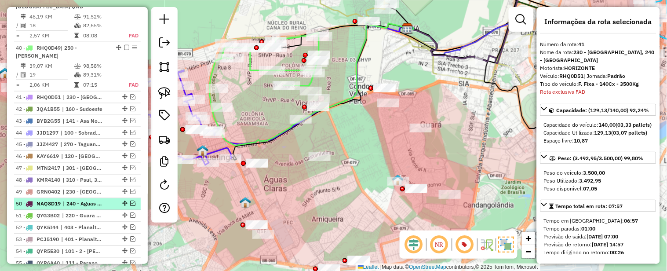
scroll to position [1223, 0]
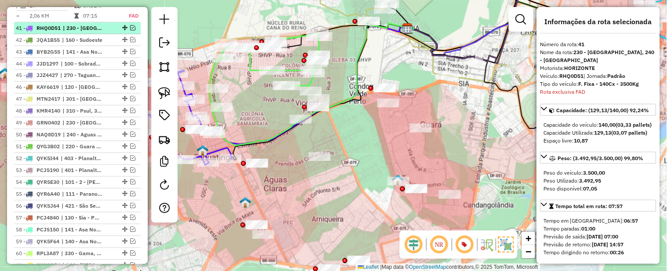
click at [130, 25] on em at bounding box center [132, 27] width 5 height 5
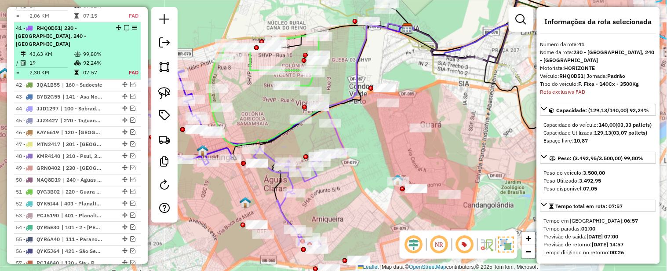
click at [86, 24] on div "41 - RHQ0D51 | 230 - [GEOGRAPHIC_DATA], 240 - [GEOGRAPHIC_DATA]" at bounding box center [62, 36] width 93 height 24
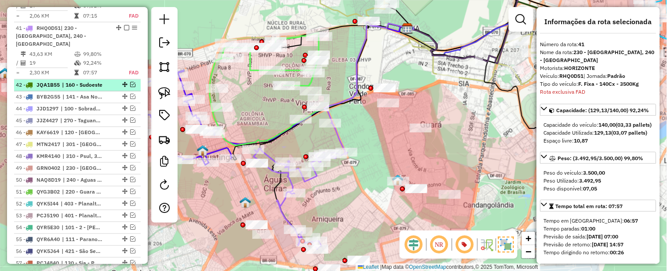
click at [130, 82] on em at bounding box center [132, 84] width 5 height 5
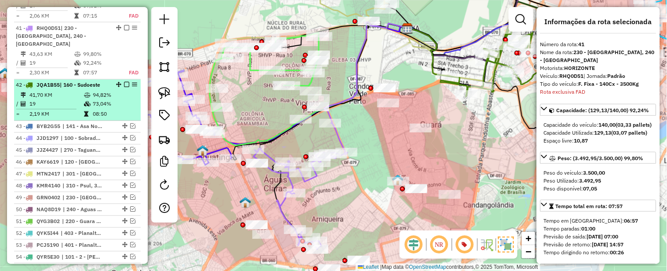
click at [125, 82] on em at bounding box center [126, 84] width 5 height 5
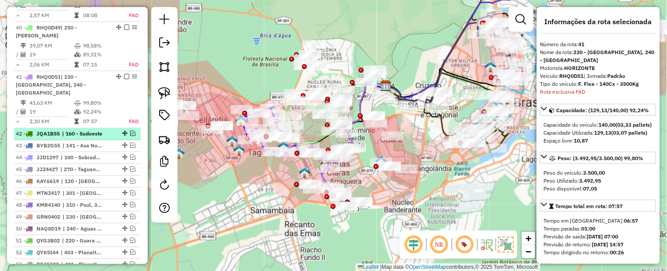
scroll to position [1126, 0]
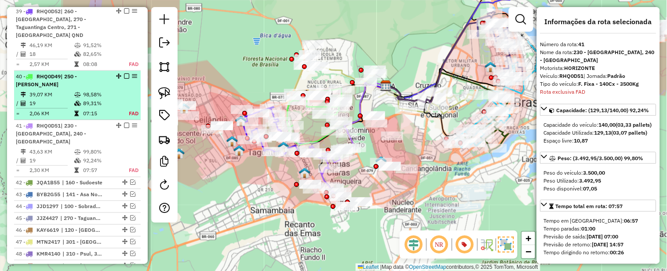
click at [124, 73] on em at bounding box center [126, 75] width 5 height 5
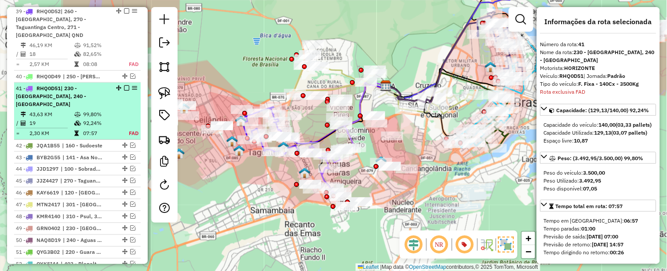
click at [124, 83] on li "41 - RHQ0D51 | 230 - [GEOGRAPHIC_DATA], 240 - [GEOGRAPHIC_DATA] 43,63 KM 99,80%…" at bounding box center [77, 111] width 127 height 57
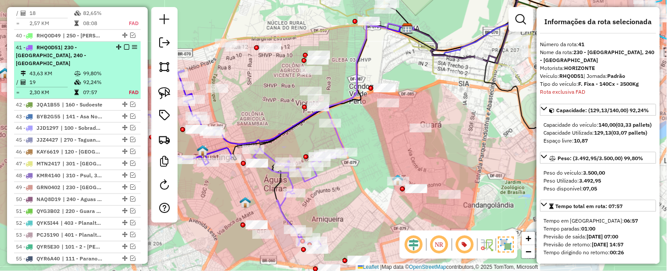
scroll to position [1186, 0]
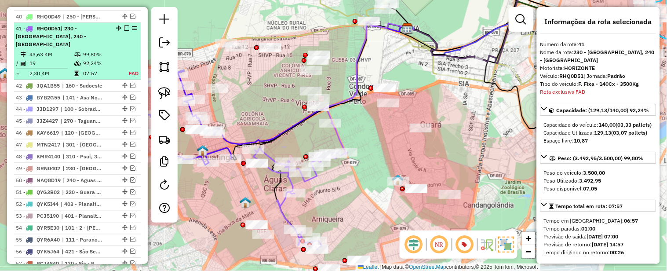
click at [125, 25] on em at bounding box center [126, 27] width 5 height 5
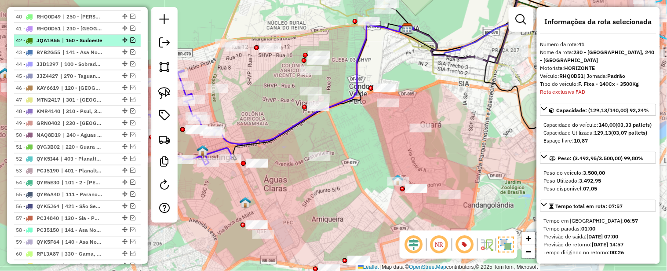
click at [130, 37] on em at bounding box center [132, 39] width 5 height 5
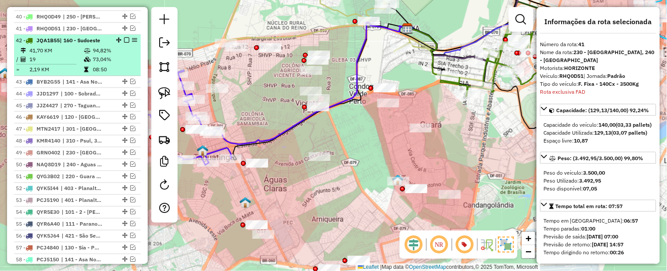
click at [51, 46] on td "41,70 KM" at bounding box center [56, 50] width 55 height 9
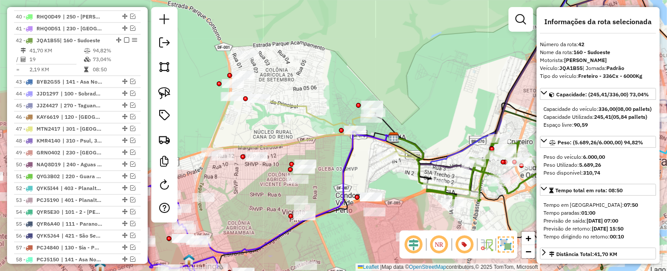
drag, startPoint x: 468, startPoint y: 82, endPoint x: 367, endPoint y: 52, distance: 105.4
click at [368, 53] on div "Janela de atendimento Grade de atendimento Capacidade Transportadoras Veículos …" at bounding box center [333, 135] width 667 height 271
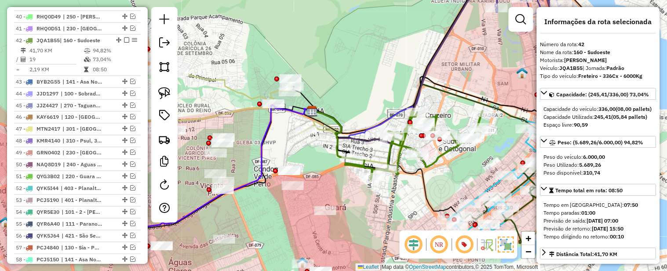
drag, startPoint x: 454, startPoint y: 92, endPoint x: 376, endPoint y: 63, distance: 83.0
click at [376, 76] on icon at bounding box center [430, 110] width 243 height 69
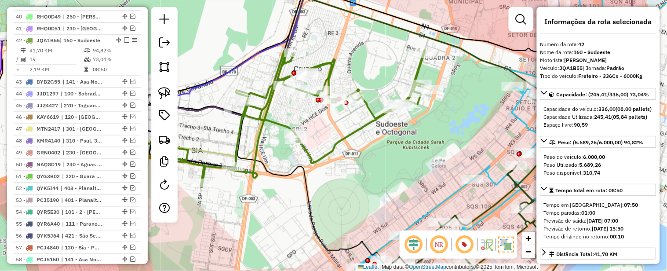
click at [365, 105] on icon at bounding box center [313, 119] width 224 height 138
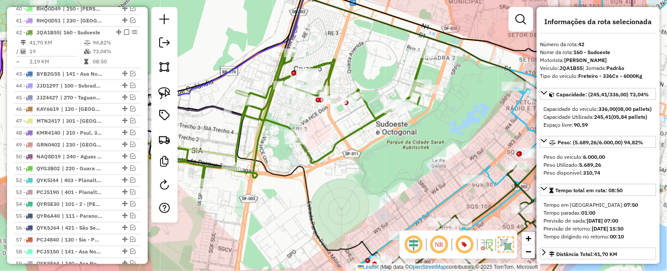
scroll to position [1198, 0]
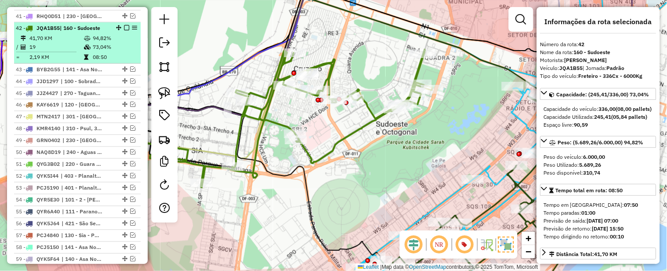
click at [124, 25] on em at bounding box center [126, 27] width 5 height 5
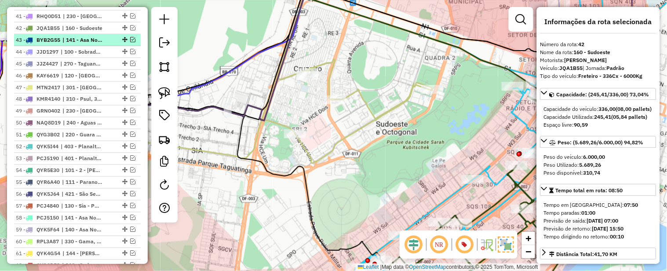
click at [130, 37] on em at bounding box center [132, 39] width 5 height 5
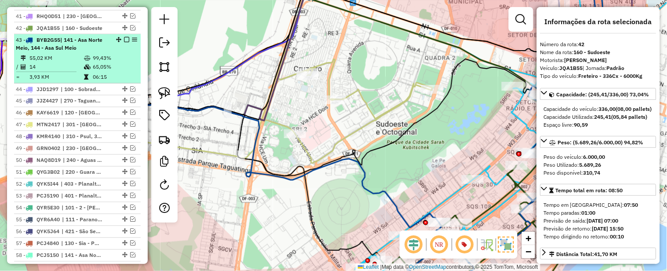
click at [100, 36] on div "43 - BYB2G55 | 141 - [PERSON_NAME], 144 - [PERSON_NAME]" at bounding box center [62, 44] width 93 height 16
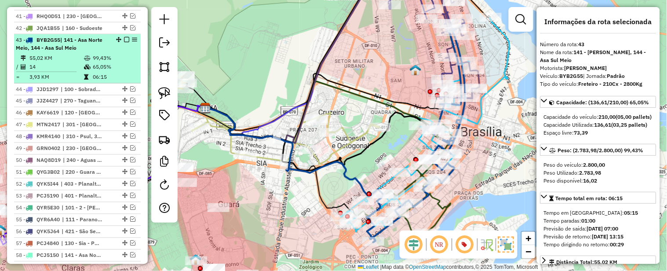
scroll to position [1100, 0]
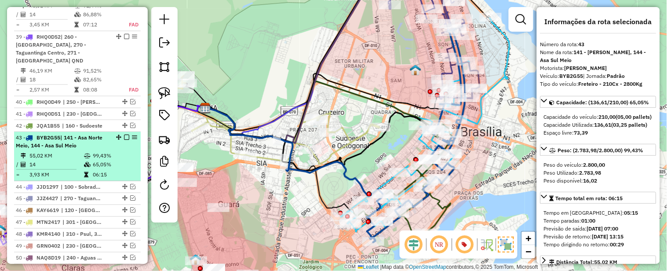
click at [124, 135] on em at bounding box center [126, 137] width 5 height 5
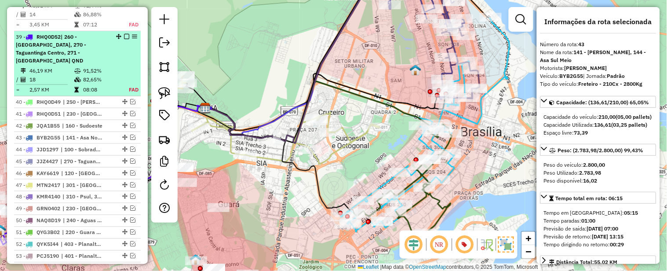
click at [120, 66] on table "46,19 KM 91,52% / 18 82,65% = 2,57 KM 08:08 FAD" at bounding box center [77, 80] width 123 height 28
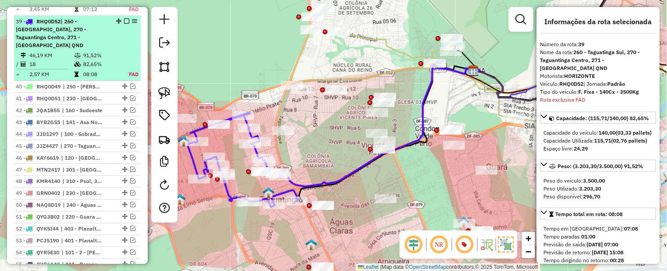
scroll to position [1117, 0]
click at [125, 17] on em at bounding box center [126, 19] width 5 height 5
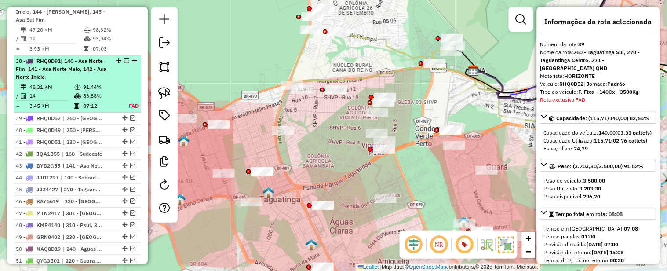
scroll to position [921, 0]
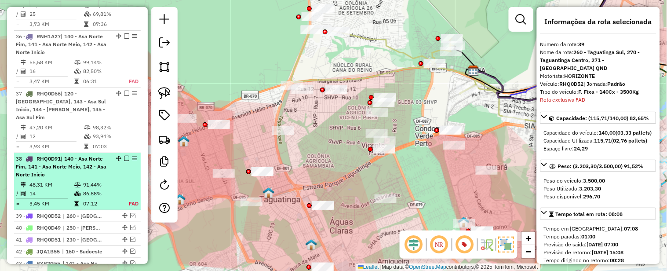
click at [124, 156] on em at bounding box center [126, 158] width 5 height 5
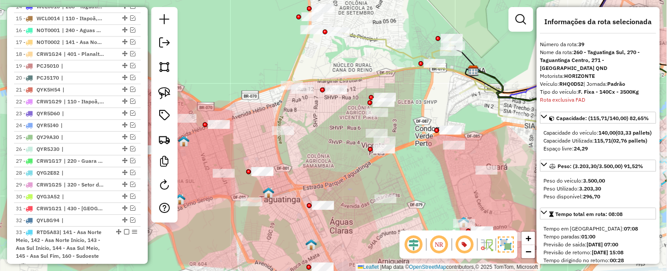
scroll to position [335, 0]
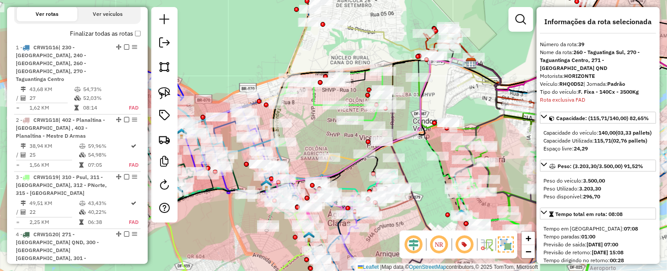
drag, startPoint x: 480, startPoint y: 115, endPoint x: 409, endPoint y: 115, distance: 70.8
click at [466, 73] on div "Janela de atendimento Grade de atendimento Capacidade Transportadoras Veículos …" at bounding box center [333, 135] width 667 height 271
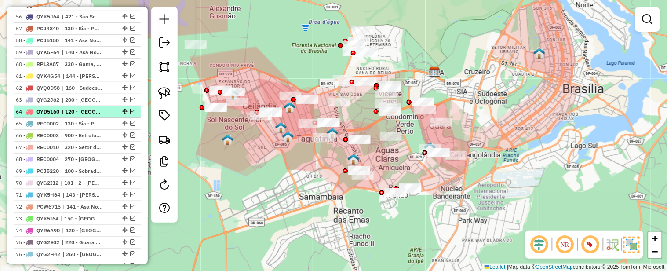
scroll to position [1068, 0]
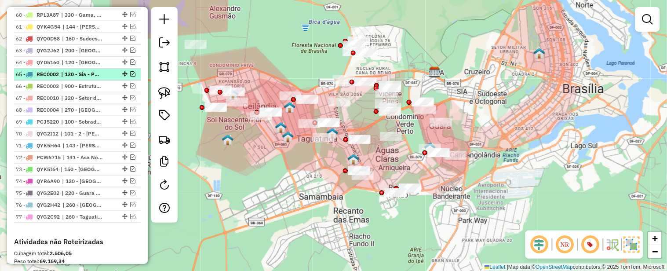
click at [130, 76] on em at bounding box center [132, 73] width 5 height 5
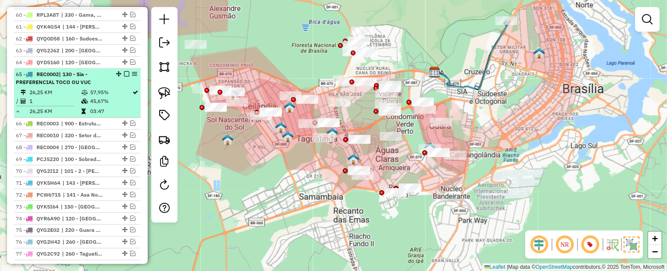
click at [105, 86] on div "65 - REC0002 | 130 - Sia - PREFERENCIAL TOCO OU VUC" at bounding box center [62, 78] width 93 height 16
select select "**********"
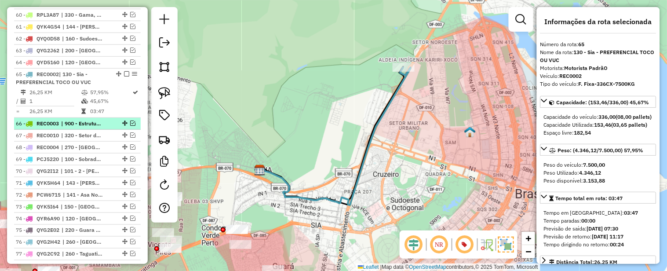
click at [130, 126] on em at bounding box center [132, 122] width 5 height 5
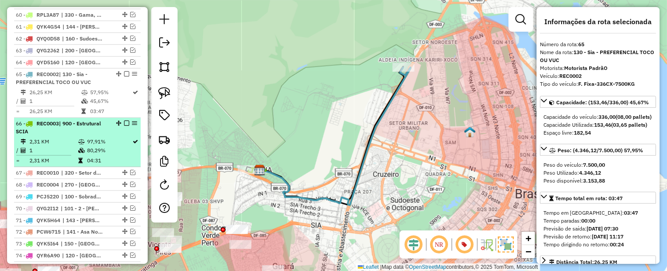
click at [115, 135] on div "66 - REC0003 | 900 - Estrutural SCIA" at bounding box center [77, 128] width 123 height 16
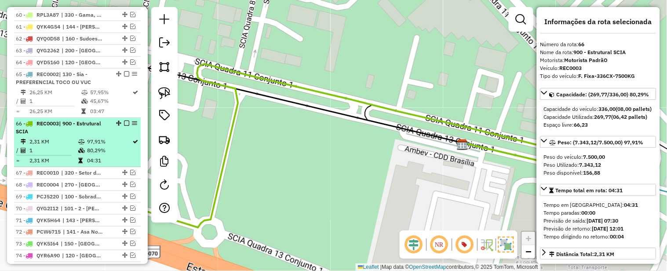
scroll to position [1117, 0]
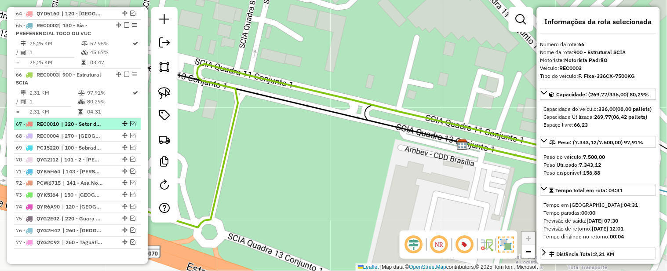
click at [132, 126] on em at bounding box center [132, 123] width 5 height 5
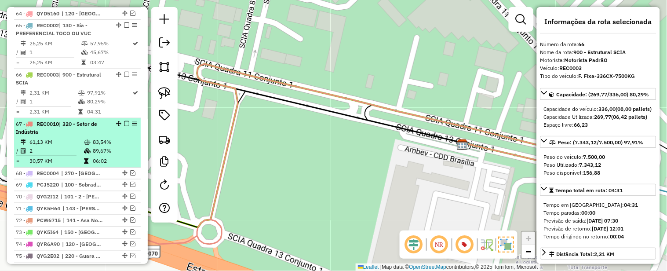
click at [107, 136] on div "67 - REC0010 | 320 - Setor de Indústria" at bounding box center [77, 128] width 123 height 16
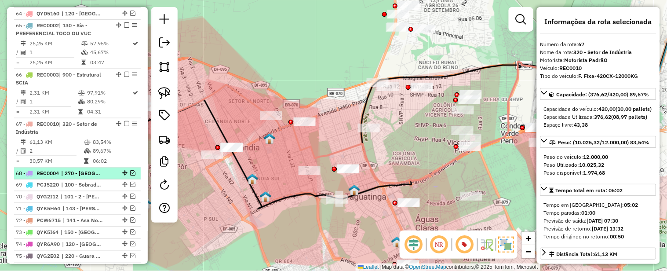
click at [130, 175] on em at bounding box center [132, 172] width 5 height 5
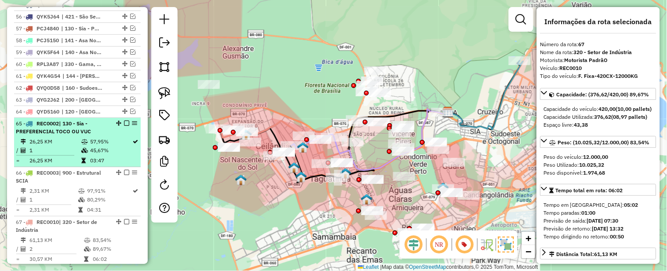
scroll to position [1215, 0]
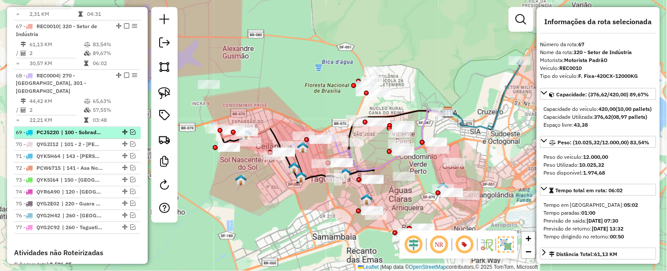
click at [130, 135] on em at bounding box center [132, 132] width 5 height 5
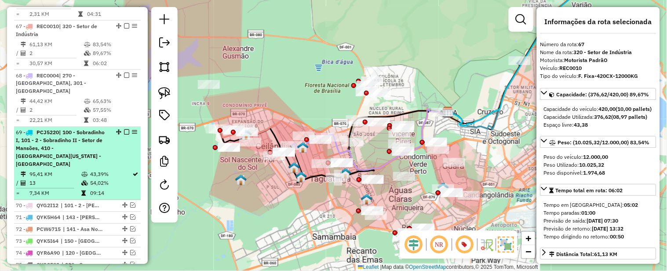
click at [103, 159] on div "69 - PCJ5220 | 100 - Sobradinho I, 101 - 2 - Sobradinho II - Setor de Mansões, …" at bounding box center [62, 149] width 93 height 40
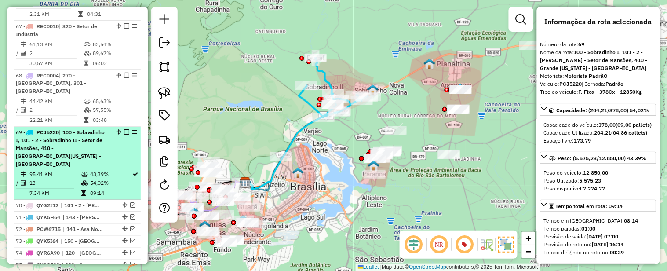
scroll to position [1263, 0]
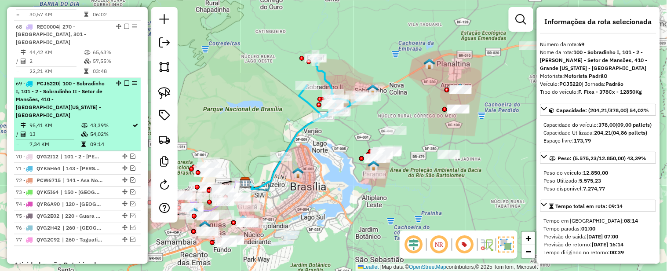
click at [124, 86] on em at bounding box center [126, 83] width 5 height 5
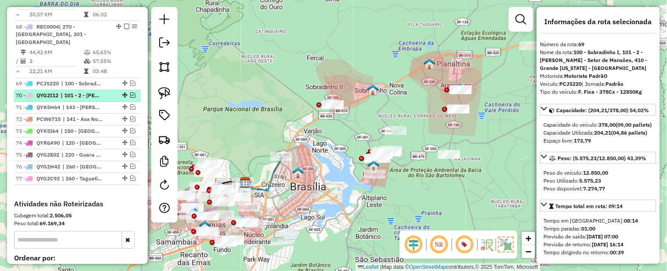
click at [130, 98] on em at bounding box center [132, 95] width 5 height 5
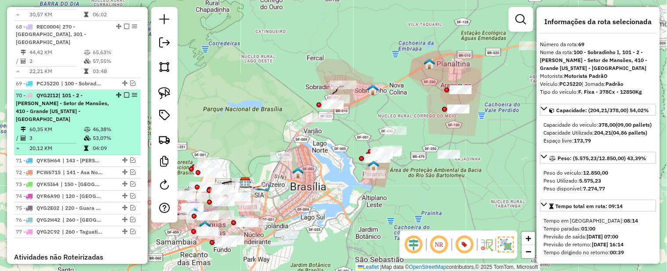
click at [98, 111] on span "| 101 - 2 - [PERSON_NAME] - Setor de Mansões, 410 - Grande [US_STATE] - [GEOGRA…" at bounding box center [62, 107] width 93 height 30
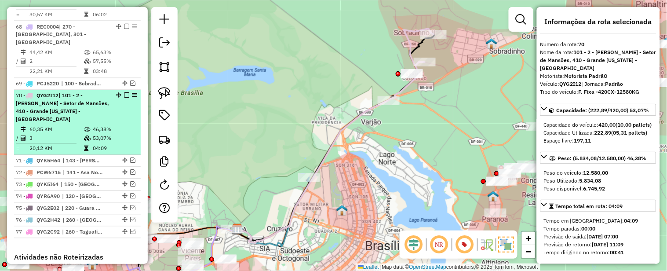
click at [124, 98] on em at bounding box center [126, 95] width 5 height 5
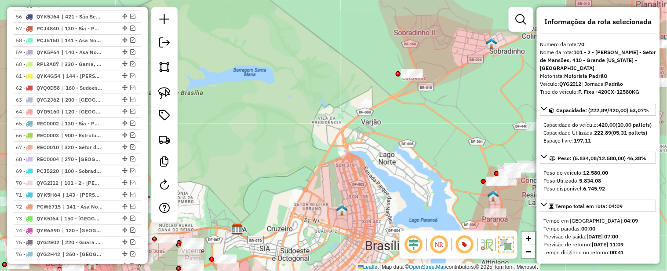
scroll to position [1233, 0]
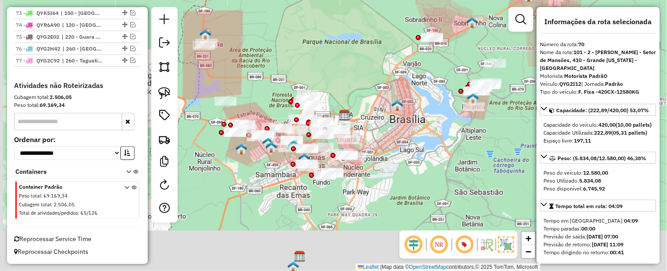
drag, startPoint x: 296, startPoint y: 138, endPoint x: 380, endPoint y: 75, distance: 105.8
click at [380, 75] on div "Janela de atendimento Grade de atendimento Capacidade Transportadoras Veículos …" at bounding box center [333, 135] width 667 height 271
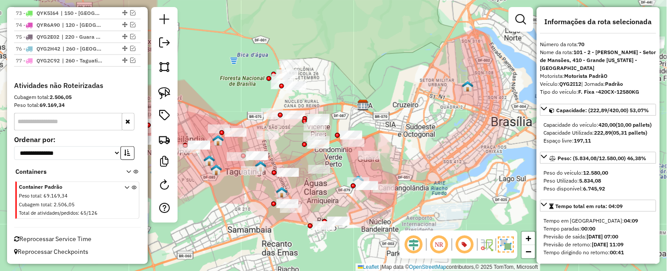
drag, startPoint x: 378, startPoint y: 87, endPoint x: 433, endPoint y: 39, distance: 72.6
click at [433, 39] on div "Janela de atendimento Grade de atendimento Capacidade Transportadoras Veículos …" at bounding box center [333, 135] width 667 height 271
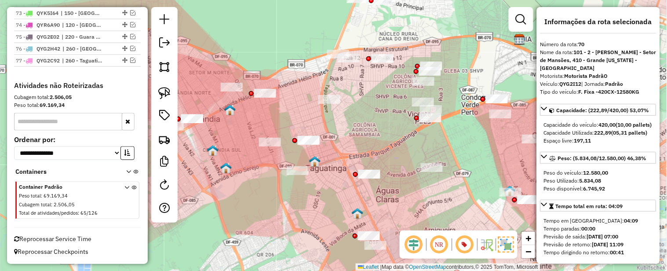
click at [375, 110] on div "Janela de atendimento Grade de atendimento Capacidade Transportadoras Veículos …" at bounding box center [333, 135] width 667 height 271
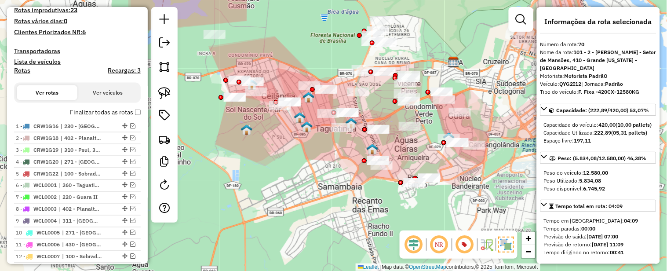
scroll to position [12, 0]
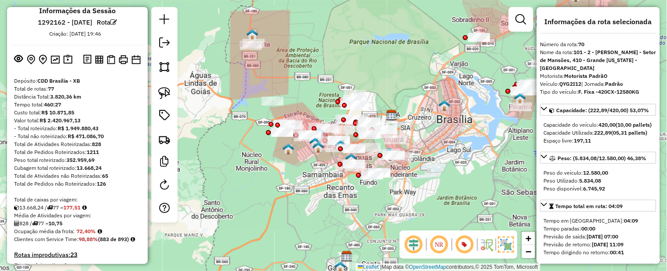
drag, startPoint x: 445, startPoint y: 98, endPoint x: 382, endPoint y: 125, distance: 67.8
click at [439, 111] on img at bounding box center [444, 105] width 11 height 11
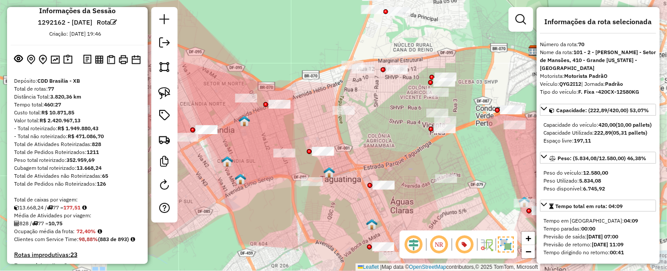
drag, startPoint x: 333, startPoint y: 139, endPoint x: 360, endPoint y: 110, distance: 40.1
click at [358, 112] on div "Janela de atendimento Grade de atendimento Capacidade Transportadoras Veículos …" at bounding box center [333, 135] width 667 height 271
click at [359, 111] on div "Janela de atendimento Grade de atendimento Capacidade Transportadoras Veículos …" at bounding box center [333, 135] width 667 height 271
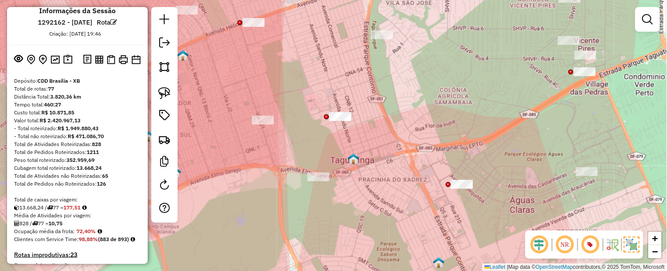
click at [356, 159] on img at bounding box center [353, 158] width 11 height 11
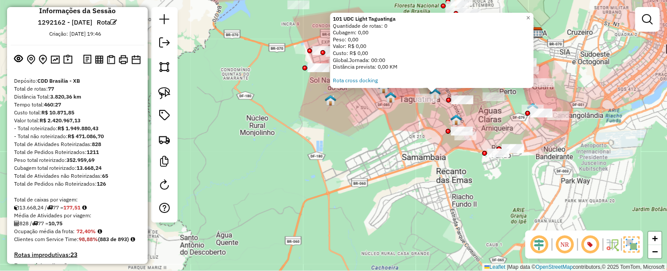
drag, startPoint x: 405, startPoint y: 164, endPoint x: 378, endPoint y: 192, distance: 38.9
click at [378, 192] on div "101 UDC Light Taguatinga Quantidade de rotas: 0 Cubagem: 0,00 Peso: 0,00 Valor:…" at bounding box center [333, 135] width 667 height 271
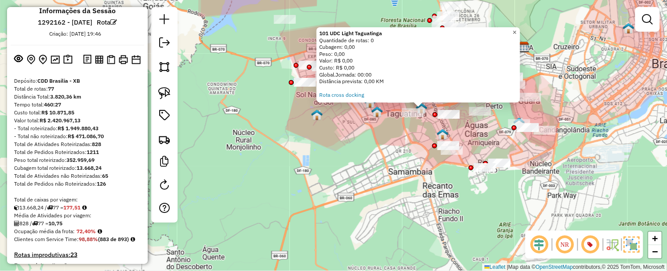
click at [517, 29] on span "×" at bounding box center [515, 32] width 4 height 7
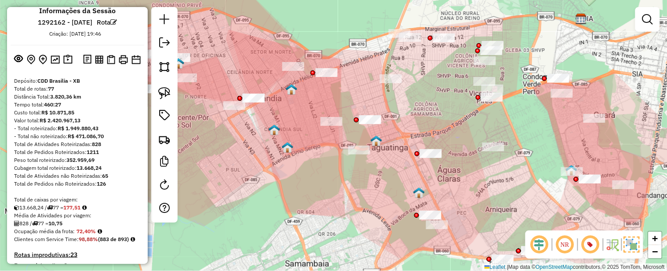
click at [291, 88] on img at bounding box center [291, 89] width 11 height 11
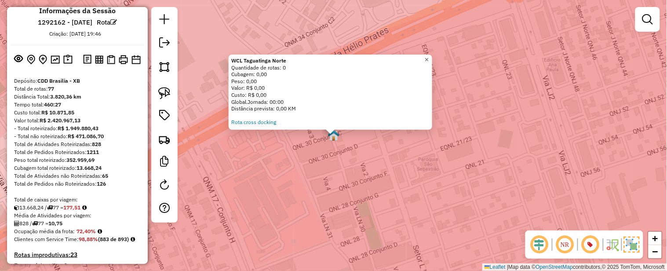
click at [429, 56] on span "×" at bounding box center [427, 59] width 4 height 7
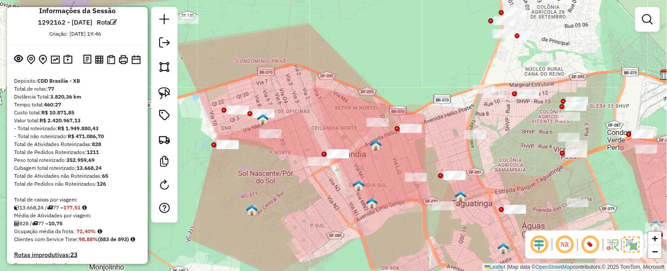
click at [377, 142] on img at bounding box center [375, 144] width 11 height 11
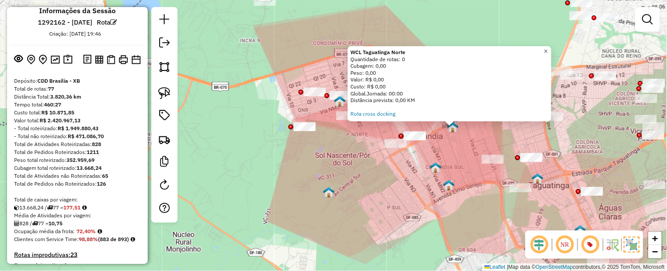
click at [548, 47] on span "×" at bounding box center [546, 50] width 4 height 7
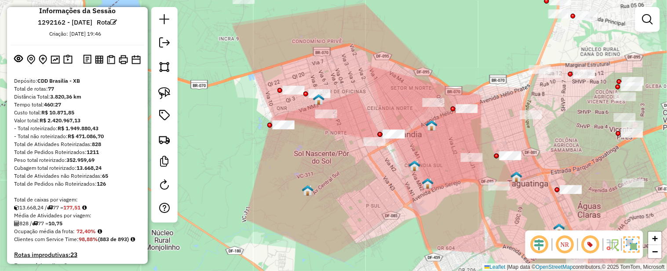
drag, startPoint x: 509, startPoint y: 65, endPoint x: 473, endPoint y: 59, distance: 37.0
click at [473, 59] on div "Janela de atendimento Grade de atendimento Capacidade Transportadoras Veículos …" at bounding box center [333, 135] width 667 height 271
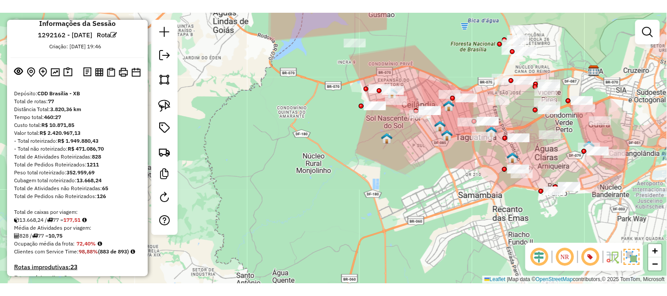
scroll to position [0, 0]
